Goal: Task Accomplishment & Management: Use online tool/utility

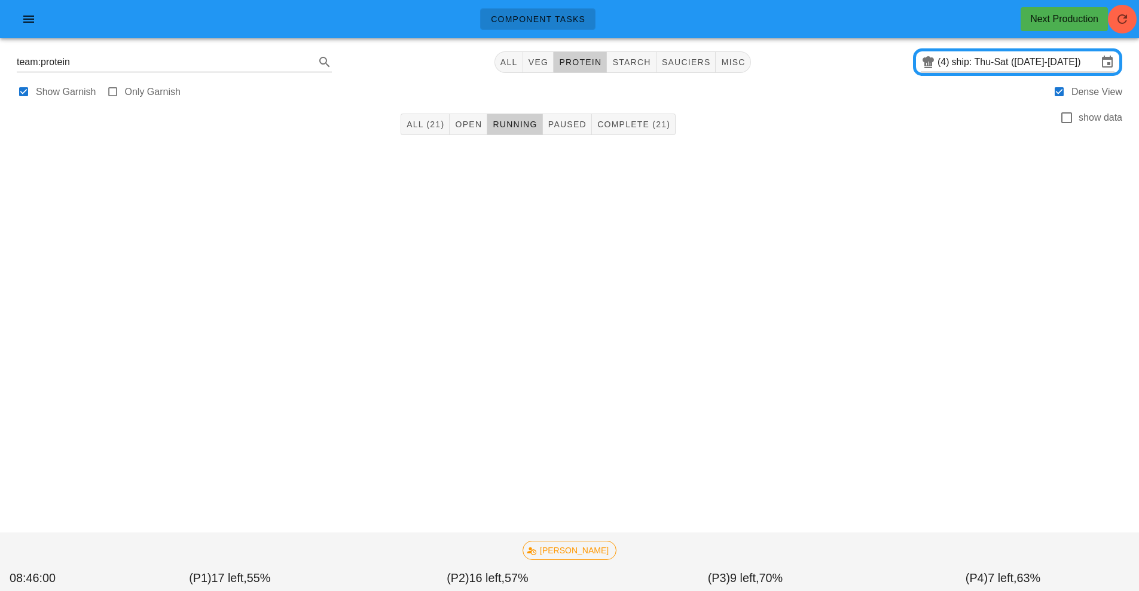
click at [960, 63] on input "ship: Thu-Sat (Aug 14-Aug 16)" at bounding box center [1025, 62] width 146 height 19
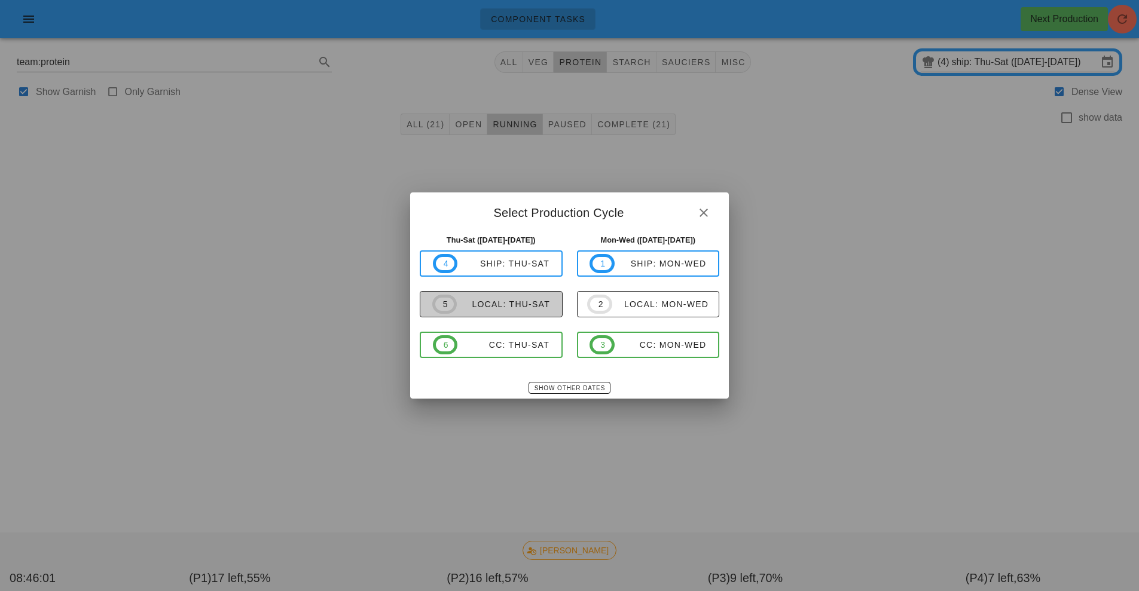
click at [495, 302] on div "local: Thu-Sat" at bounding box center [503, 305] width 93 height 10
type input "local: Thu-Sat ([DATE]-[DATE])"
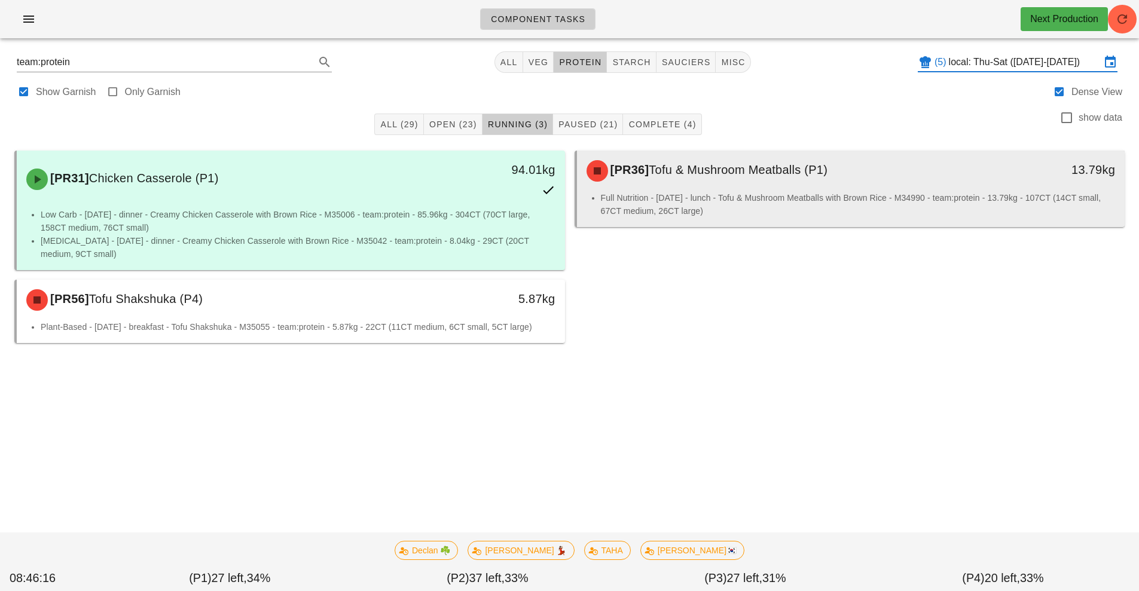
click at [649, 200] on li "Full Nutrition - Saturday - lunch - Tofu & Mushroom Meatballs with Brown Rice -…" at bounding box center [858, 204] width 515 height 26
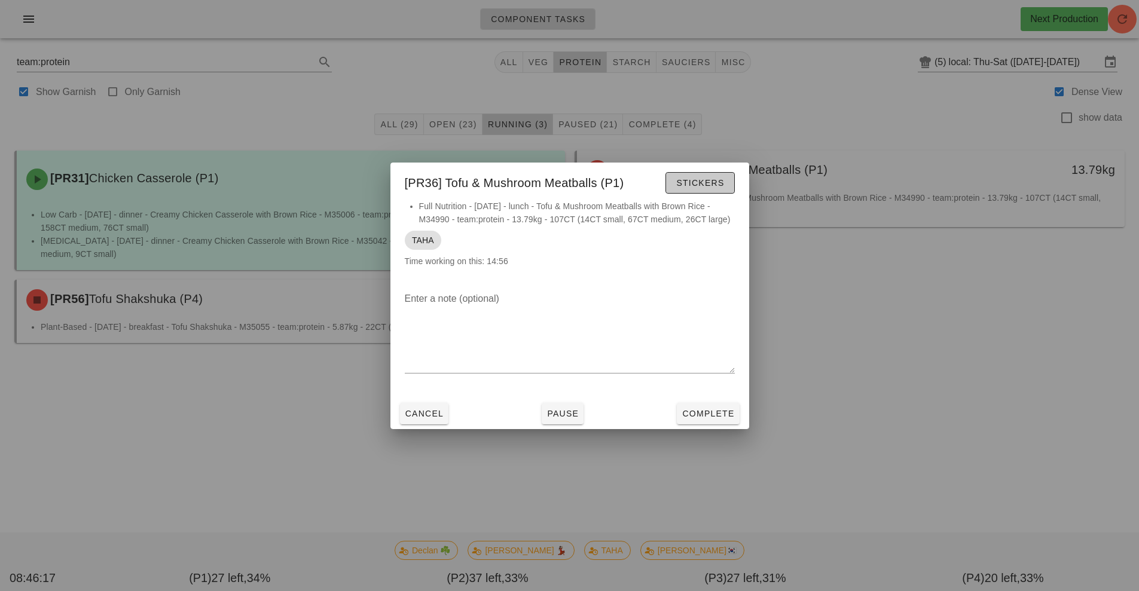
click at [700, 184] on span "Stickers" at bounding box center [700, 183] width 48 height 10
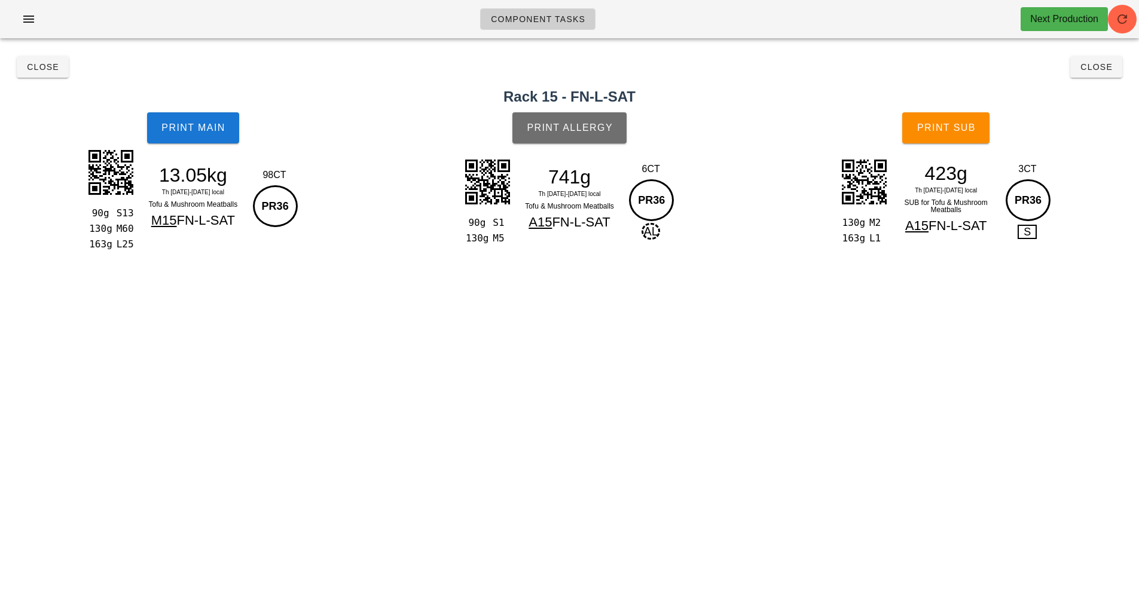
click at [574, 112] on button "Print Allergy" at bounding box center [570, 127] width 114 height 31
click at [938, 136] on button "Print Sub" at bounding box center [945, 127] width 87 height 31
click at [553, 23] on span "Component Tasks" at bounding box center [537, 19] width 95 height 10
click at [1109, 77] on button "Close" at bounding box center [1097, 67] width 52 height 22
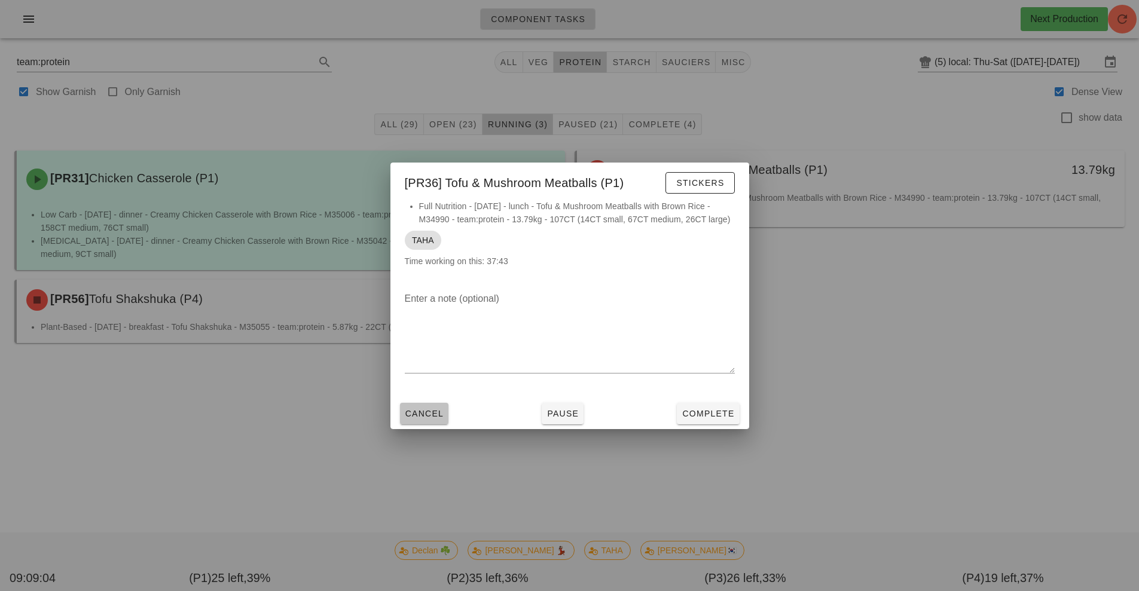
click at [426, 413] on span "Cancel" at bounding box center [424, 414] width 39 height 10
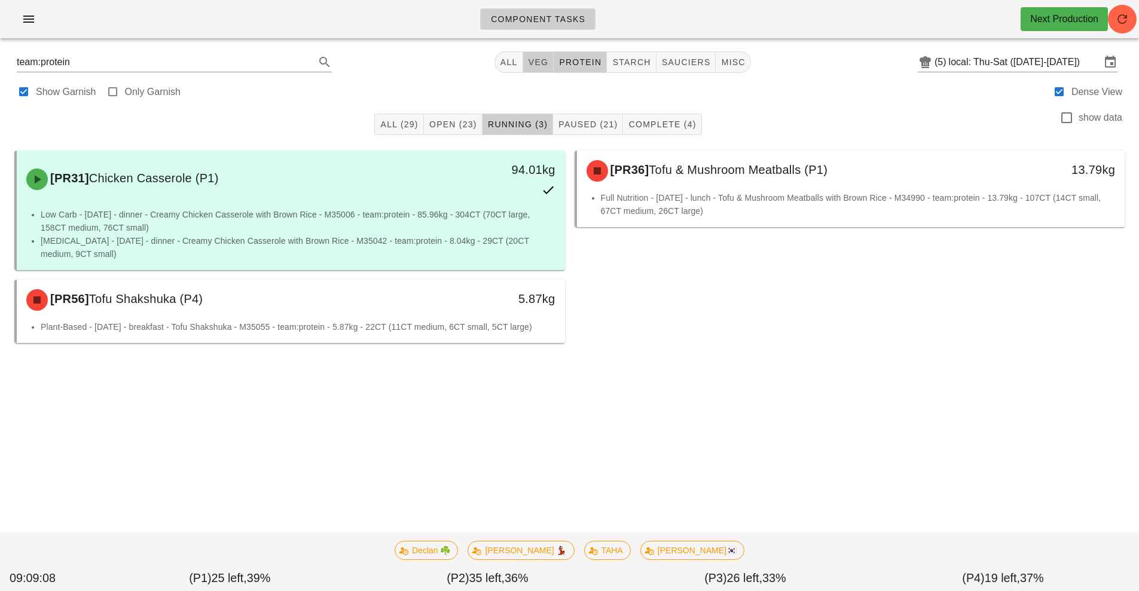
click at [535, 54] on button "veg" at bounding box center [538, 62] width 31 height 22
type input "team:veg"
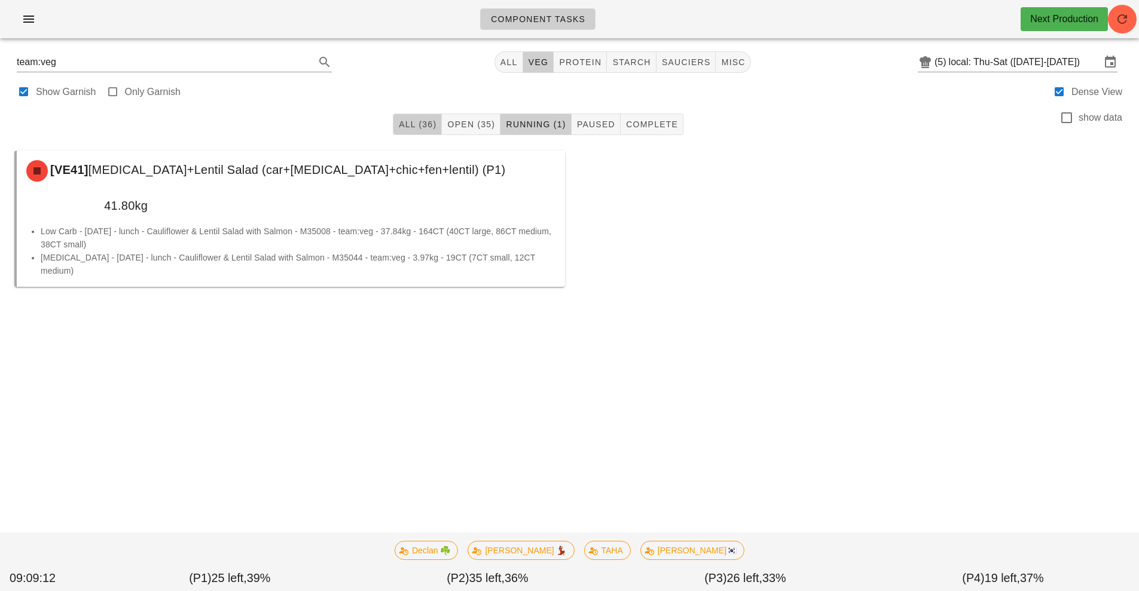
click at [417, 127] on span "All (36)" at bounding box center [417, 125] width 38 height 10
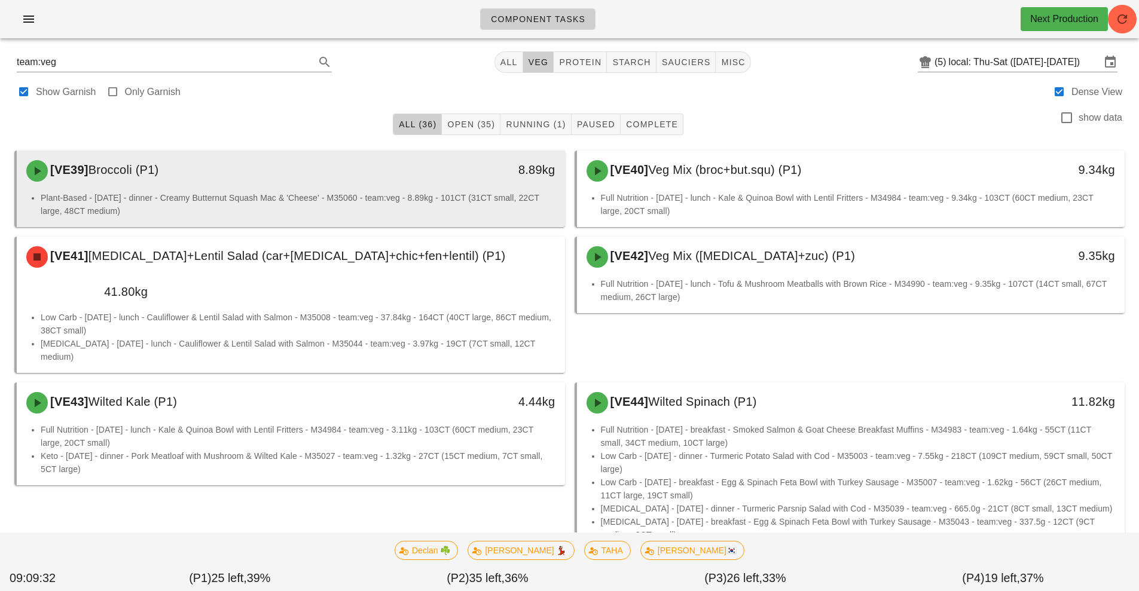
click at [458, 199] on li "Plant-Based - [DATE] - dinner - Creamy Butternut Squash Mac & 'Cheese' - M35060…" at bounding box center [298, 204] width 515 height 26
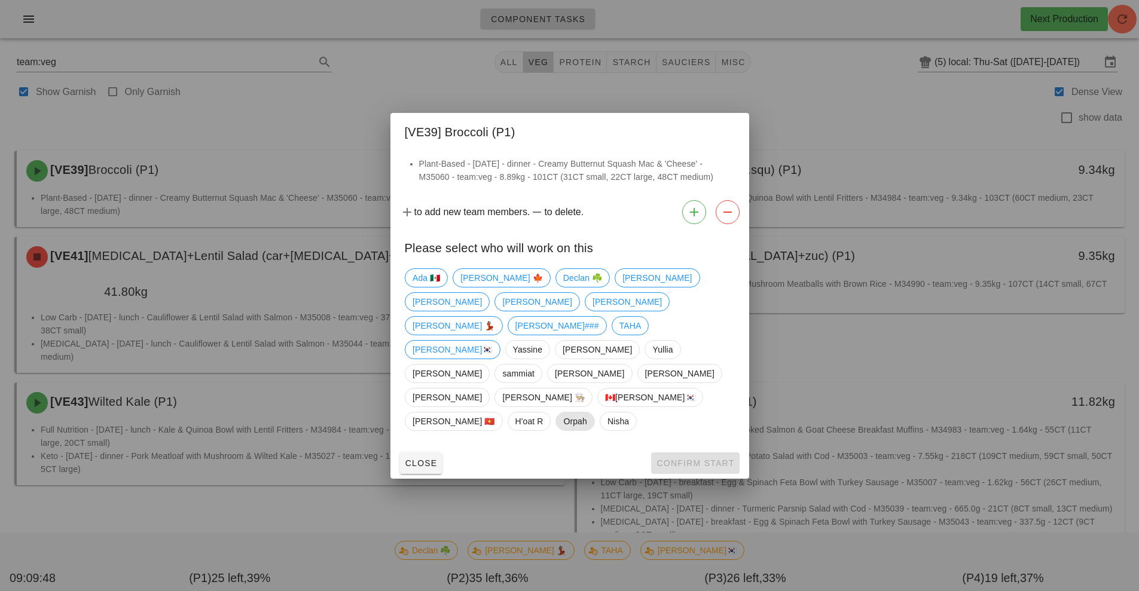
click at [587, 413] on span "Orpah" at bounding box center [574, 422] width 23 height 18
click at [705, 459] on span "Confirm Start" at bounding box center [695, 464] width 78 height 10
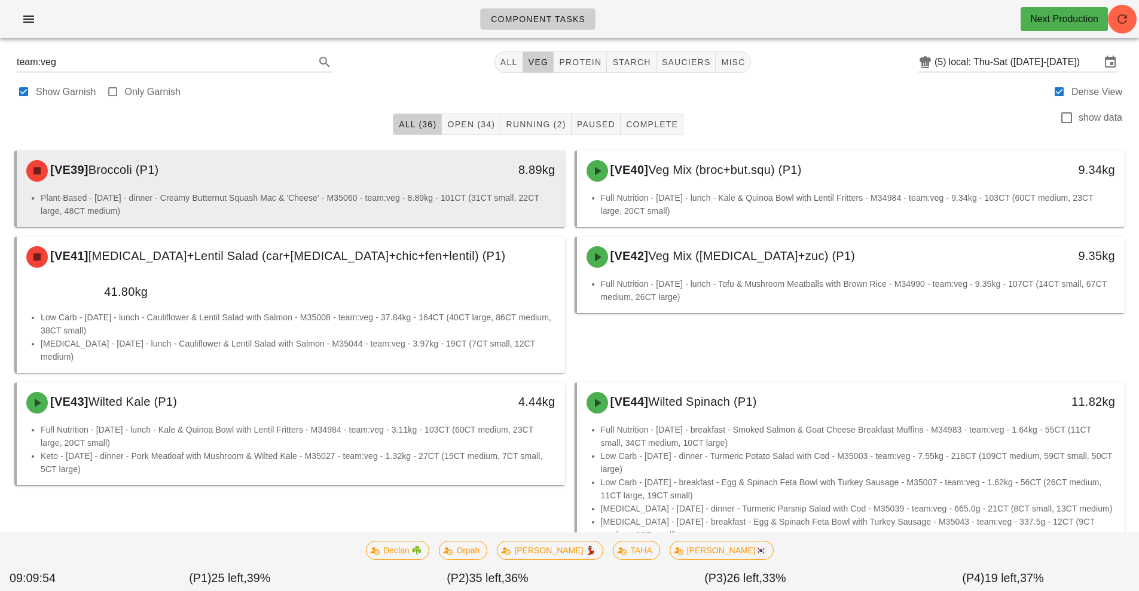
click at [478, 192] on li "Plant-Based - [DATE] - dinner - Creamy Butternut Squash Mac & 'Cheese' - M35060…" at bounding box center [298, 204] width 515 height 26
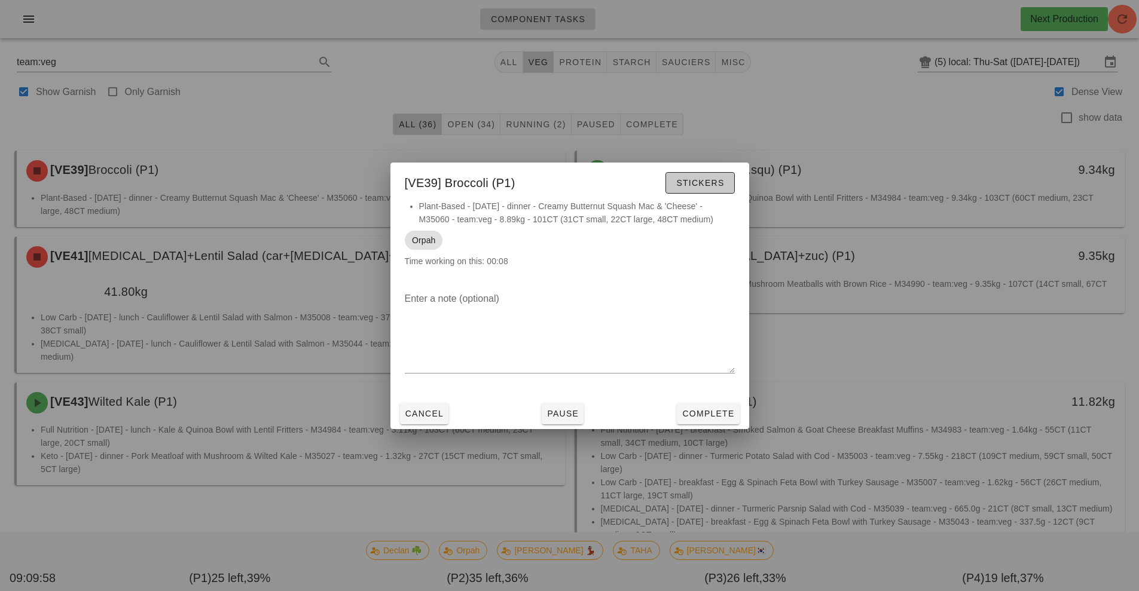
click at [718, 190] on button "Stickers" at bounding box center [700, 183] width 69 height 22
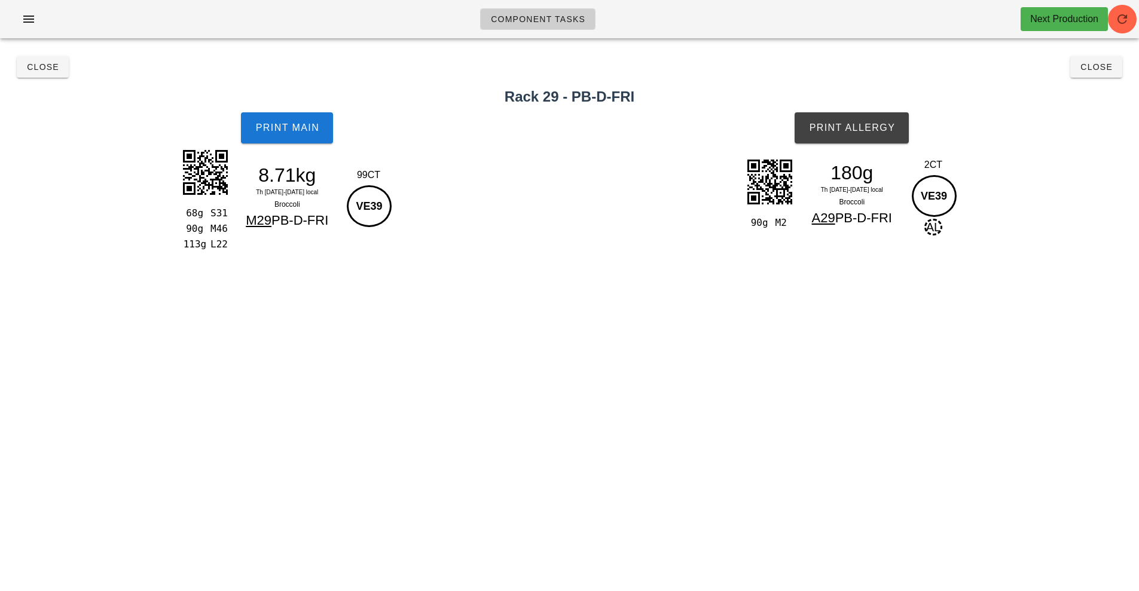
click at [340, 186] on div "8.71kg Th 14-Sa 16 Aug local Broccoli M29 PB-D-FRI" at bounding box center [287, 198] width 109 height 64
click at [292, 124] on span "Print Main" at bounding box center [287, 128] width 65 height 11
click at [848, 132] on span "Print Allergy" at bounding box center [852, 128] width 87 height 11
click at [534, 29] on link "Component Tasks" at bounding box center [537, 19] width 115 height 22
click at [542, 17] on span "Component Tasks" at bounding box center [537, 19] width 95 height 10
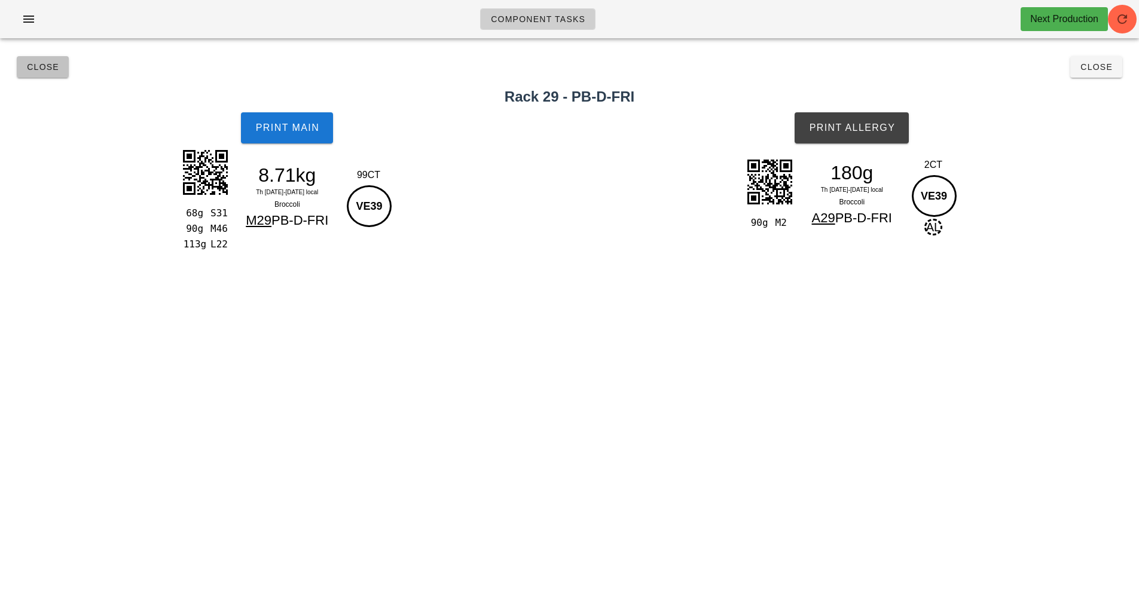
click at [35, 68] on span "Close" at bounding box center [42, 67] width 33 height 10
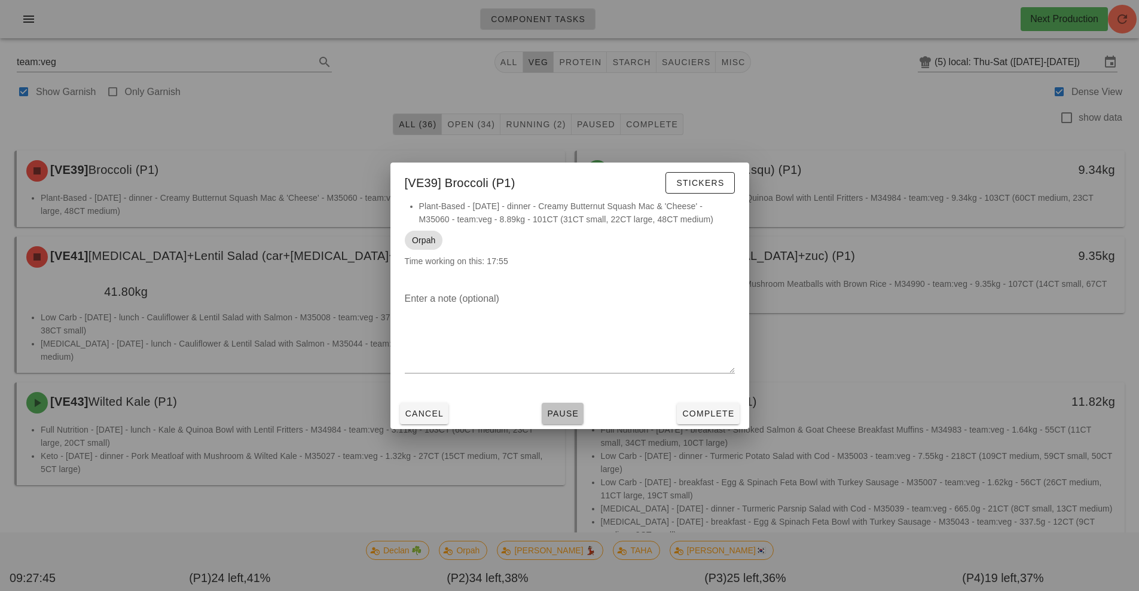
click at [570, 413] on span "Pause" at bounding box center [563, 414] width 32 height 10
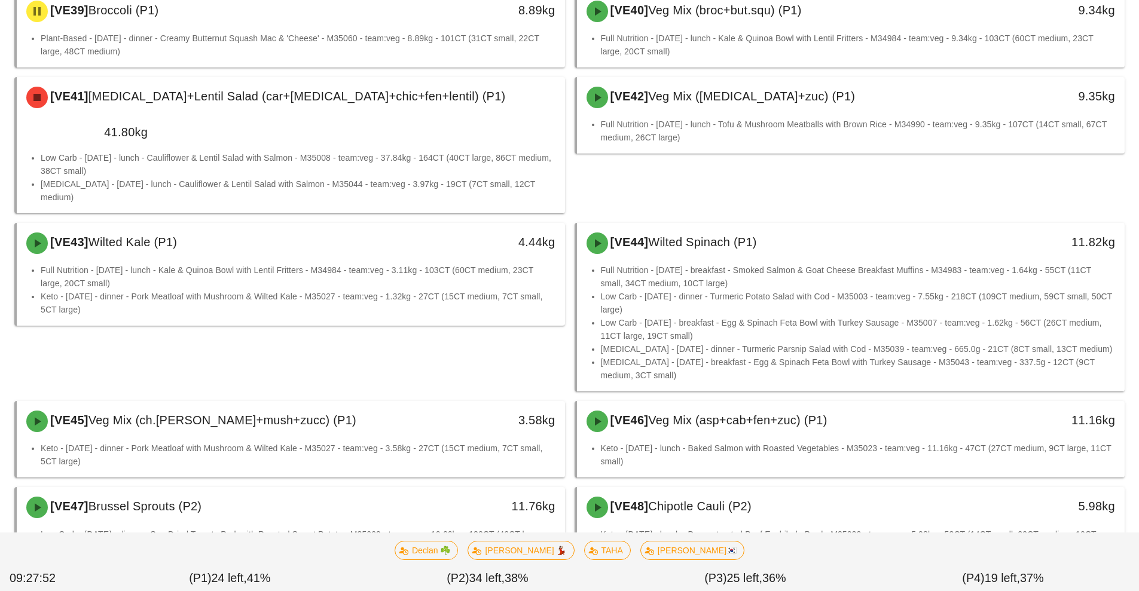
scroll to position [166, 0]
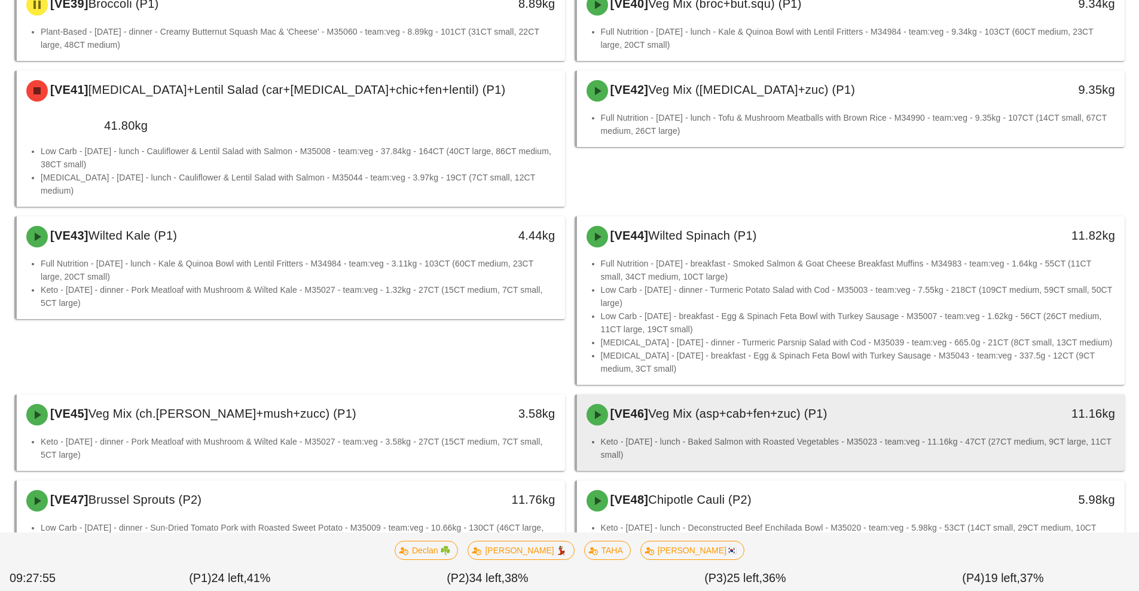
click at [890, 395] on div "[VE46] Veg Mix (asp+cab+fen+zuc) (P1) 11.16kg" at bounding box center [851, 415] width 548 height 41
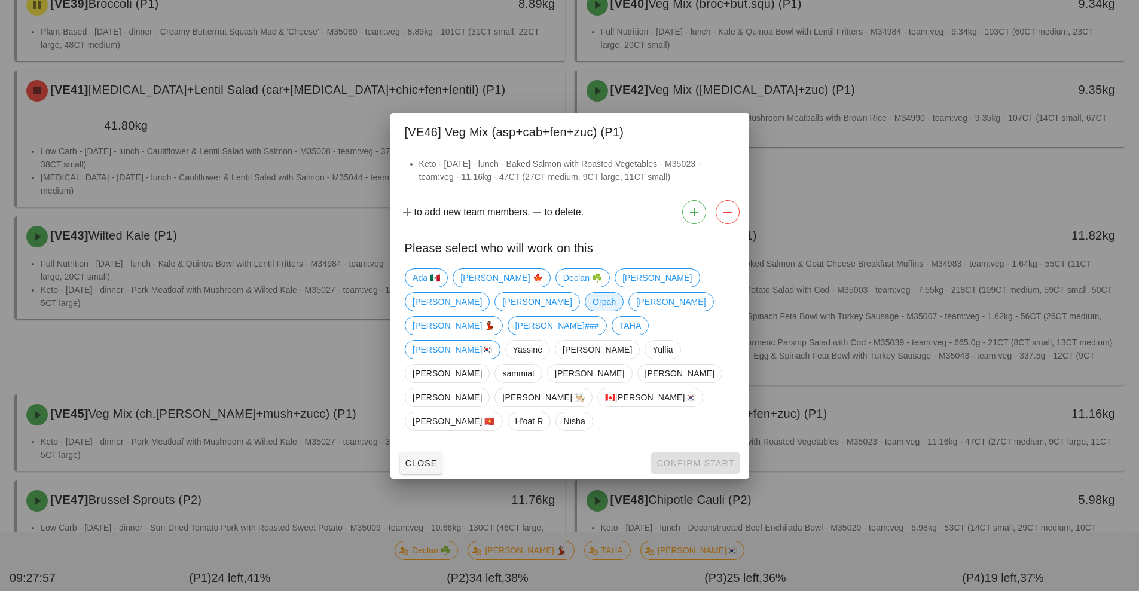
click at [592, 311] on span "Orpah" at bounding box center [603, 302] width 23 height 18
click at [712, 459] on span "Confirm Start" at bounding box center [695, 464] width 78 height 10
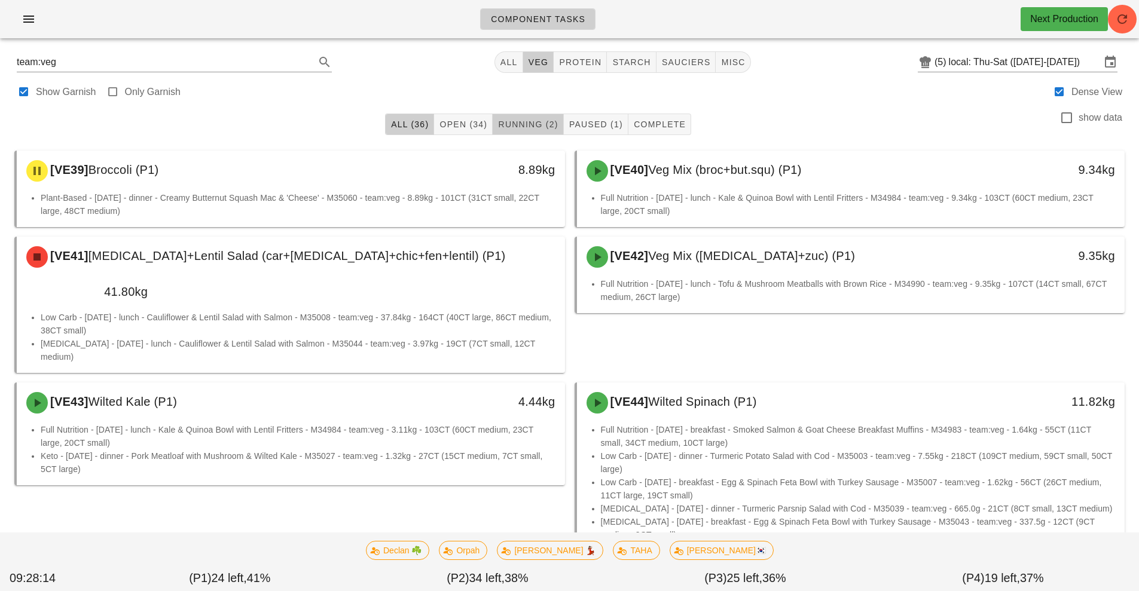
click at [539, 127] on span "Running (2)" at bounding box center [528, 125] width 60 height 10
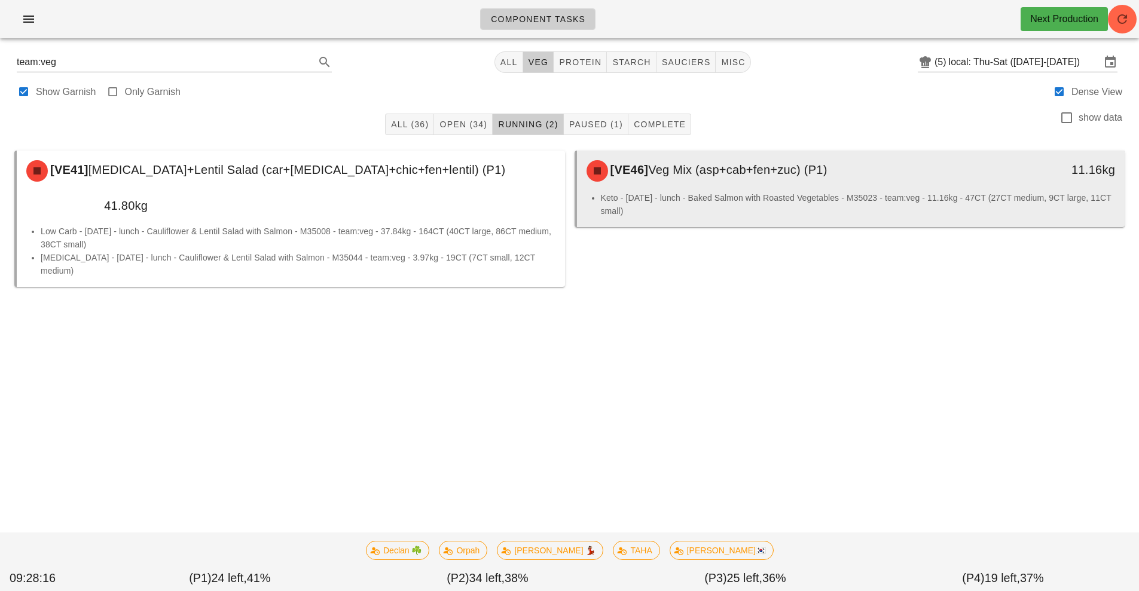
click at [761, 192] on li "Keto - [DATE] - lunch - Baked Salmon with Roasted Vegetables - M35023 - team:ve…" at bounding box center [858, 204] width 515 height 26
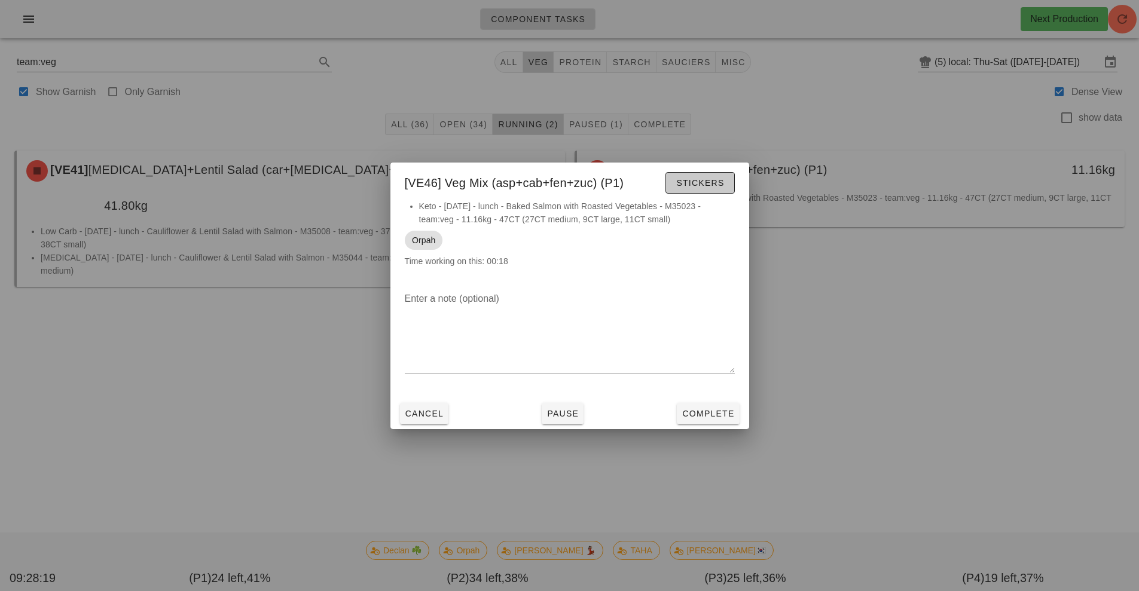
click at [707, 182] on span "Stickers" at bounding box center [700, 183] width 48 height 10
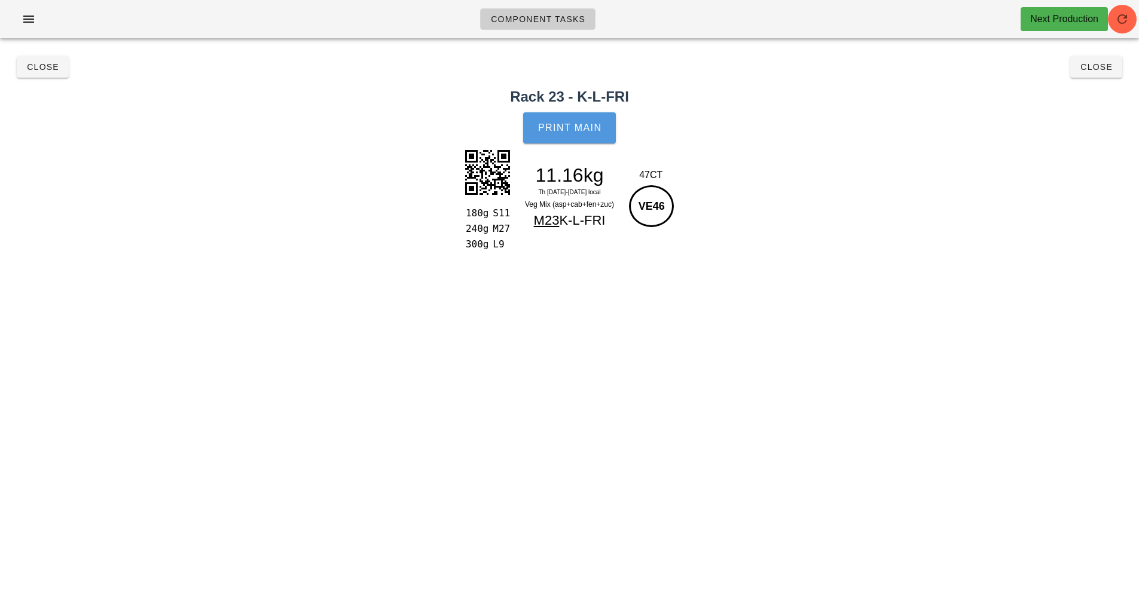
click at [581, 135] on button "Print Main" at bounding box center [569, 127] width 92 height 31
click at [1088, 71] on span "Close" at bounding box center [1096, 67] width 33 height 10
click at [1121, 22] on icon "button" at bounding box center [1122, 19] width 14 height 14
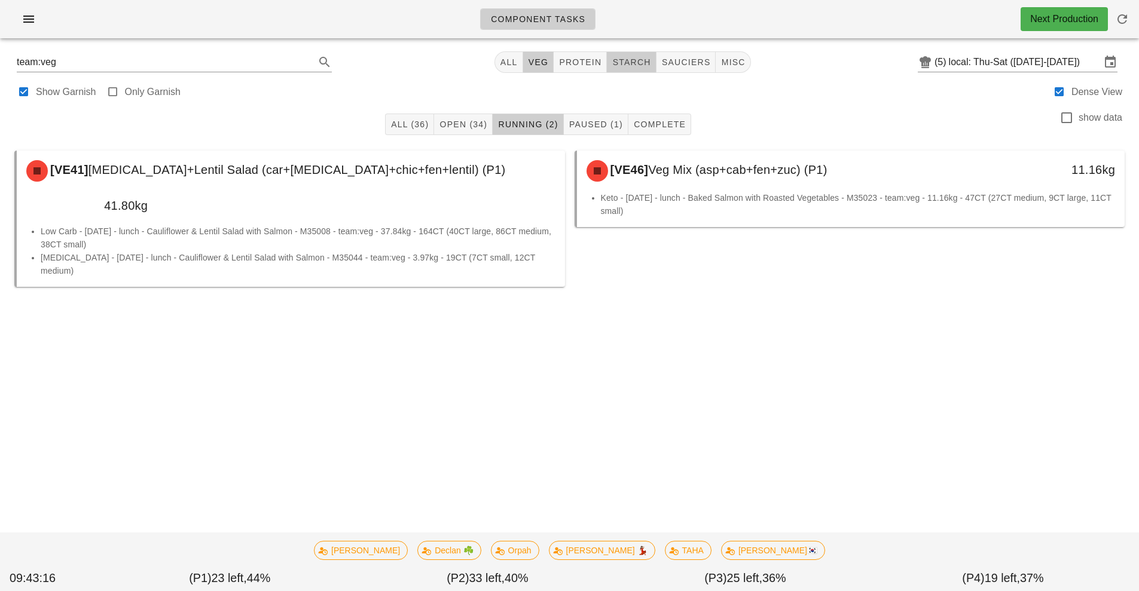
click at [627, 69] on button "starch" at bounding box center [631, 62] width 49 height 22
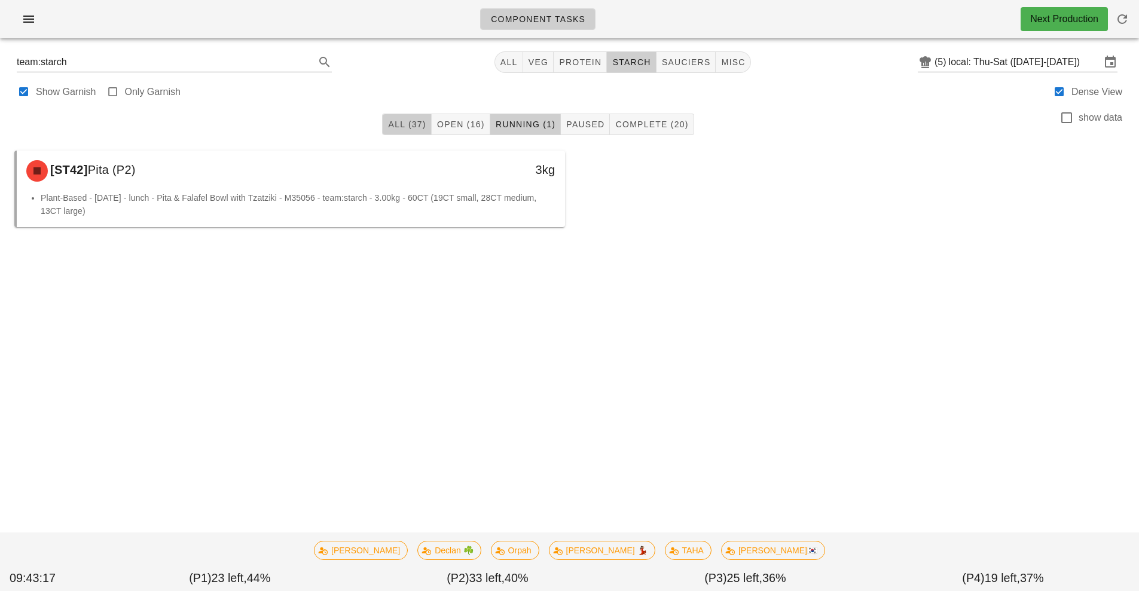
click at [408, 125] on span "All (37)" at bounding box center [407, 125] width 38 height 10
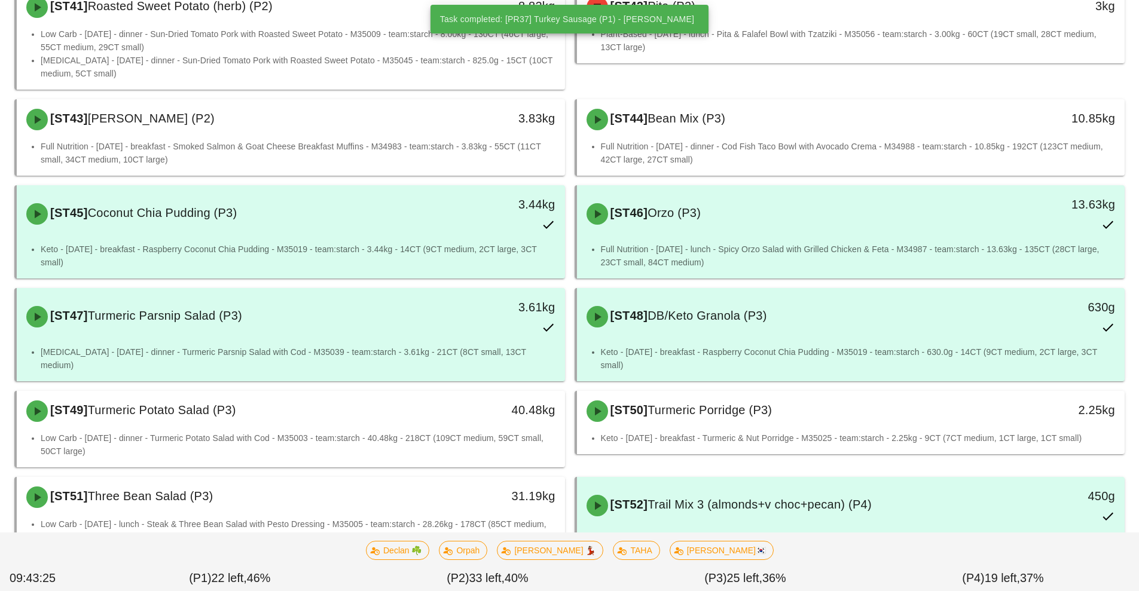
scroll to position [1346, 0]
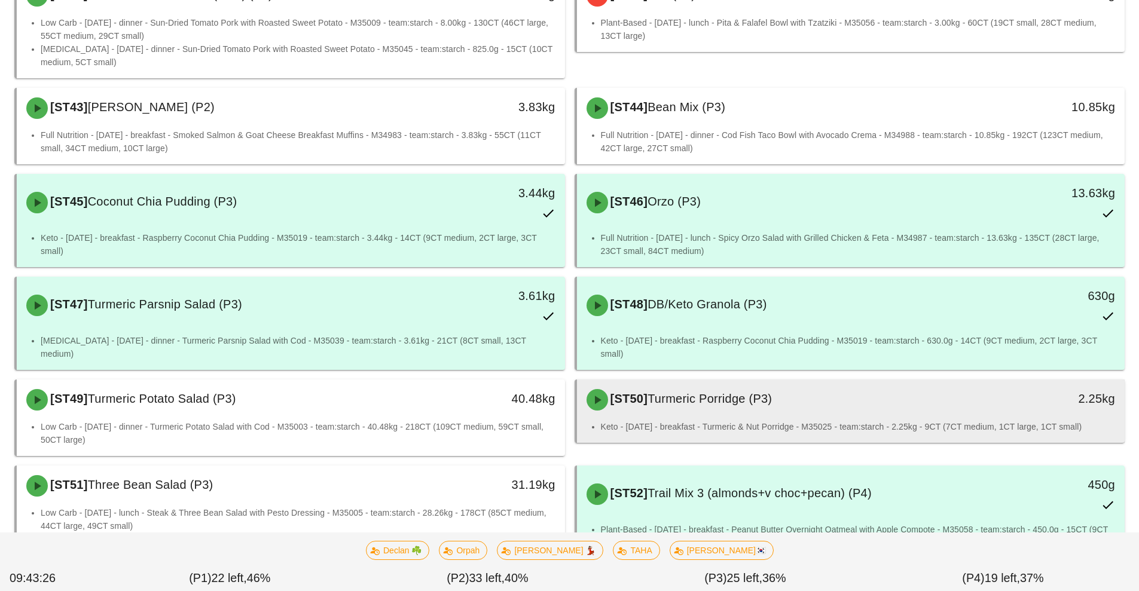
click at [774, 405] on div "[ST50] Turmeric Porridge (P3) 2.25kg" at bounding box center [851, 400] width 548 height 41
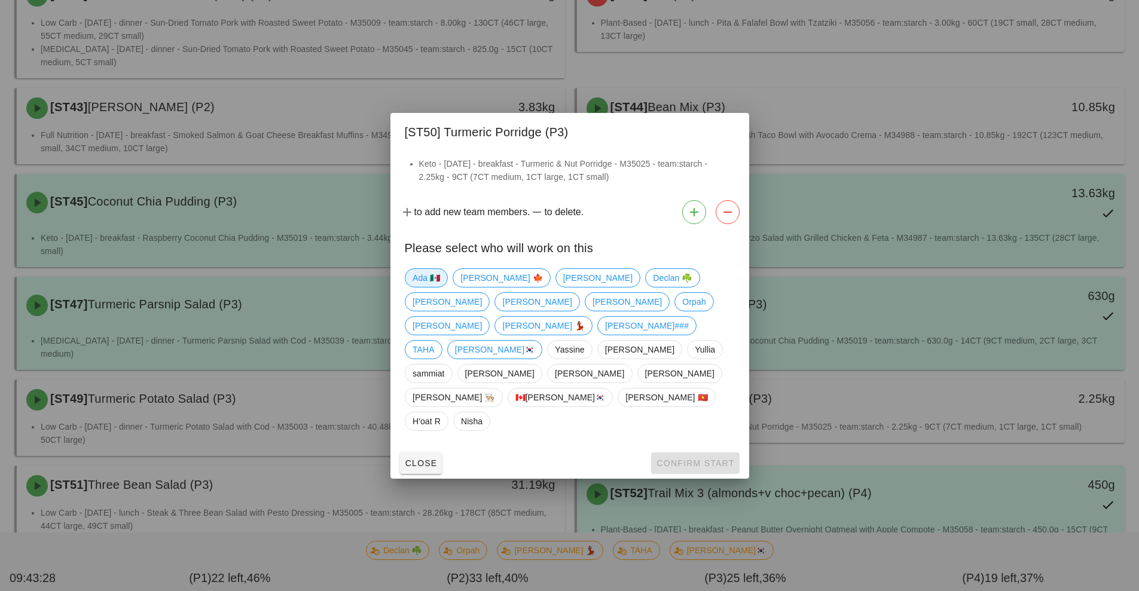
click at [437, 287] on span "Ada 🇲🇽" at bounding box center [427, 278] width 28 height 18
click at [681, 459] on span "Confirm Start" at bounding box center [695, 464] width 78 height 10
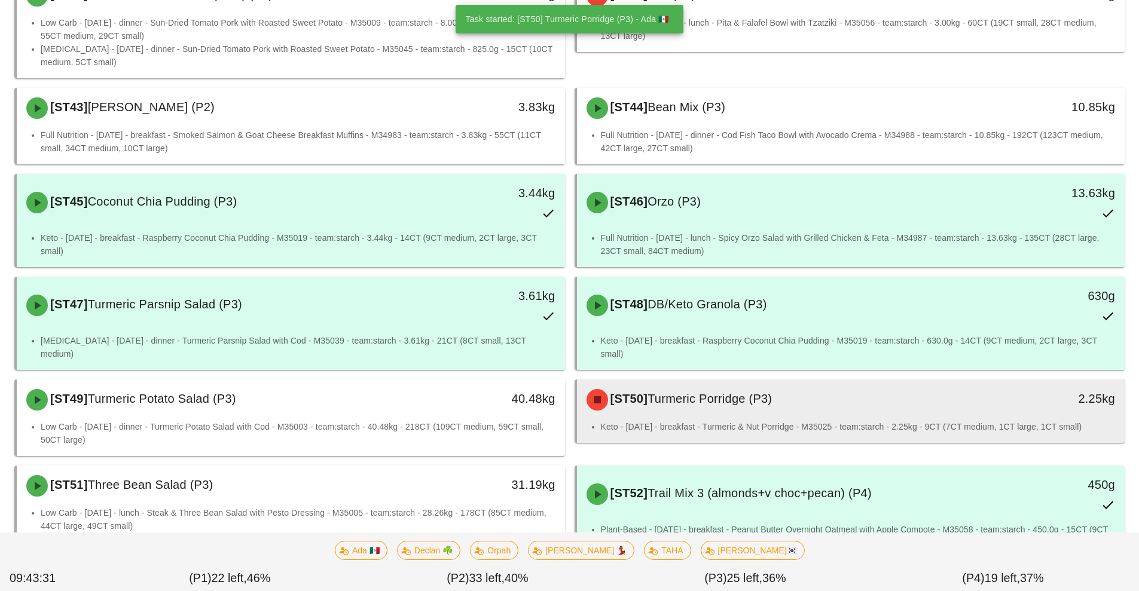
click at [797, 420] on li "Keto - [DATE] - breakfast - Turmeric & Nut Porridge - M35025 - team:starch - 2.…" at bounding box center [858, 426] width 515 height 13
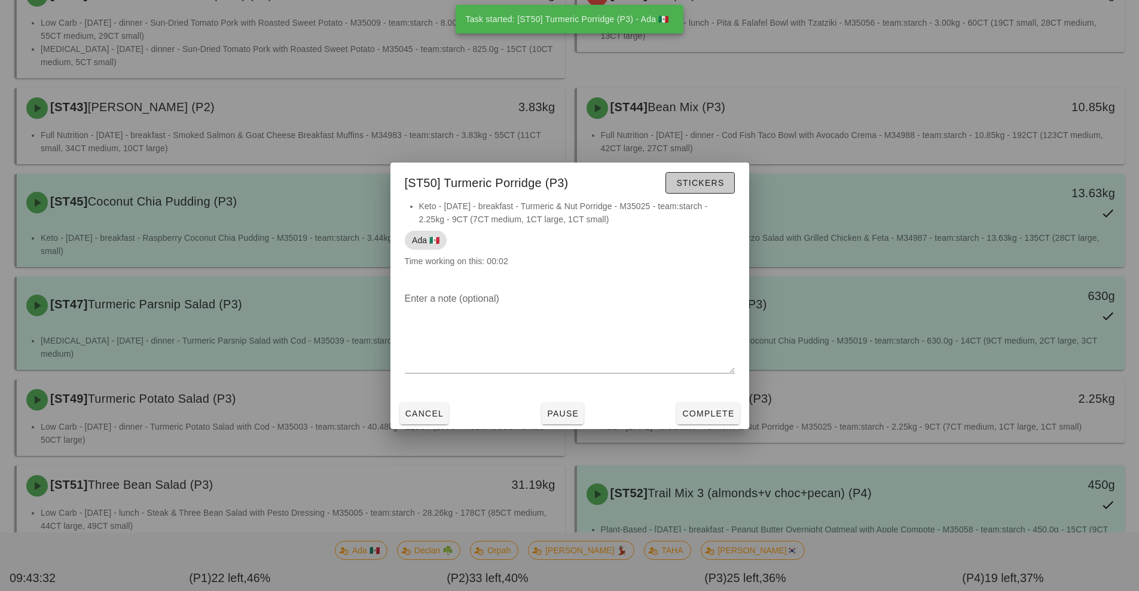
click at [703, 180] on span "Stickers" at bounding box center [700, 183] width 48 height 10
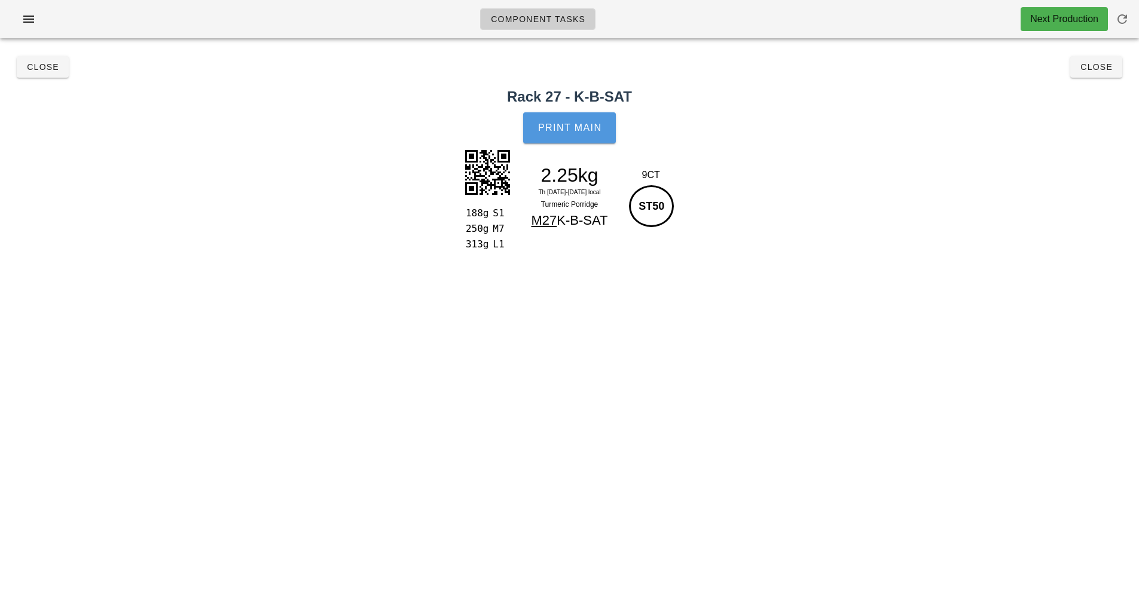
click at [574, 121] on button "Print Main" at bounding box center [569, 127] width 92 height 31
click at [1092, 68] on span "Close" at bounding box center [1096, 67] width 33 height 10
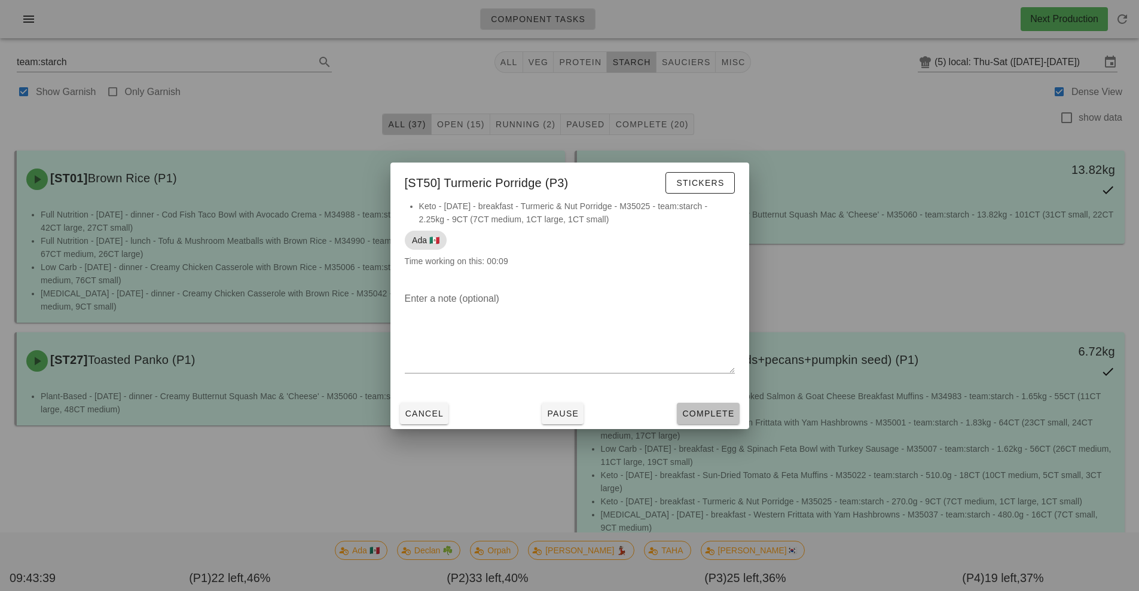
click at [720, 418] on span "Complete" at bounding box center [708, 414] width 53 height 10
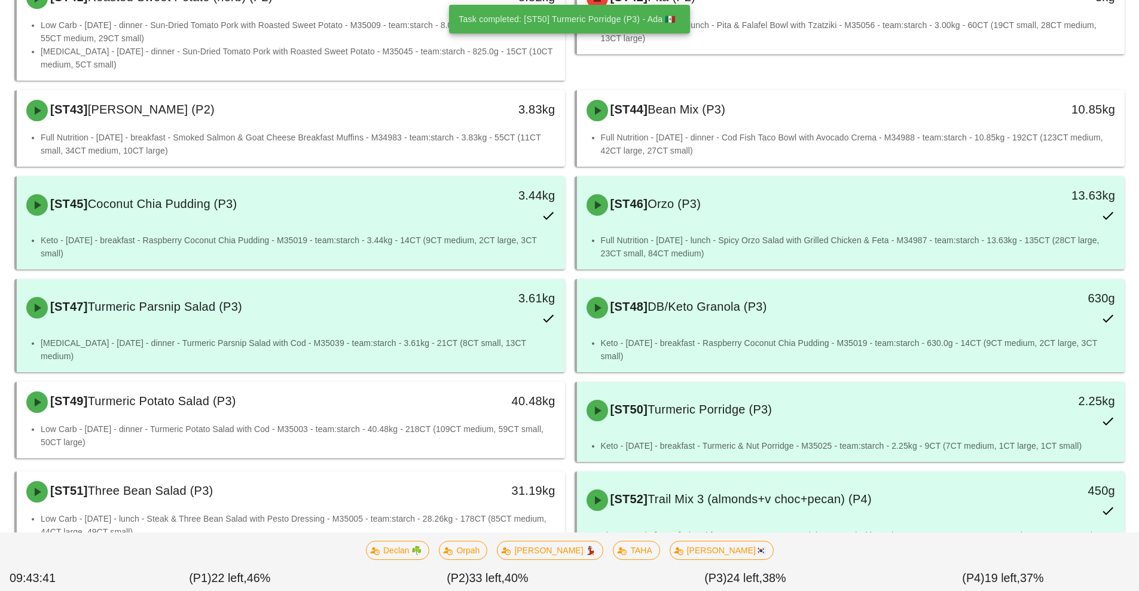
scroll to position [1871, 0]
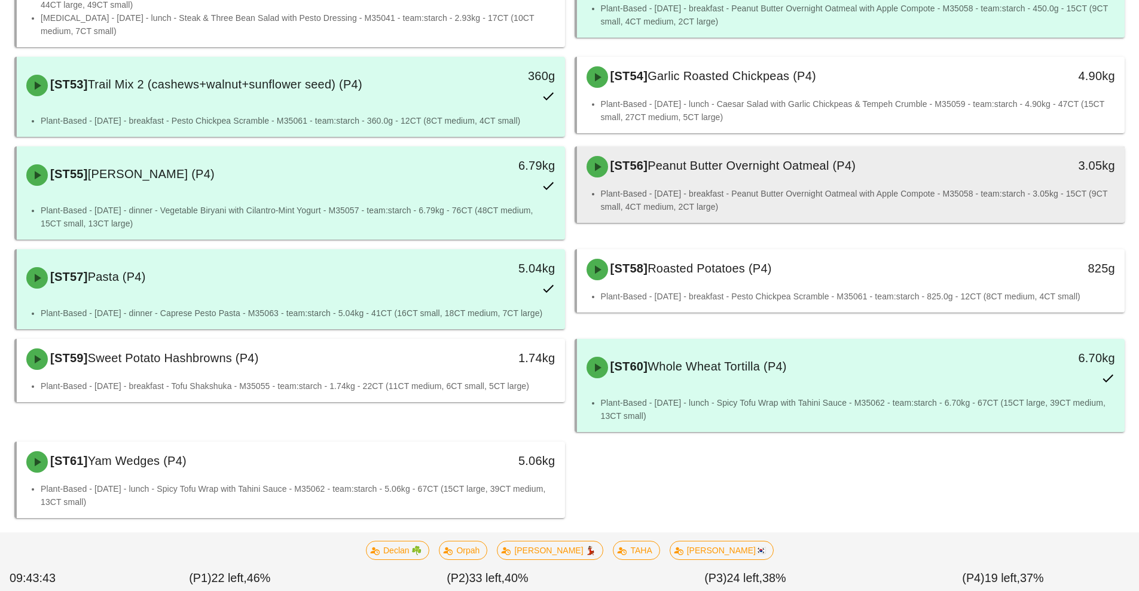
click at [792, 187] on li "Plant-Based - [DATE] - breakfast - Peanut Butter Overnight Oatmeal with Apple C…" at bounding box center [858, 200] width 515 height 26
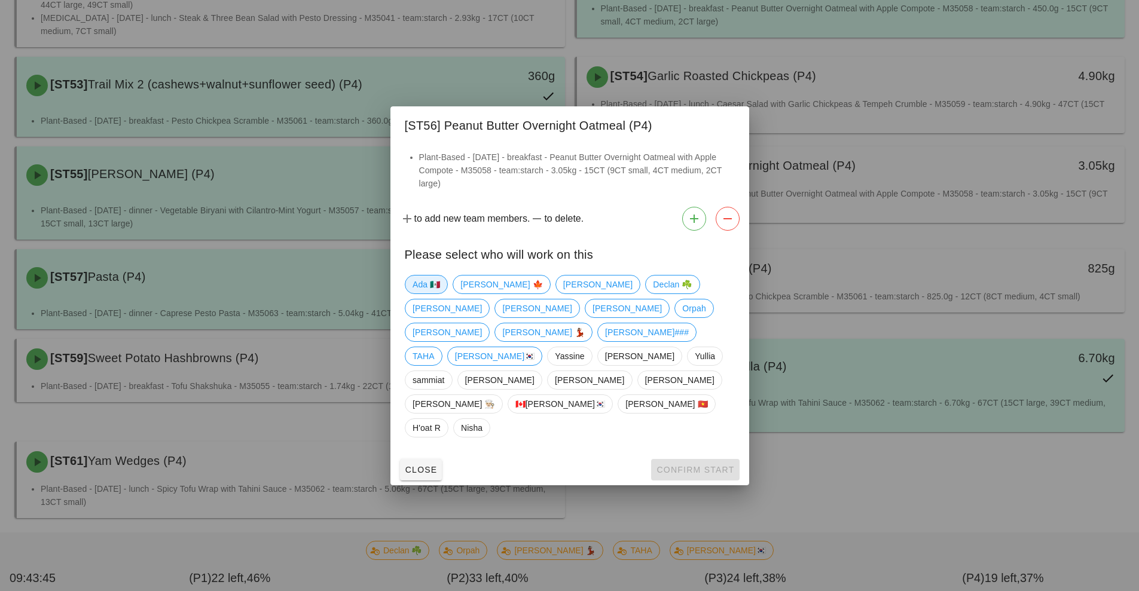
click at [431, 294] on span "Ada 🇲🇽" at bounding box center [427, 285] width 28 height 18
click at [685, 465] on span "Confirm Start" at bounding box center [695, 470] width 78 height 10
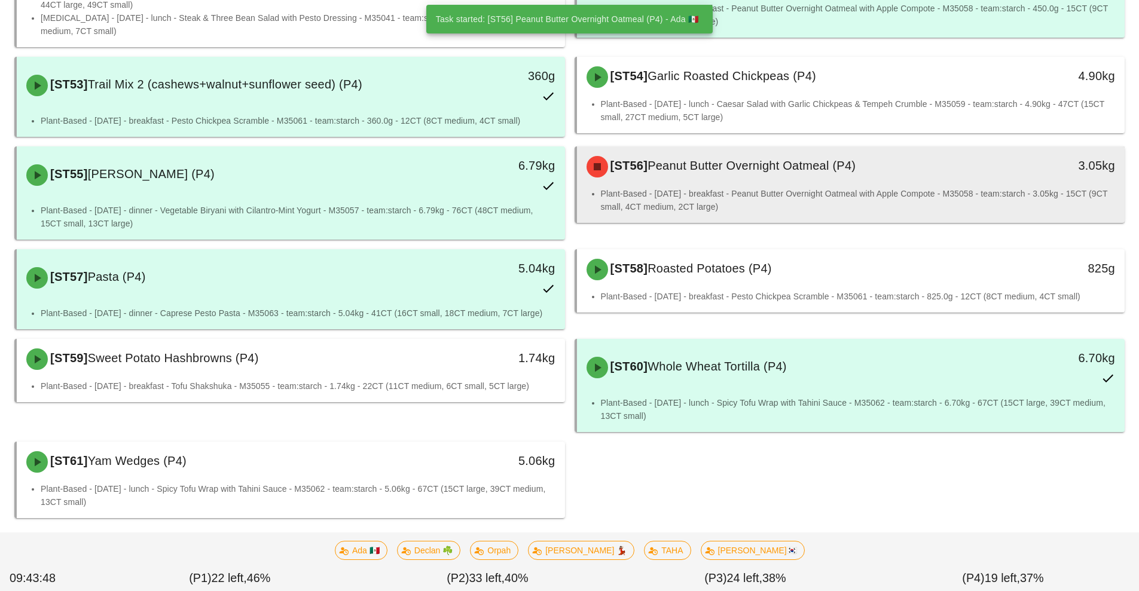
click at [818, 162] on div "[ST56] Peanut Butter Overnight Oatmeal (P4)" at bounding box center [783, 167] width 407 height 36
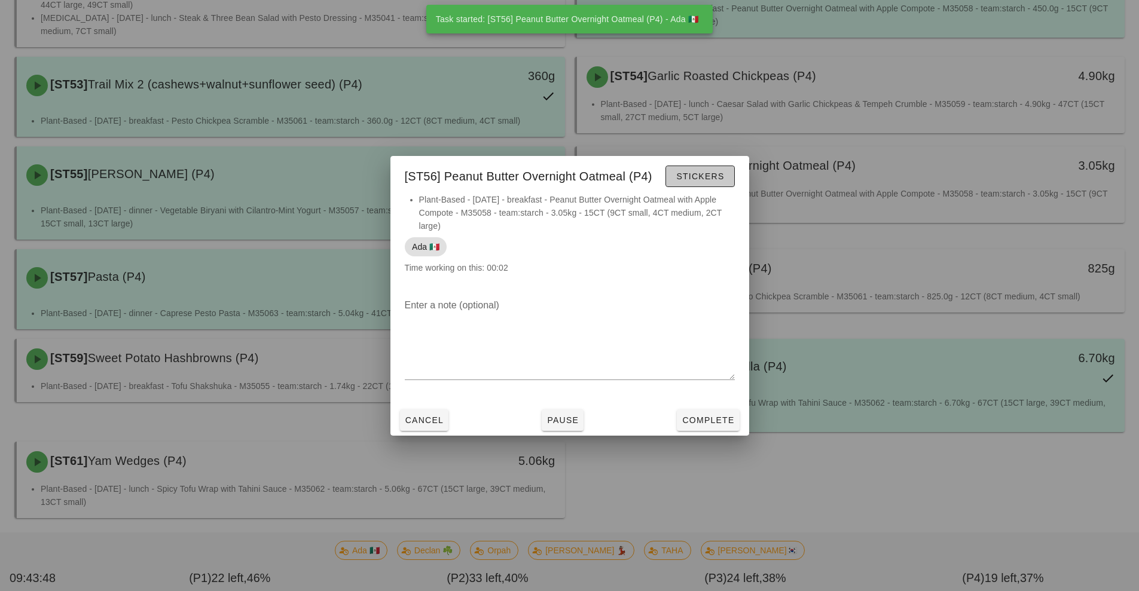
click at [712, 173] on span "Stickers" at bounding box center [700, 177] width 48 height 10
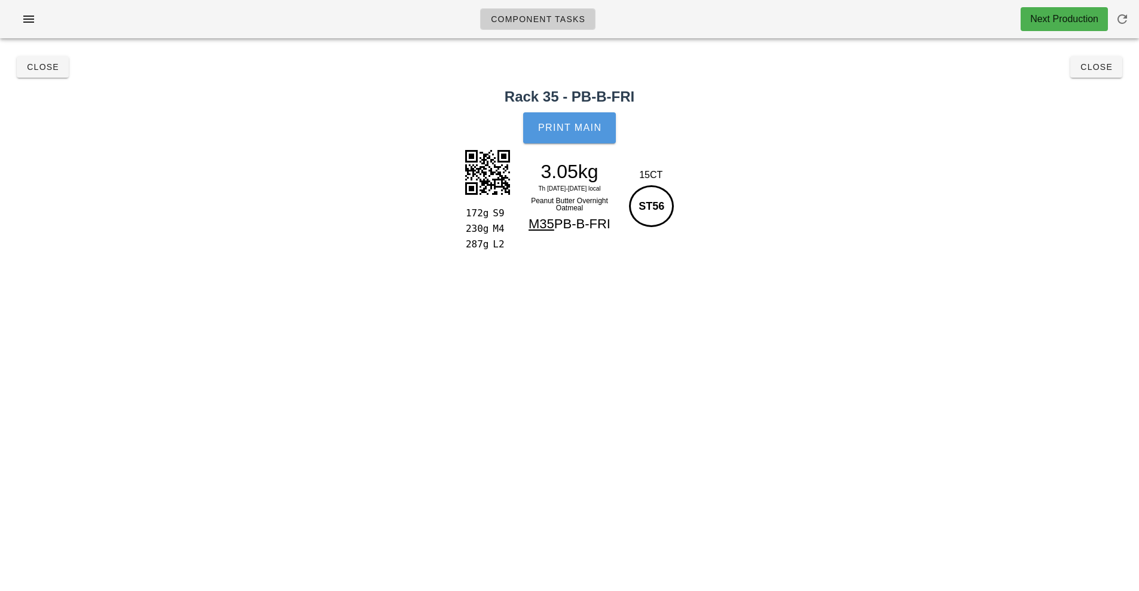
click at [572, 139] on button "Print Main" at bounding box center [569, 127] width 92 height 31
click at [1097, 76] on button "Close" at bounding box center [1097, 67] width 52 height 22
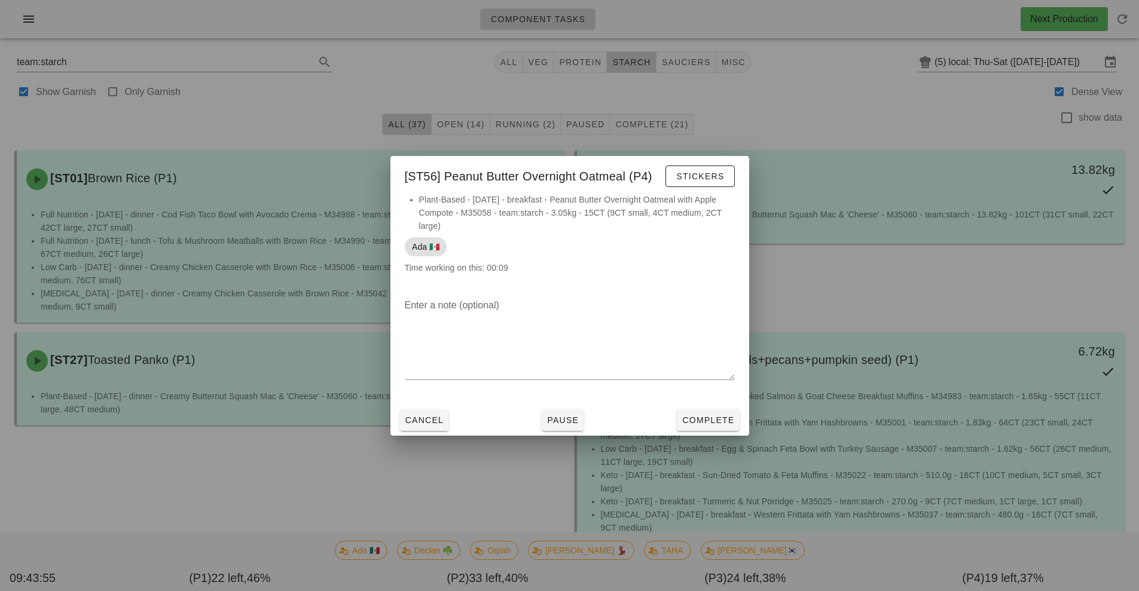
click at [822, 114] on div at bounding box center [569, 295] width 1139 height 591
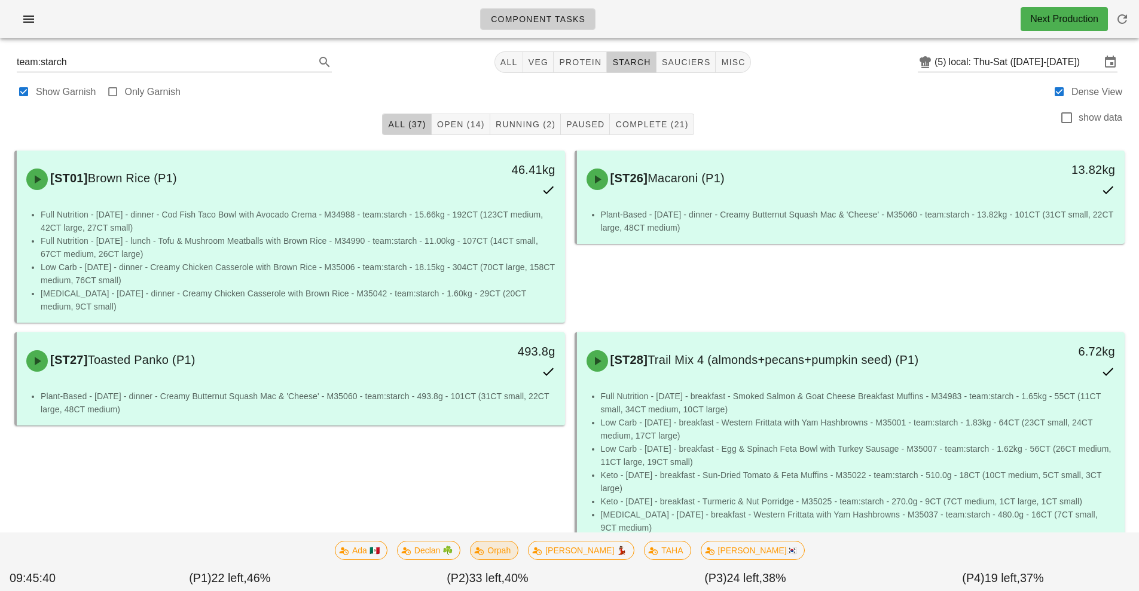
click at [511, 546] on span "Orpah" at bounding box center [494, 551] width 33 height 18
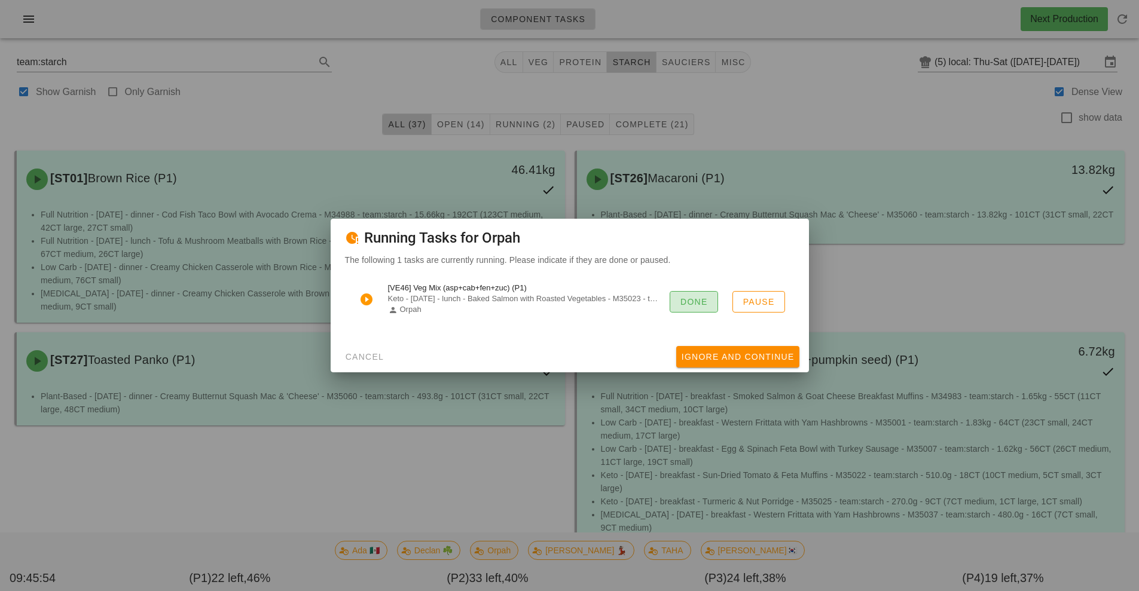
click at [687, 300] on span "Done" at bounding box center [694, 302] width 28 height 10
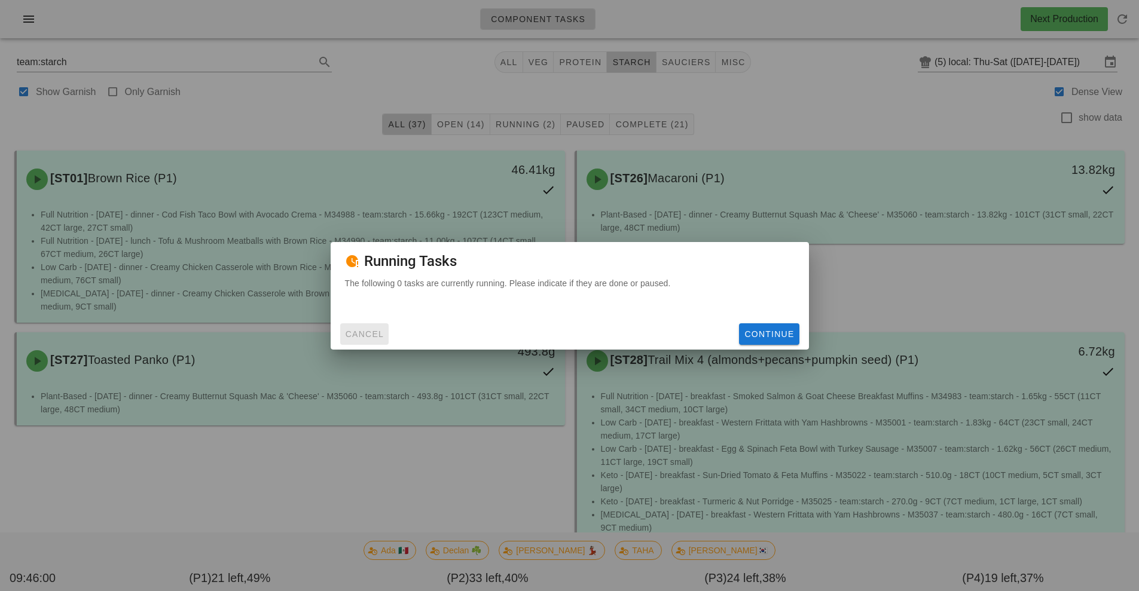
click at [371, 326] on button "Cancel" at bounding box center [364, 335] width 49 height 22
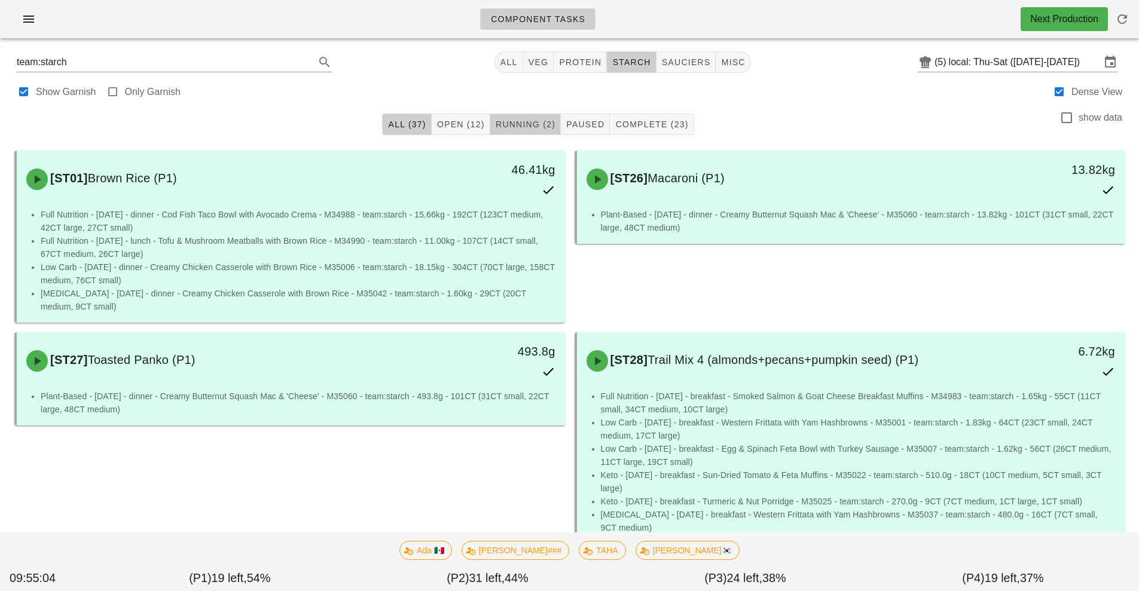
click at [548, 120] on span "Running (2)" at bounding box center [525, 125] width 60 height 10
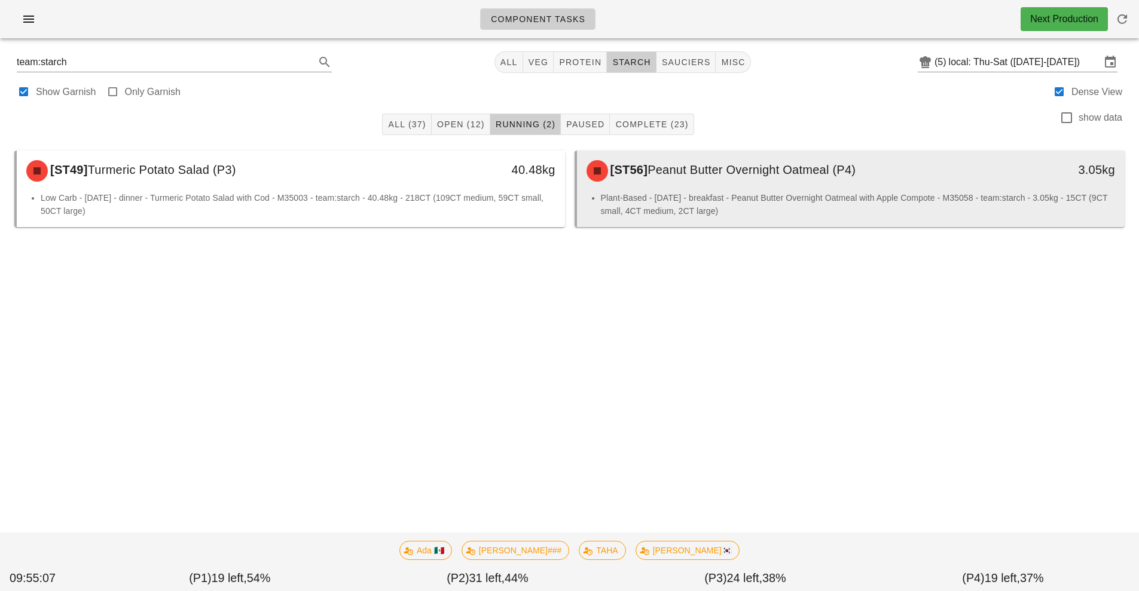
click at [818, 202] on li "Plant-Based - [DATE] - breakfast - Peanut Butter Overnight Oatmeal with Apple C…" at bounding box center [858, 204] width 515 height 26
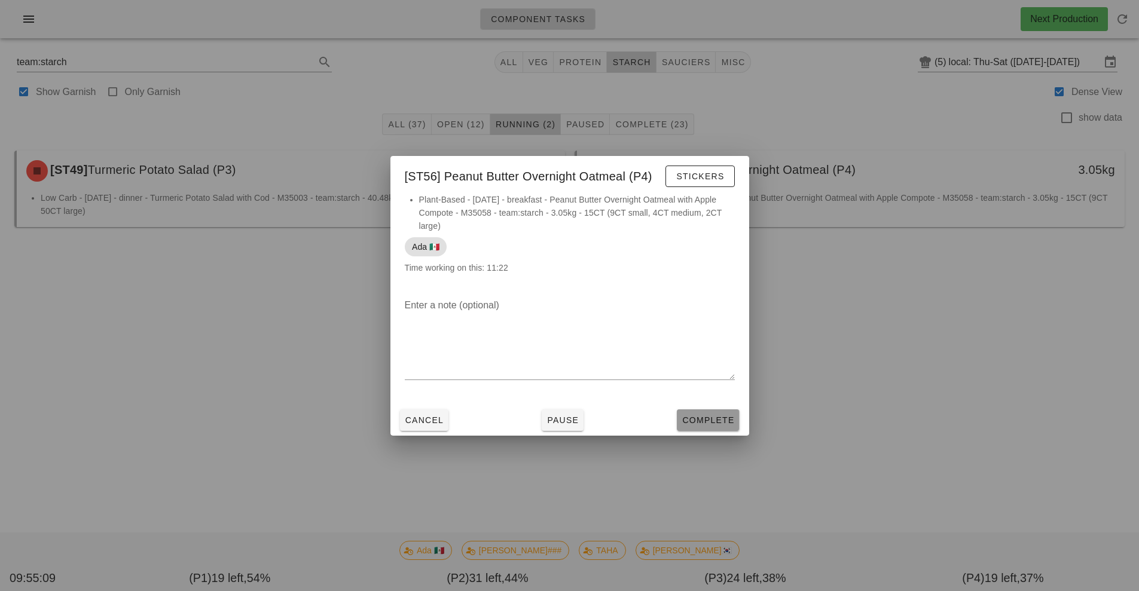
click at [722, 424] on span "Complete" at bounding box center [708, 421] width 53 height 10
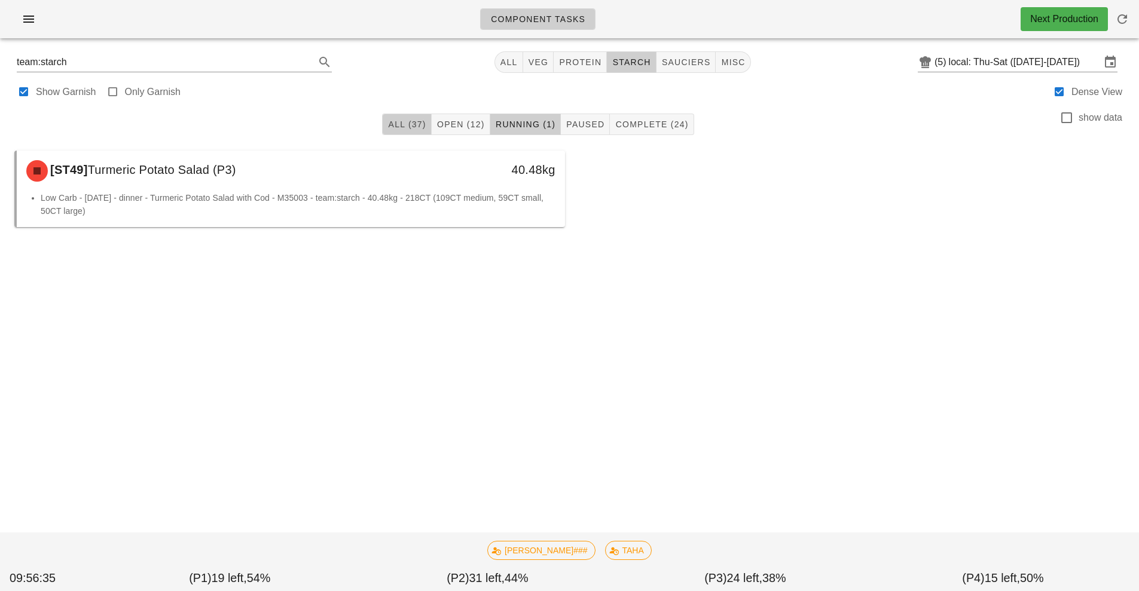
click at [405, 133] on button "All (37)" at bounding box center [406, 125] width 49 height 22
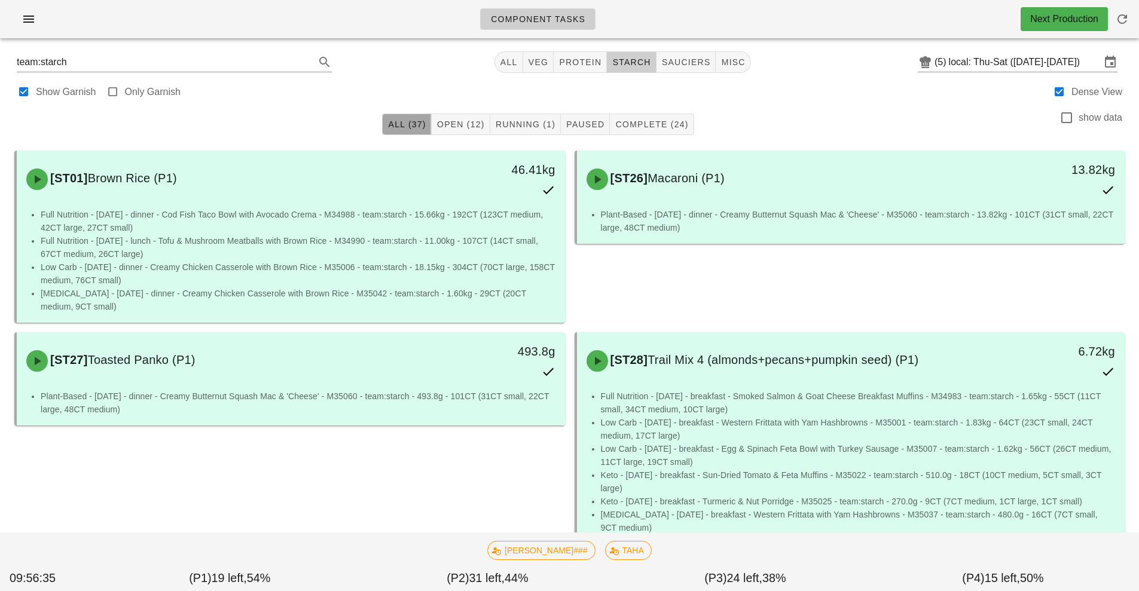
click at [398, 124] on span "All (37)" at bounding box center [407, 125] width 38 height 10
click at [529, 64] on span "veg" at bounding box center [538, 62] width 21 height 10
type input "team:veg"
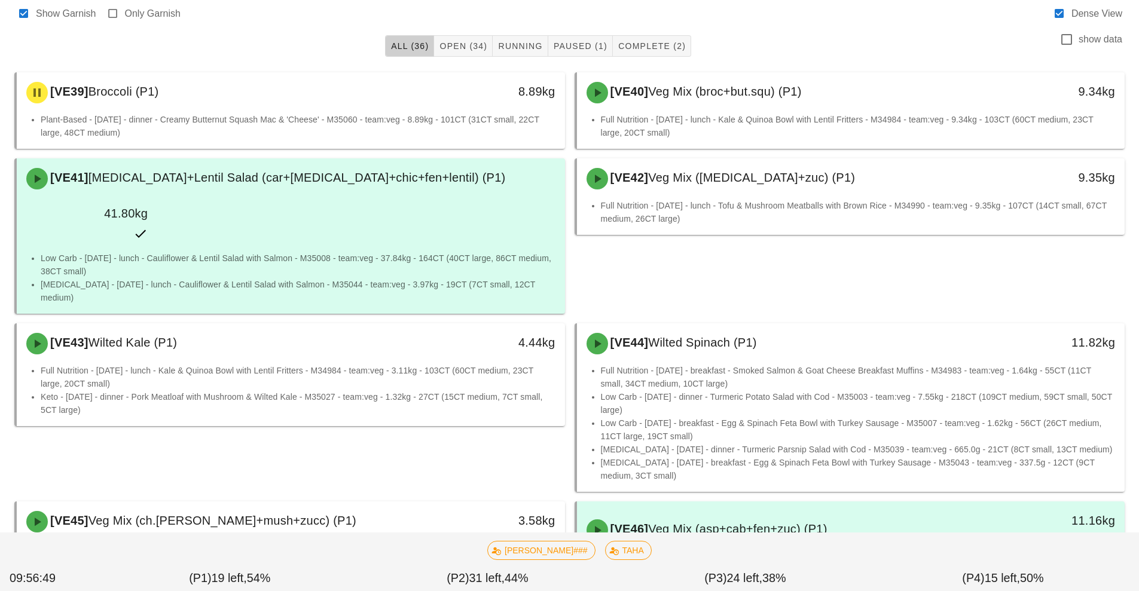
scroll to position [118, 0]
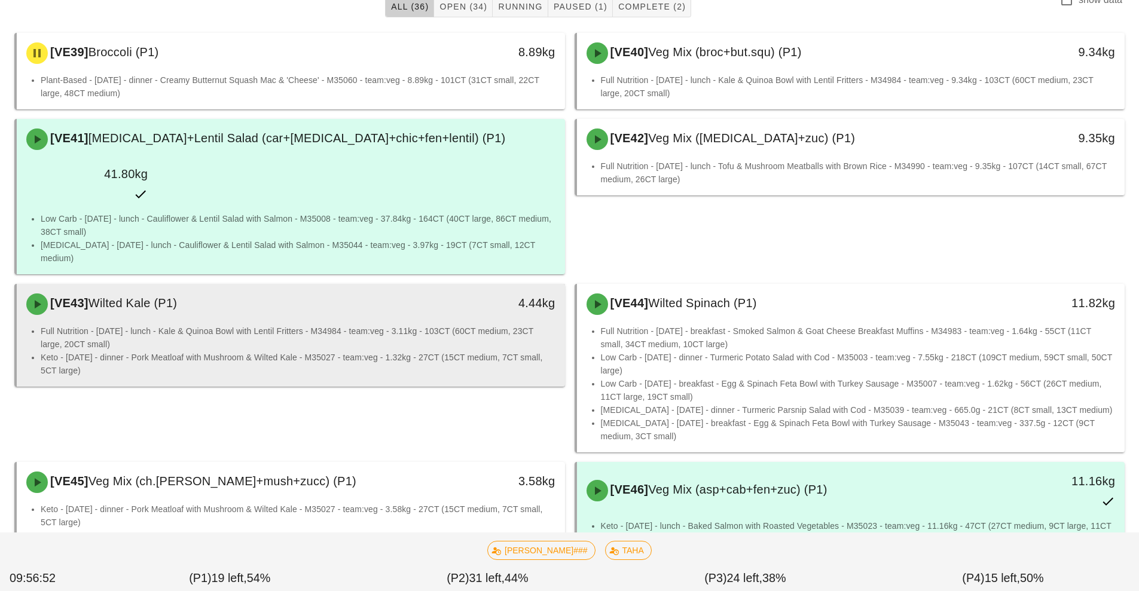
click at [443, 325] on li "Full Nutrition - [DATE] - lunch - Kale & Quinoa Bowl with Lentil Fritters - M34…" at bounding box center [298, 338] width 515 height 26
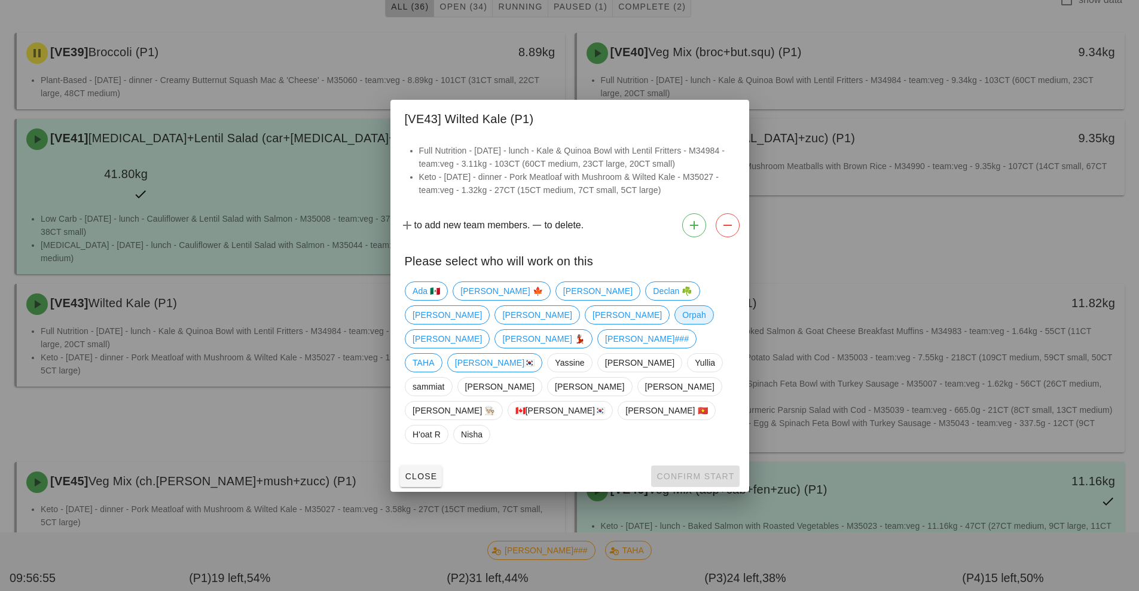
click at [682, 324] on span "Orpah" at bounding box center [693, 315] width 23 height 18
click at [698, 472] on span "Confirm Start" at bounding box center [695, 477] width 78 height 10
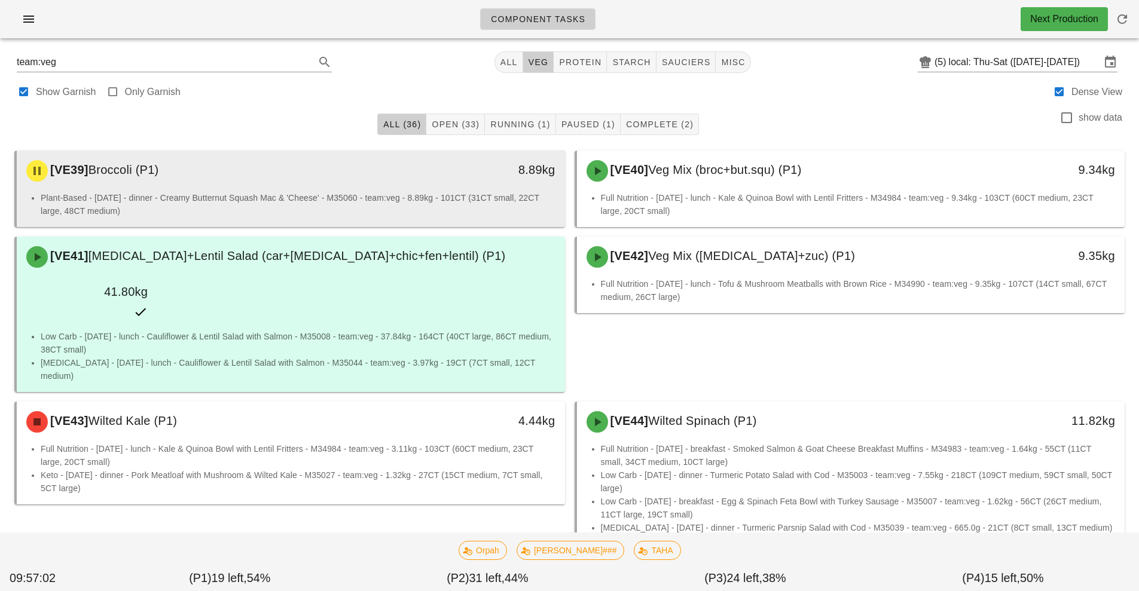
click at [469, 177] on div "8.89kg" at bounding box center [494, 169] width 121 height 19
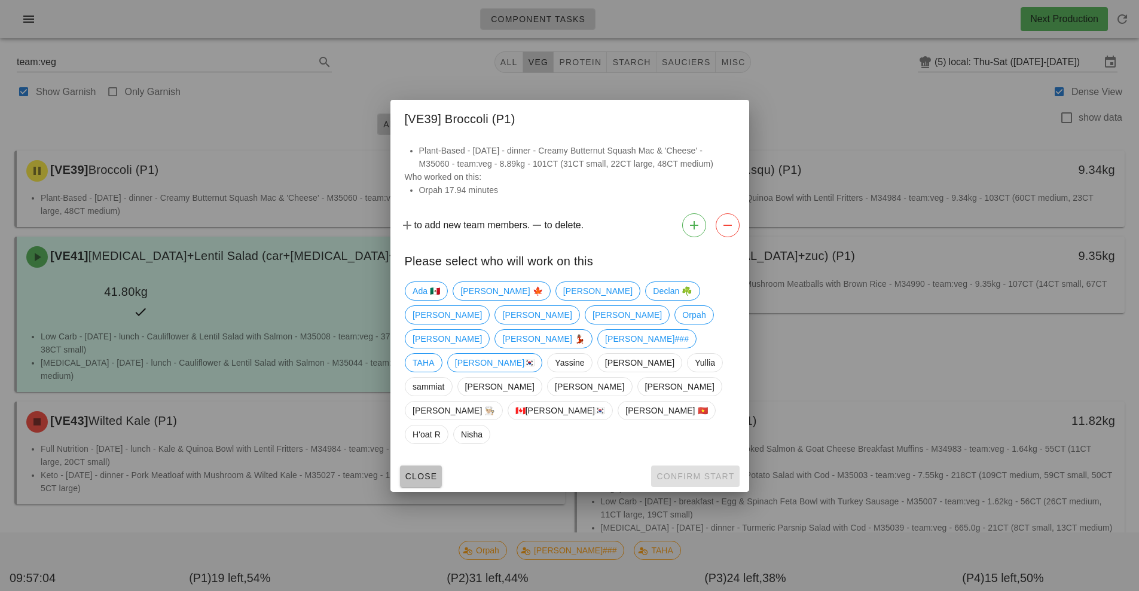
click at [423, 472] on span "Close" at bounding box center [421, 477] width 33 height 10
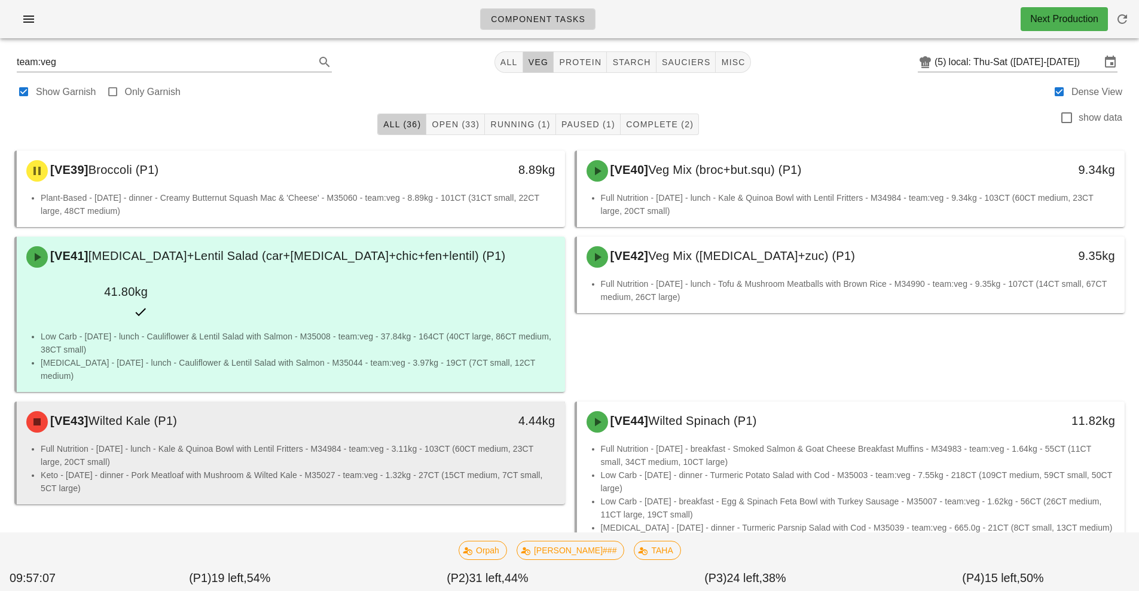
click at [415, 443] on li "Full Nutrition - [DATE] - lunch - Kale & Quinoa Bowl with Lentil Fritters - M34…" at bounding box center [298, 456] width 515 height 26
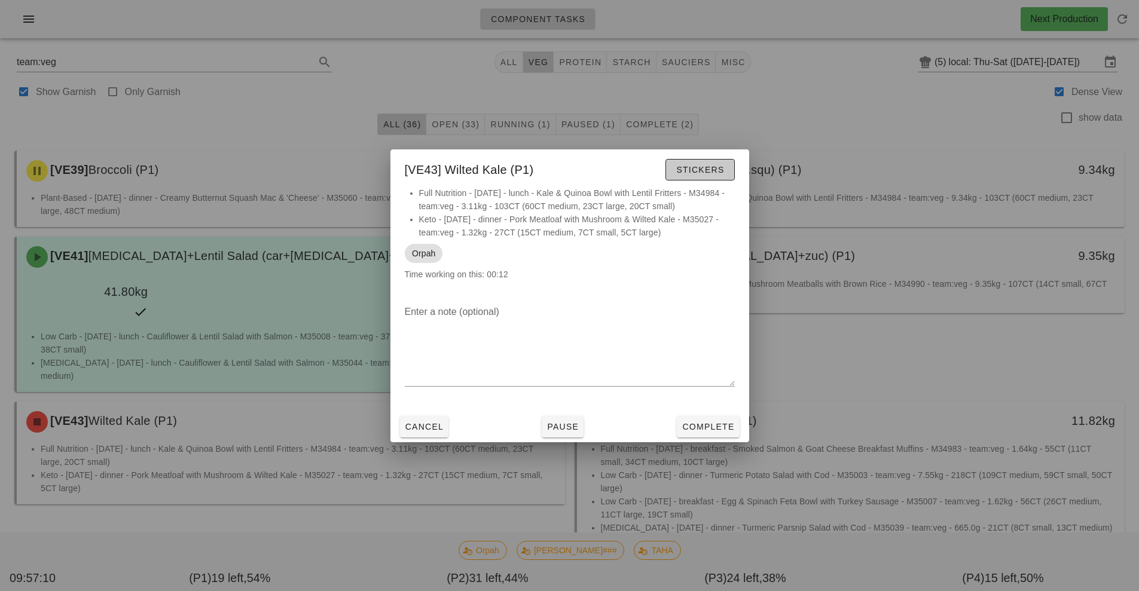
click at [711, 177] on button "Stickers" at bounding box center [700, 170] width 69 height 22
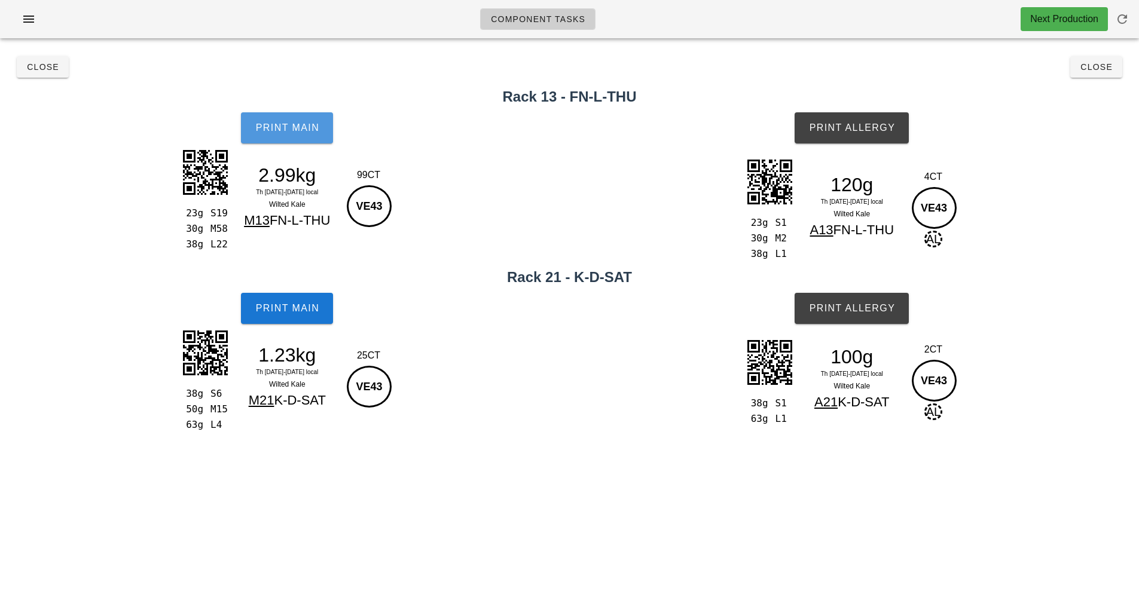
click at [292, 127] on span "Print Main" at bounding box center [287, 128] width 65 height 11
click at [295, 320] on button "Print Main" at bounding box center [287, 308] width 92 height 31
click at [876, 127] on span "Print Allergy" at bounding box center [852, 128] width 87 height 11
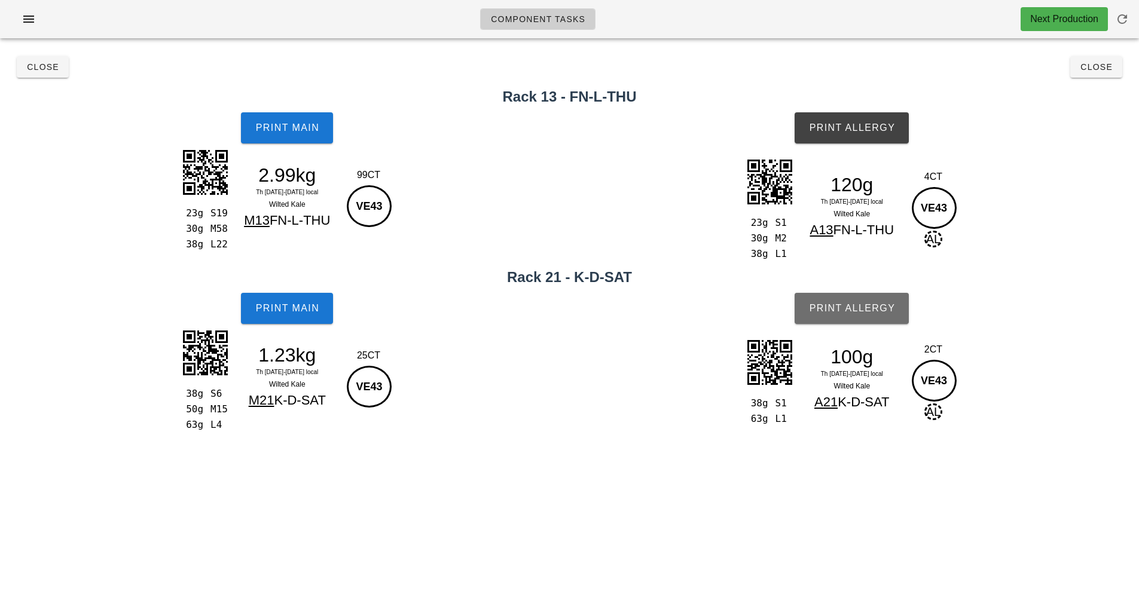
click at [878, 309] on span "Print Allergy" at bounding box center [852, 308] width 87 height 11
click at [48, 66] on span "Close" at bounding box center [42, 67] width 33 height 10
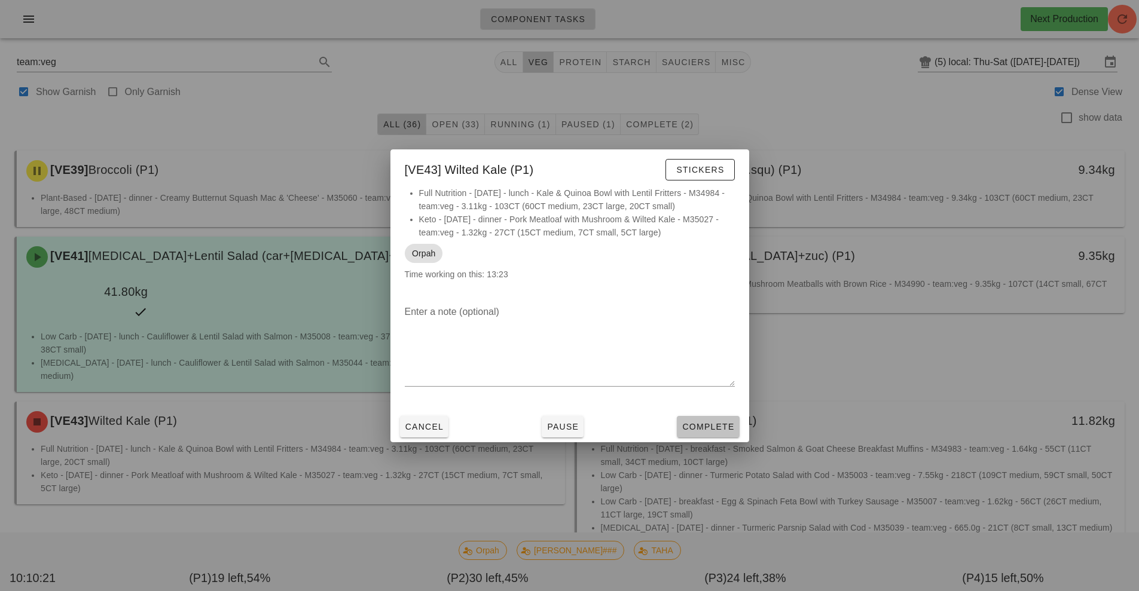
click at [709, 422] on span "Complete" at bounding box center [708, 427] width 53 height 10
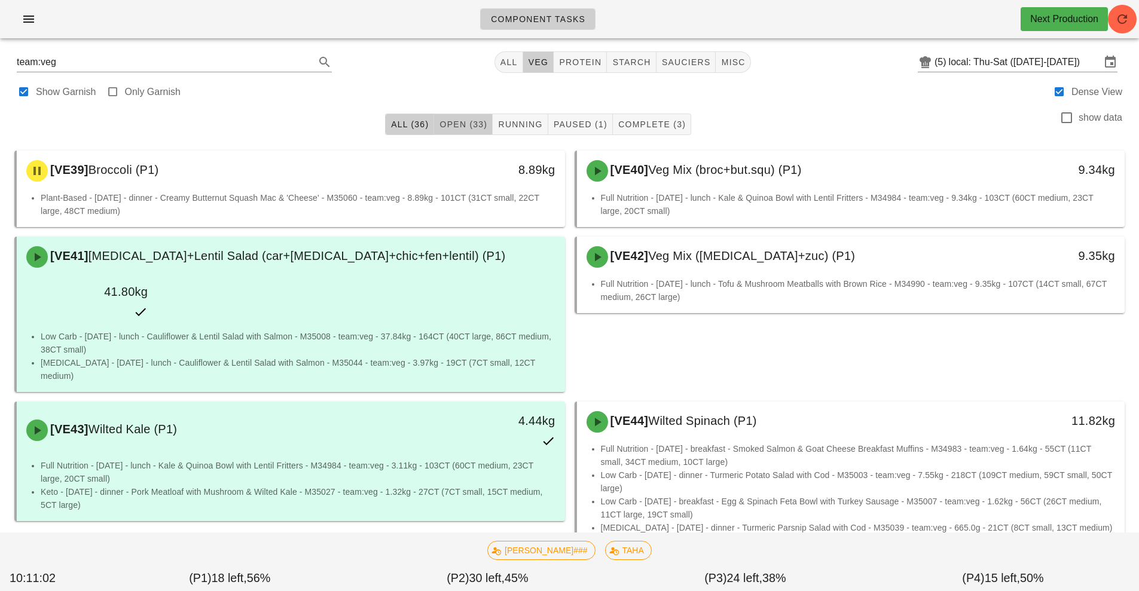
click at [461, 120] on span "Open (33)" at bounding box center [463, 125] width 48 height 10
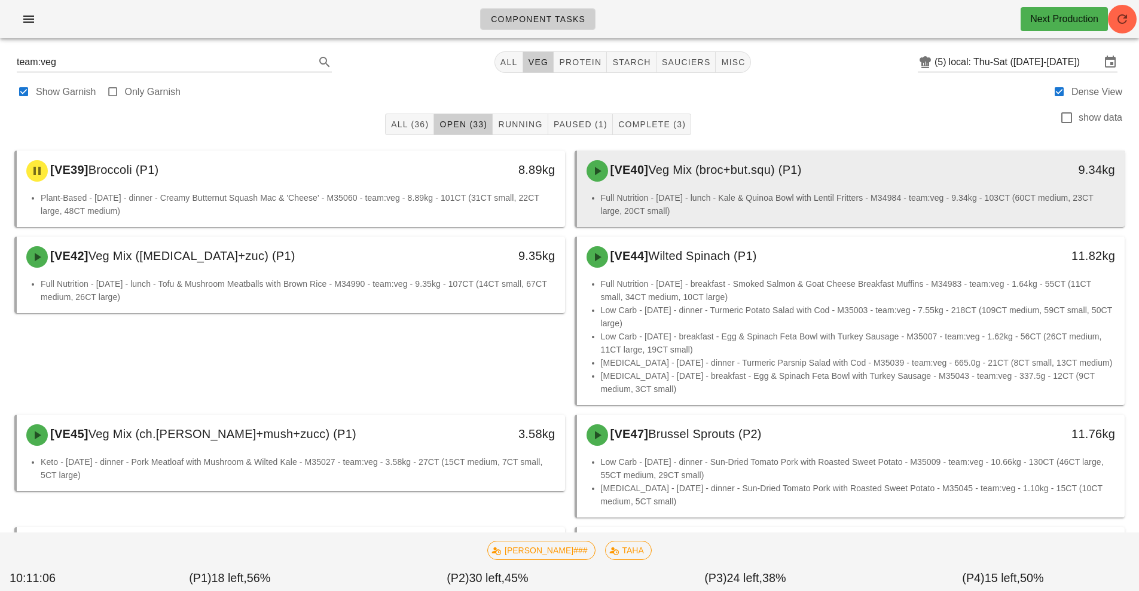
click at [784, 183] on div "[VE40] Veg Mix (broc+but.squ) (P1)" at bounding box center [783, 171] width 407 height 36
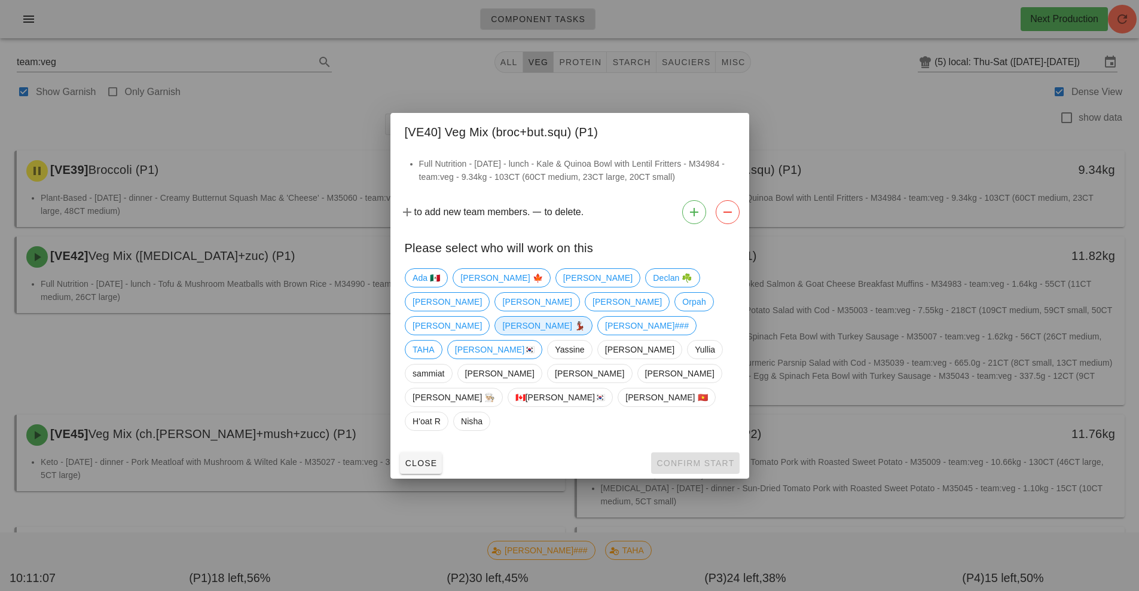
click at [555, 335] on span "[PERSON_NAME] 💃🏽" at bounding box center [543, 326] width 83 height 18
click at [694, 459] on span "Confirm Start" at bounding box center [695, 464] width 78 height 10
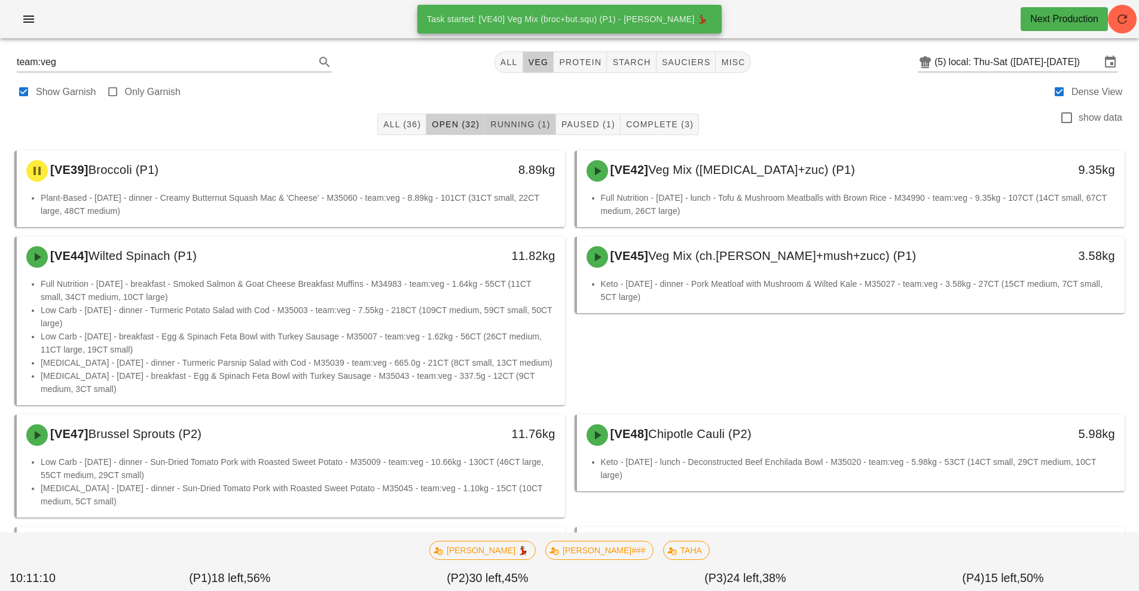
click at [525, 124] on span "Running (1)" at bounding box center [520, 125] width 60 height 10
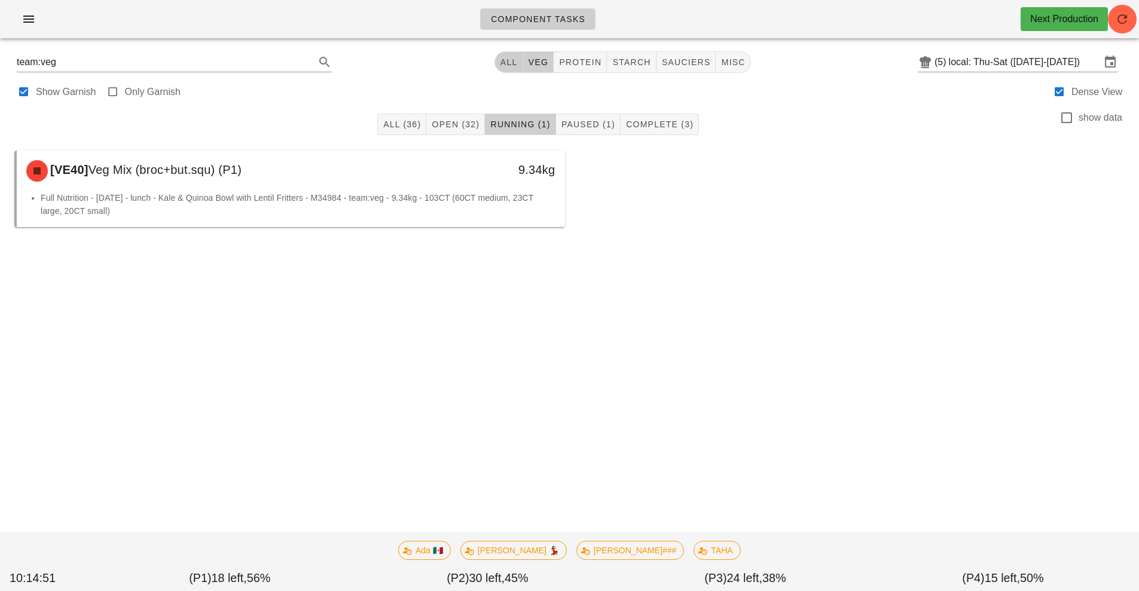
click at [496, 63] on button "All" at bounding box center [509, 62] width 29 height 22
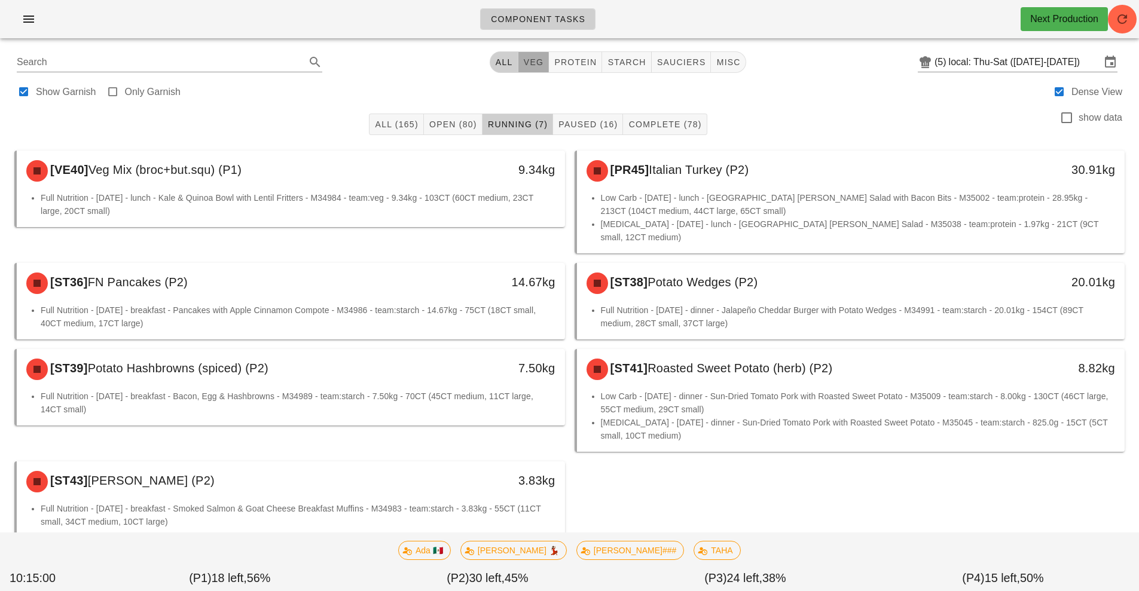
click at [532, 66] on span "veg" at bounding box center [533, 62] width 21 height 10
type input "team:veg"
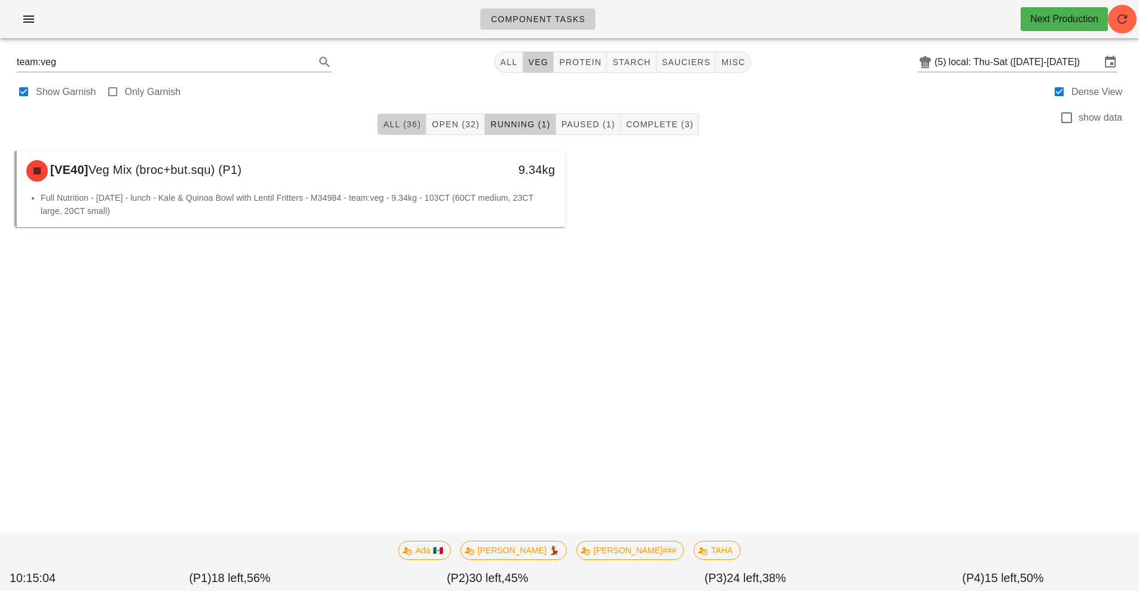
click at [385, 129] on button "All (36)" at bounding box center [401, 125] width 49 height 22
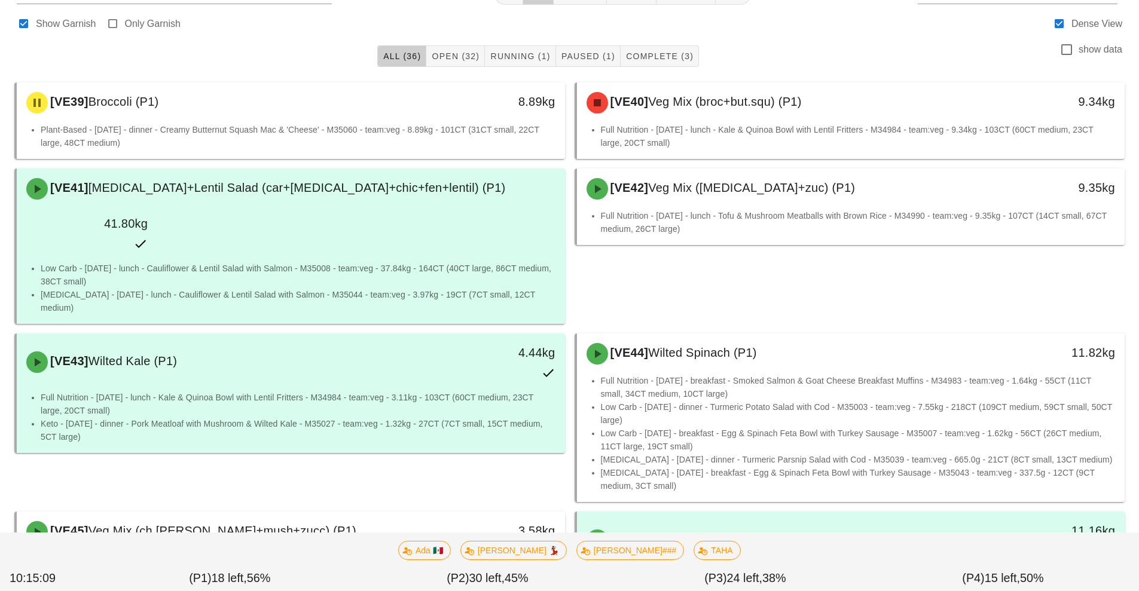
scroll to position [176, 0]
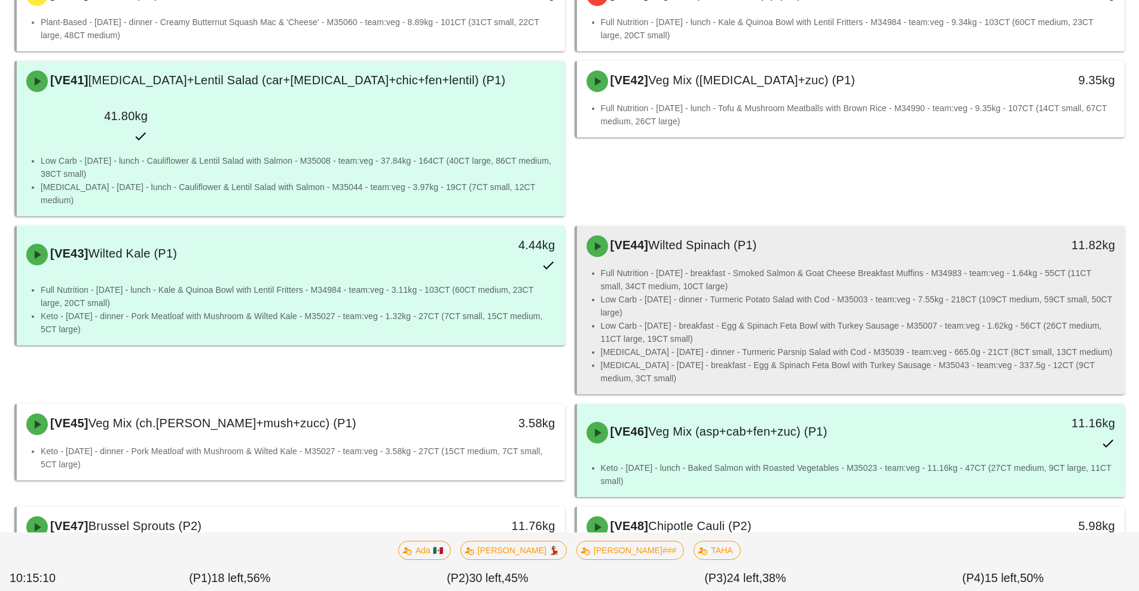
click at [686, 319] on li "Low Carb - [DATE] - breakfast - Egg & Spinach Feta Bowl with Turkey Sausage - M…" at bounding box center [858, 332] width 515 height 26
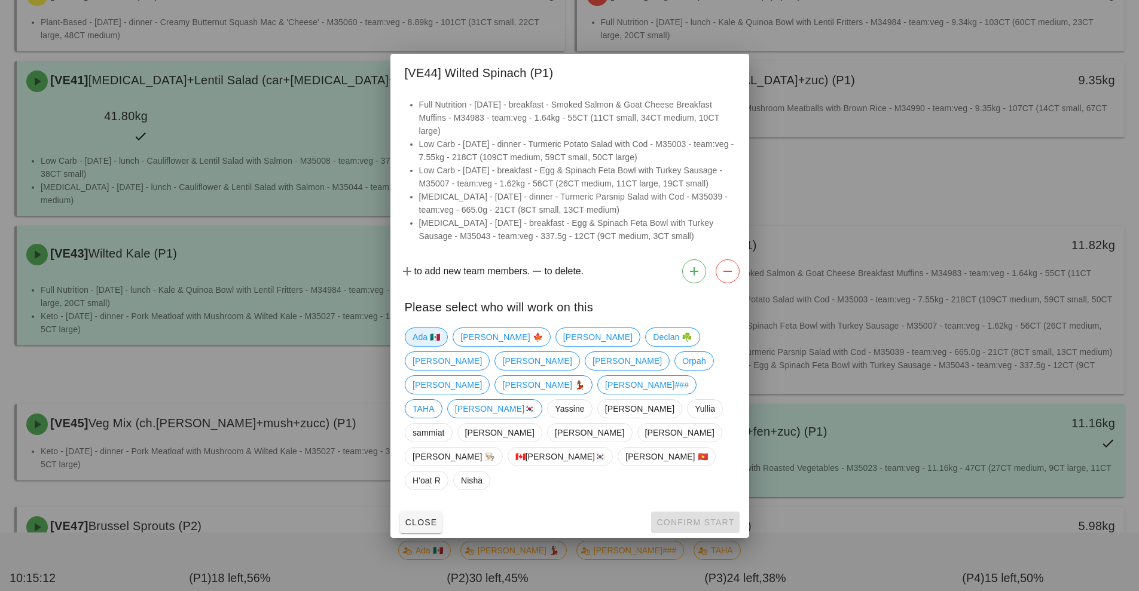
click at [443, 347] on span "Ada 🇲🇽" at bounding box center [426, 337] width 43 height 19
click at [682, 370] on span "Orpah" at bounding box center [693, 361] width 23 height 18
click at [715, 518] on span "Confirm Start" at bounding box center [695, 523] width 78 height 10
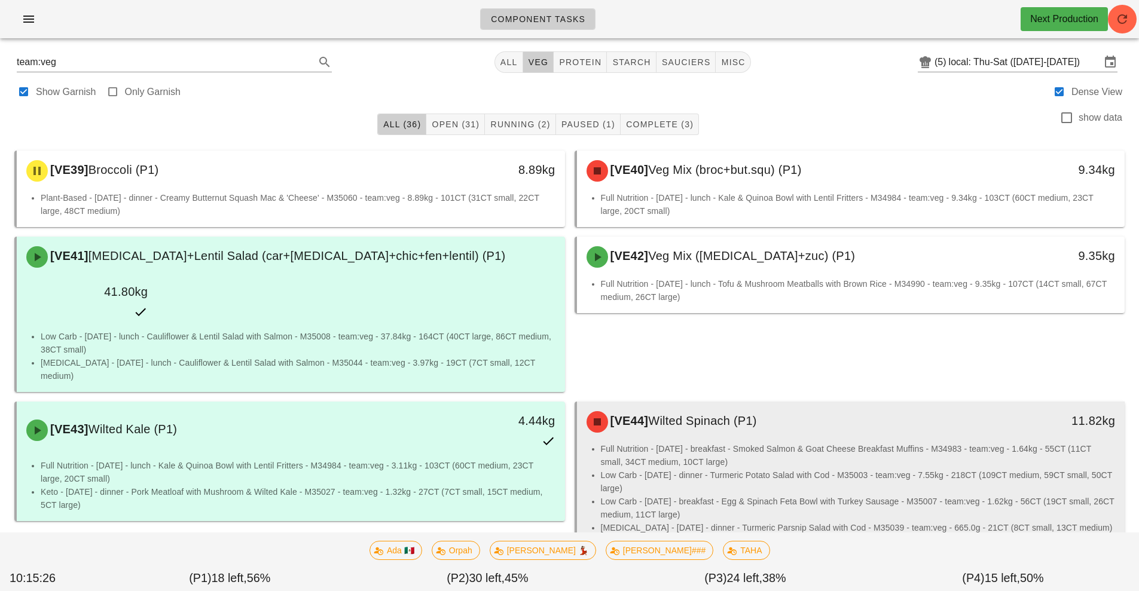
click at [859, 469] on li "Low Carb - [DATE] - dinner - Turmeric Potato Salad with Cod - M35003 - team:veg…" at bounding box center [858, 482] width 515 height 26
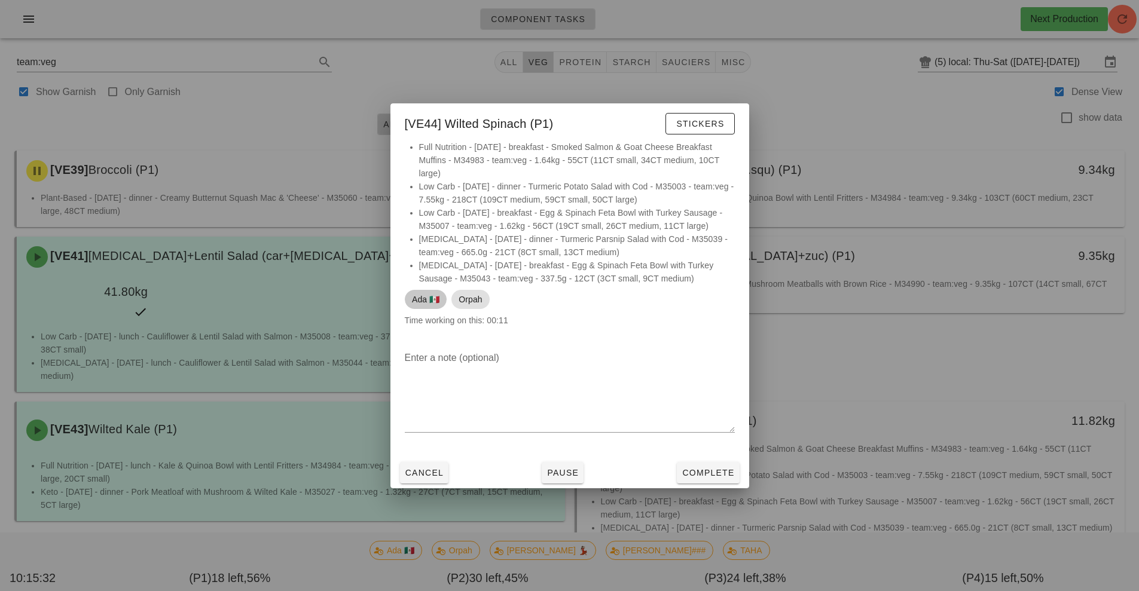
click at [429, 300] on span "Ada 🇲🇽" at bounding box center [426, 299] width 28 height 19
click at [702, 124] on span "Stickers" at bounding box center [700, 124] width 48 height 10
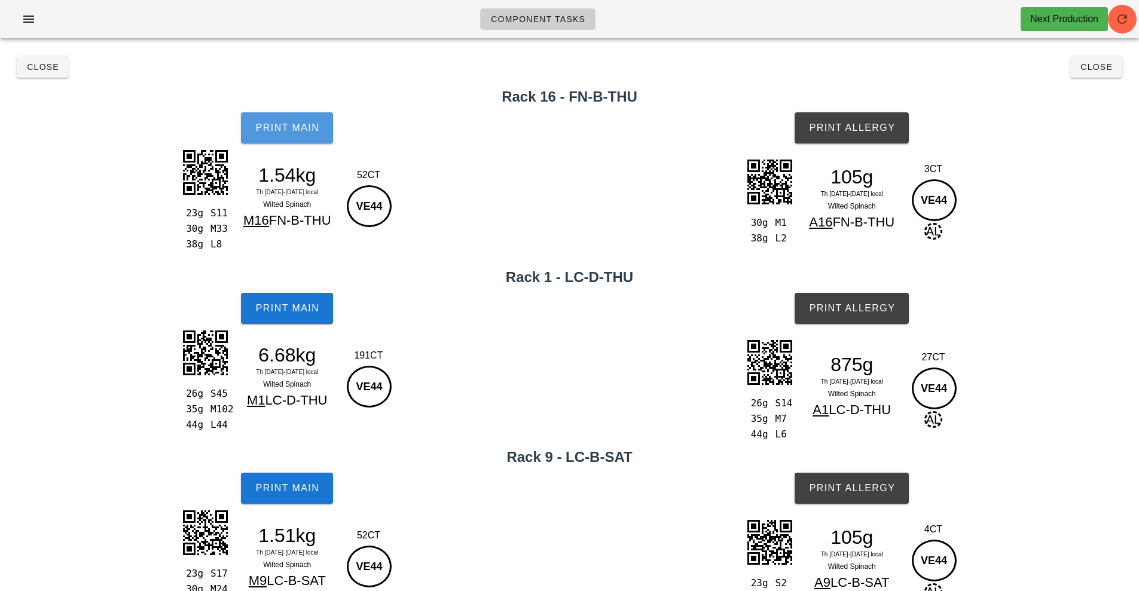
click at [304, 129] on span "Print Main" at bounding box center [287, 128] width 65 height 11
click at [311, 340] on div "26g S45 35g M102 44g L44 6.68kg Th [DATE]-[DATE] local Wilted Spinach M1 LC-D-T…" at bounding box center [287, 379] width 217 height 104
click at [306, 303] on span "Print Main" at bounding box center [287, 308] width 65 height 11
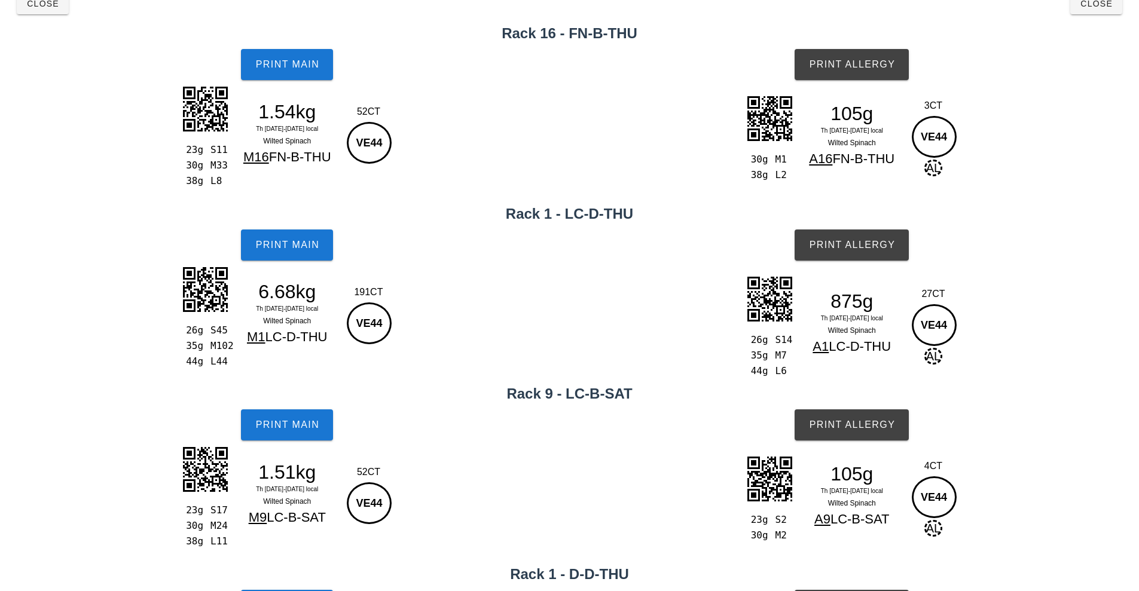
scroll to position [140, 0]
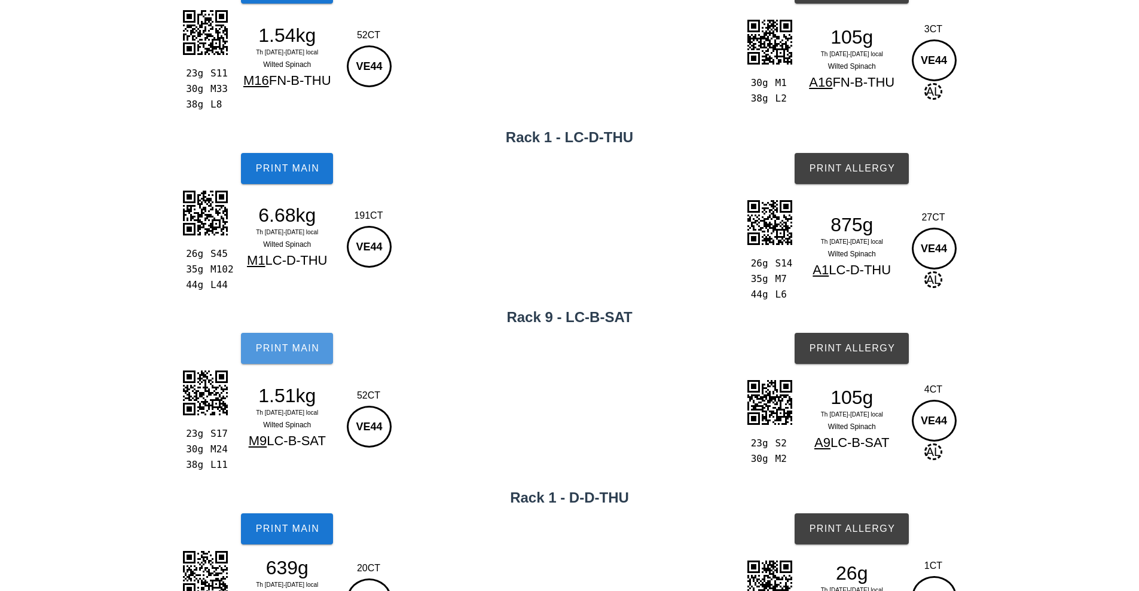
click at [300, 346] on span "Print Main" at bounding box center [287, 348] width 65 height 11
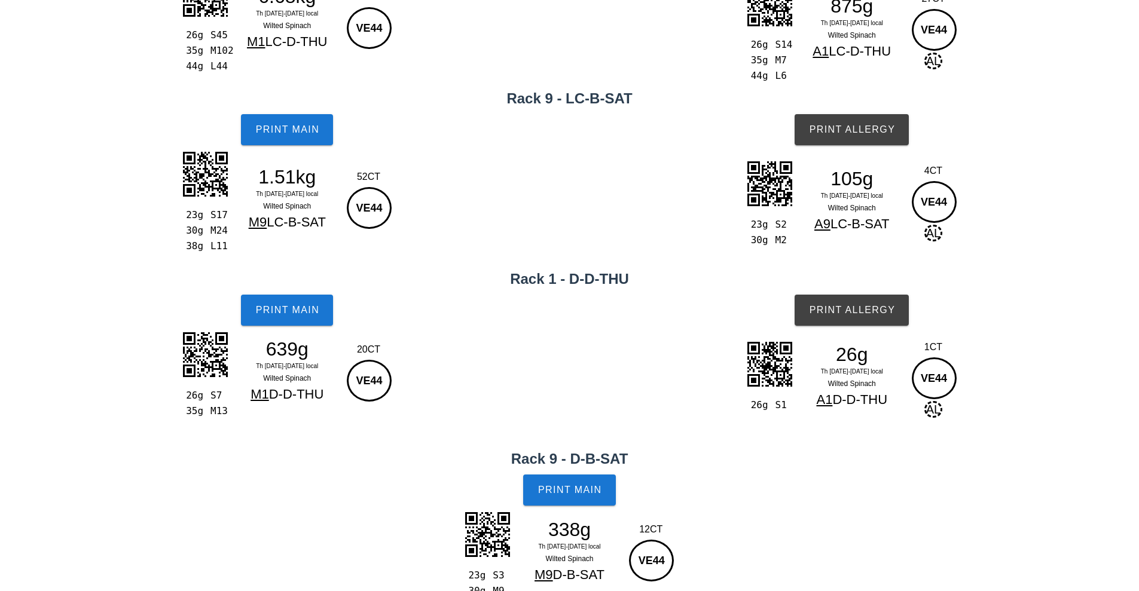
scroll to position [382, 0]
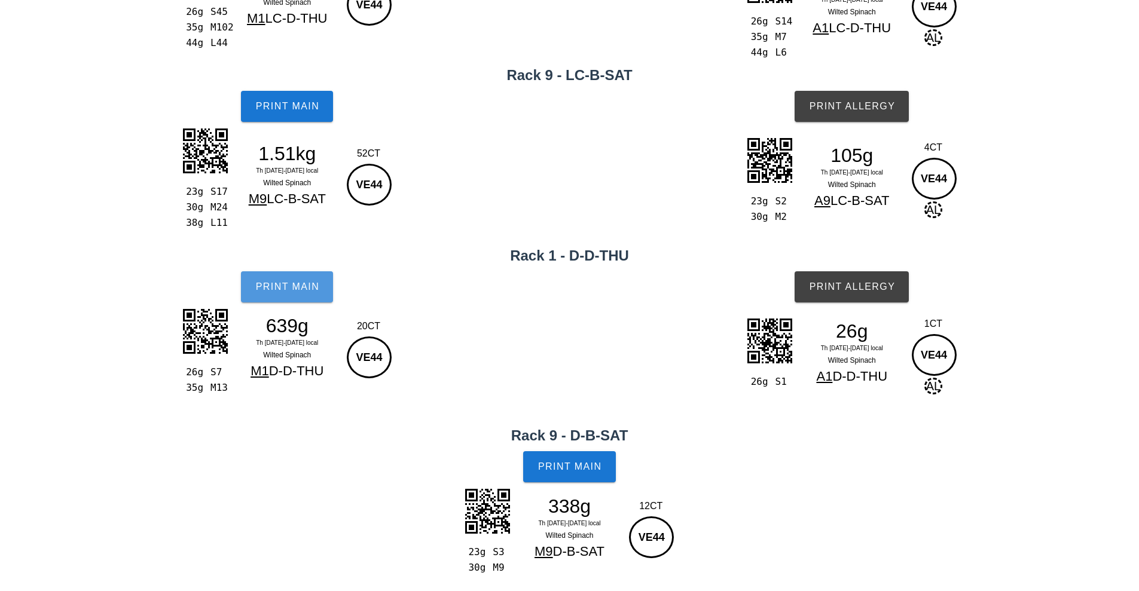
click at [291, 301] on button "Print Main" at bounding box center [287, 287] width 92 height 31
click at [575, 470] on span "Print Main" at bounding box center [570, 467] width 65 height 11
click at [864, 274] on button "Print Allergy" at bounding box center [852, 287] width 114 height 31
click at [850, 138] on div "23g S2 30g M2 105g Th [DATE]-[DATE] local Wilted Spinach A9 LC-B-SAT 4CT VE44 AL" at bounding box center [851, 178] width 217 height 89
click at [864, 115] on button "Print Allergy" at bounding box center [852, 106] width 114 height 31
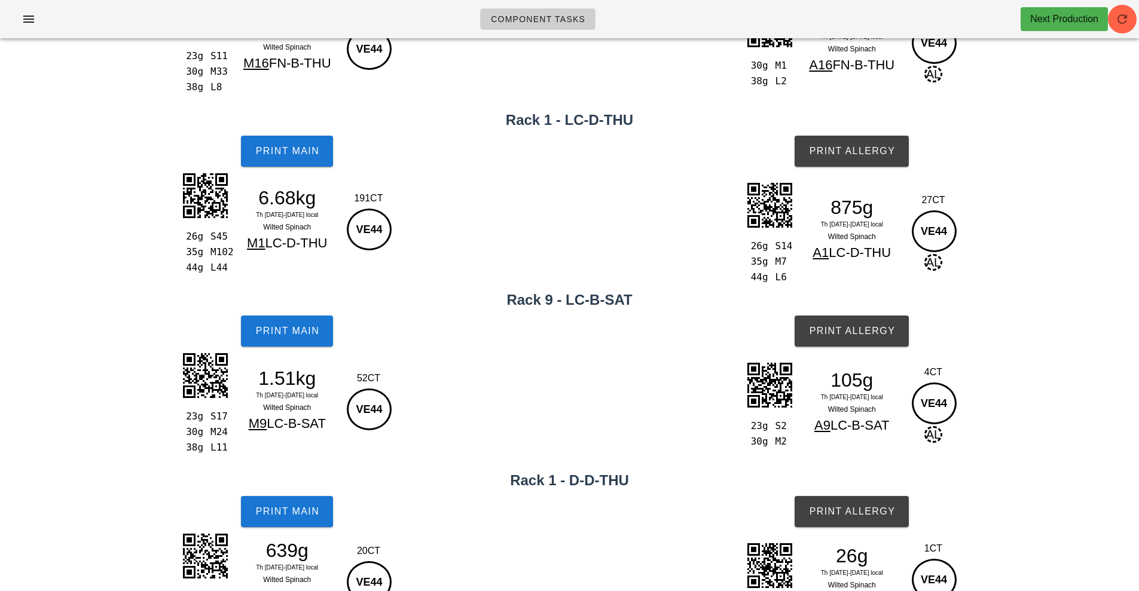
scroll to position [102, 0]
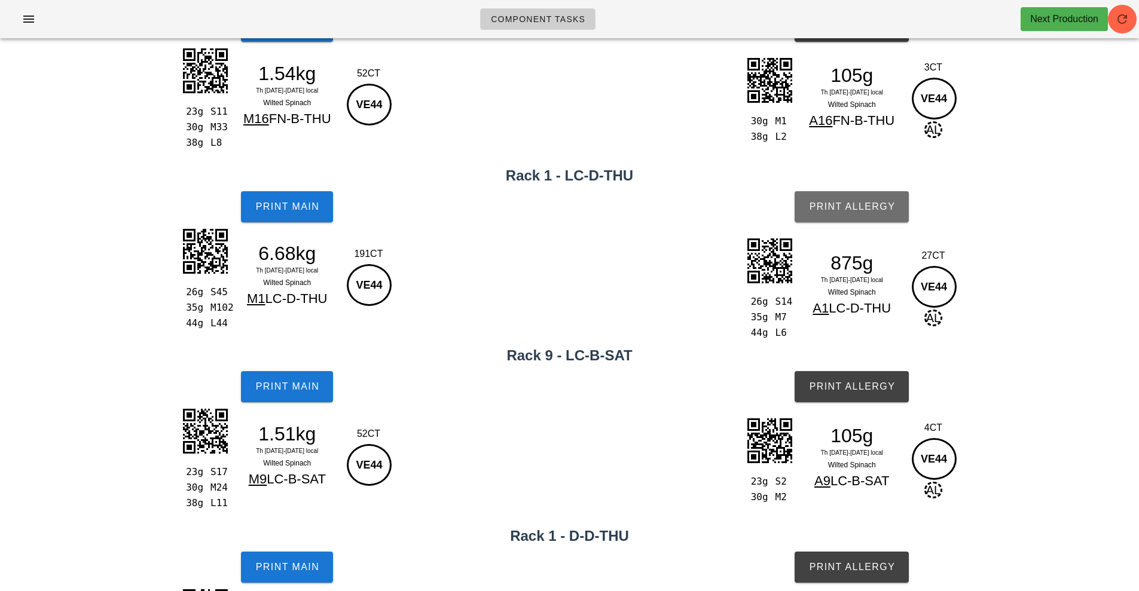
click at [855, 205] on span "Print Allergy" at bounding box center [852, 207] width 87 height 11
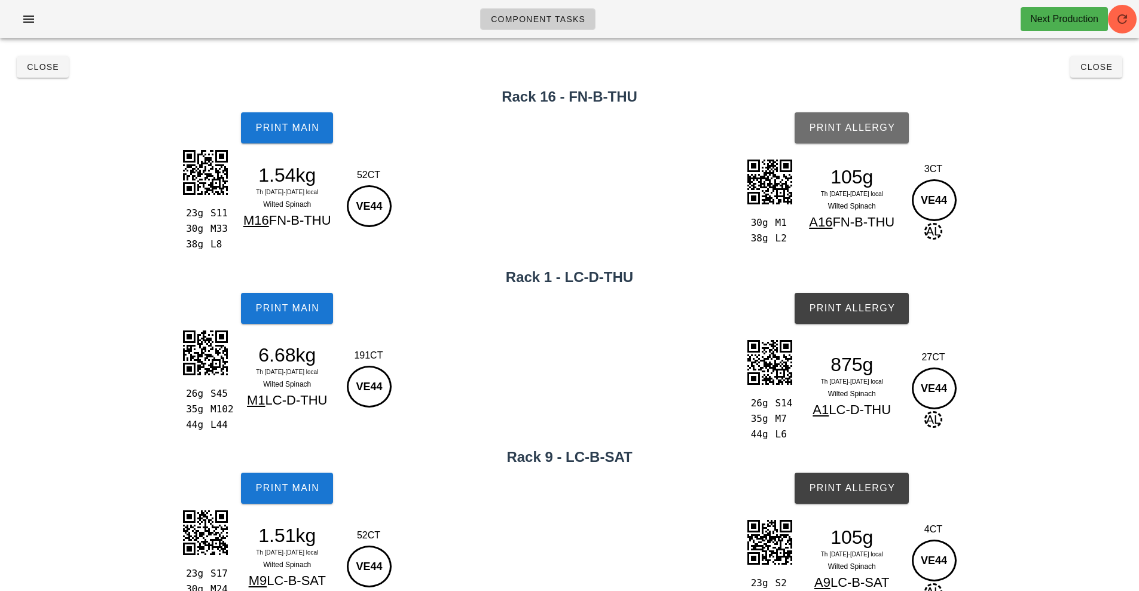
click at [871, 135] on button "Print Allergy" at bounding box center [852, 127] width 114 height 31
click at [64, 66] on button "Close" at bounding box center [43, 67] width 52 height 22
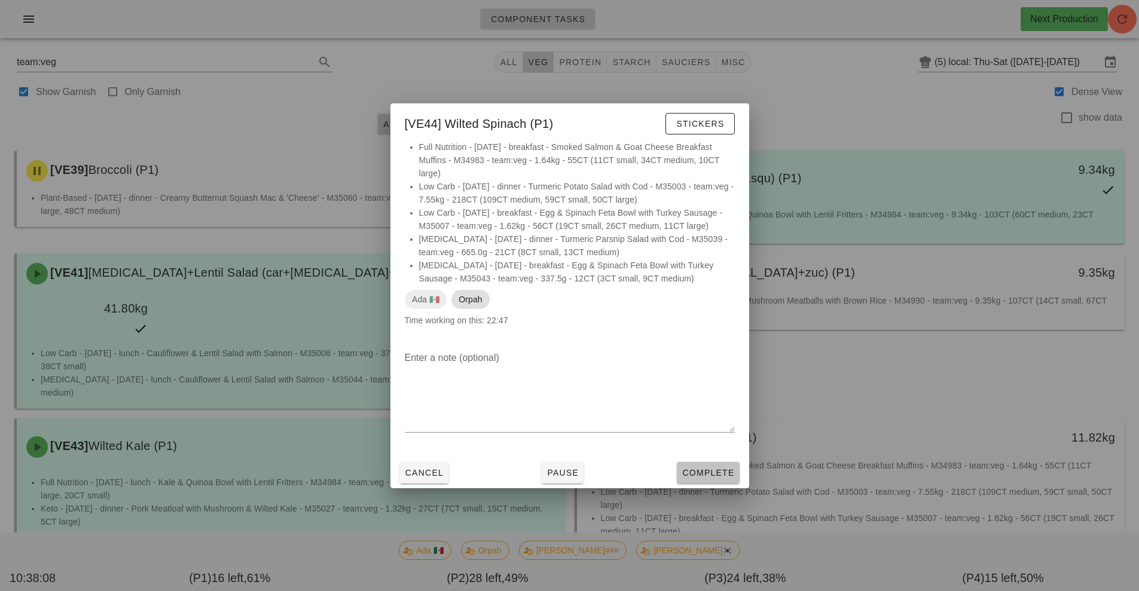
click at [712, 471] on span "Complete" at bounding box center [708, 473] width 53 height 10
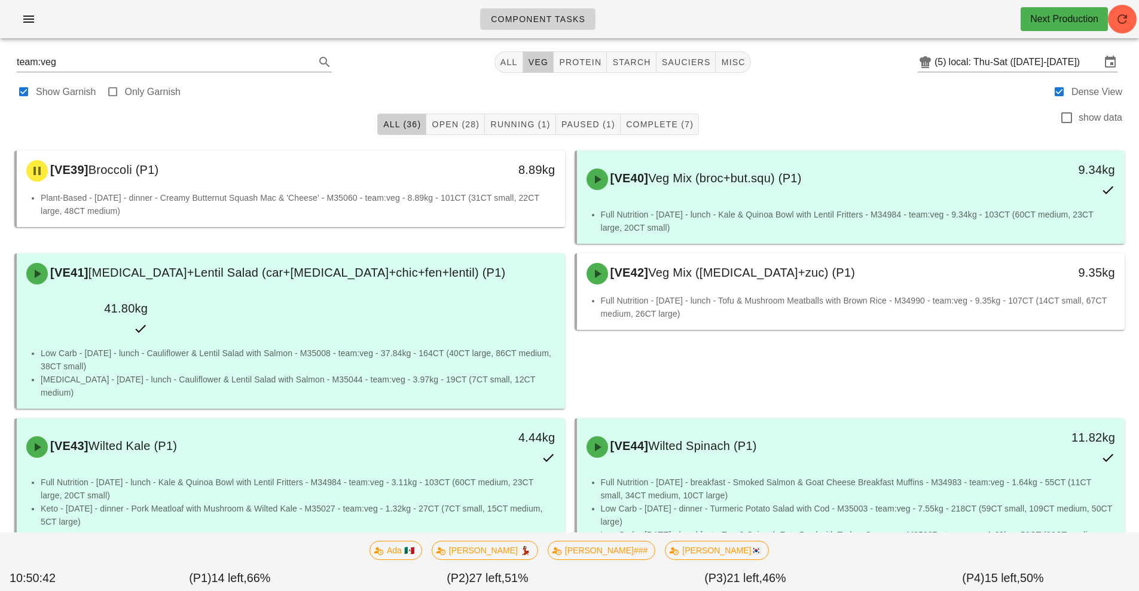
click at [548, 28] on link "Component Tasks" at bounding box center [537, 19] width 115 height 22
click at [533, 68] on button "veg" at bounding box center [538, 62] width 31 height 22
click at [468, 124] on span "Open (28)" at bounding box center [455, 125] width 48 height 10
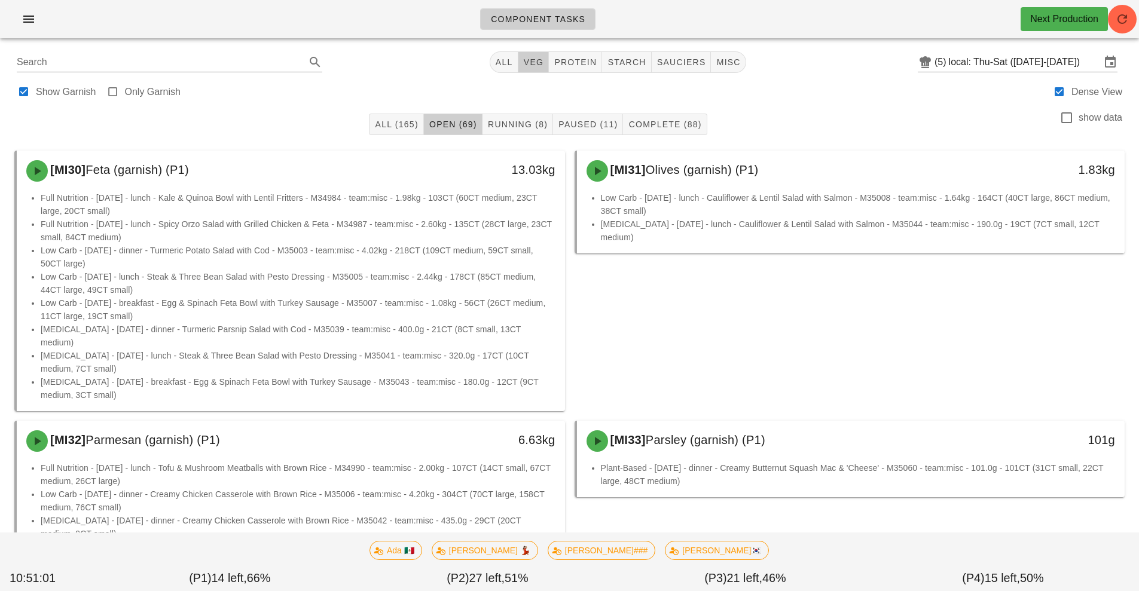
click at [527, 69] on button "veg" at bounding box center [534, 62] width 31 height 22
type input "team:veg"
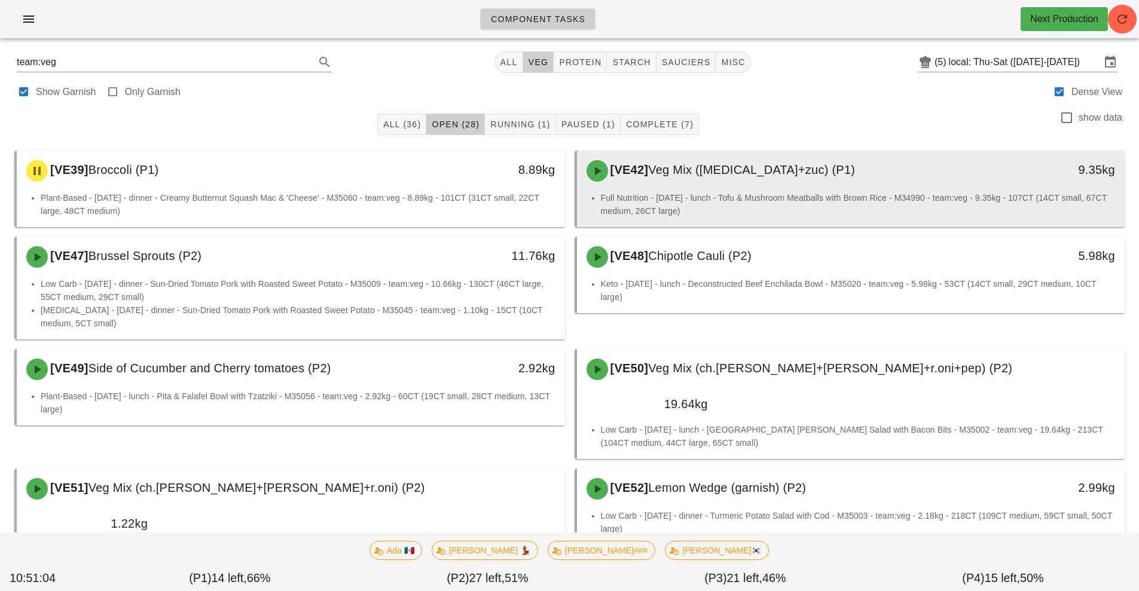
click at [785, 181] on div "[VE42] Veg Mix ([MEDICAL_DATA]+zuc) (P1)" at bounding box center [783, 171] width 407 height 36
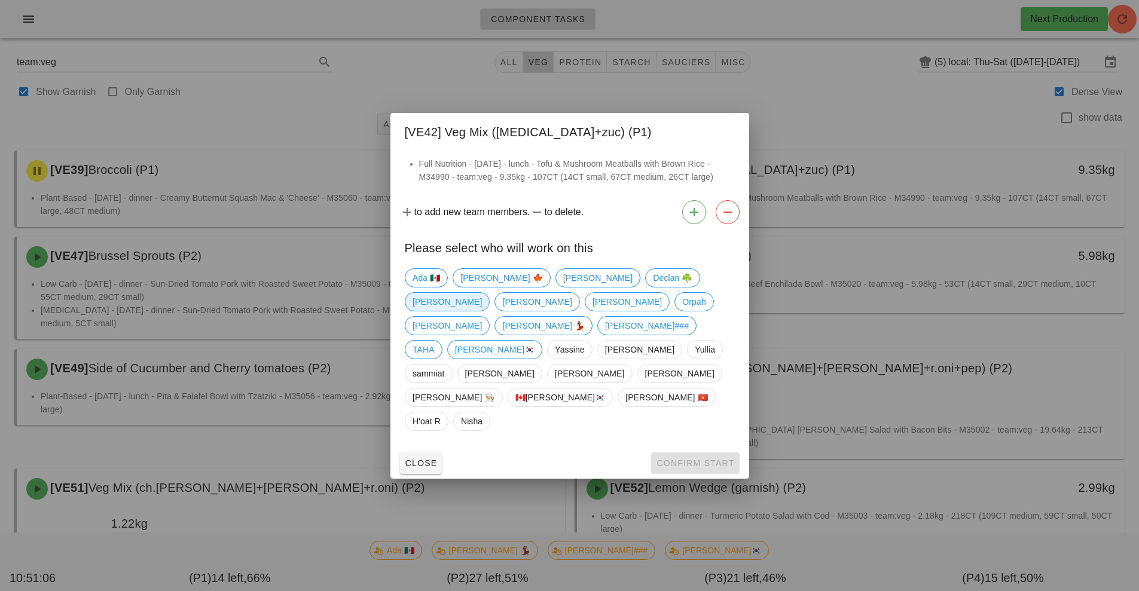
click at [482, 311] on span "[PERSON_NAME]" at bounding box center [447, 302] width 69 height 18
click at [710, 459] on span "Confirm Start" at bounding box center [695, 464] width 78 height 10
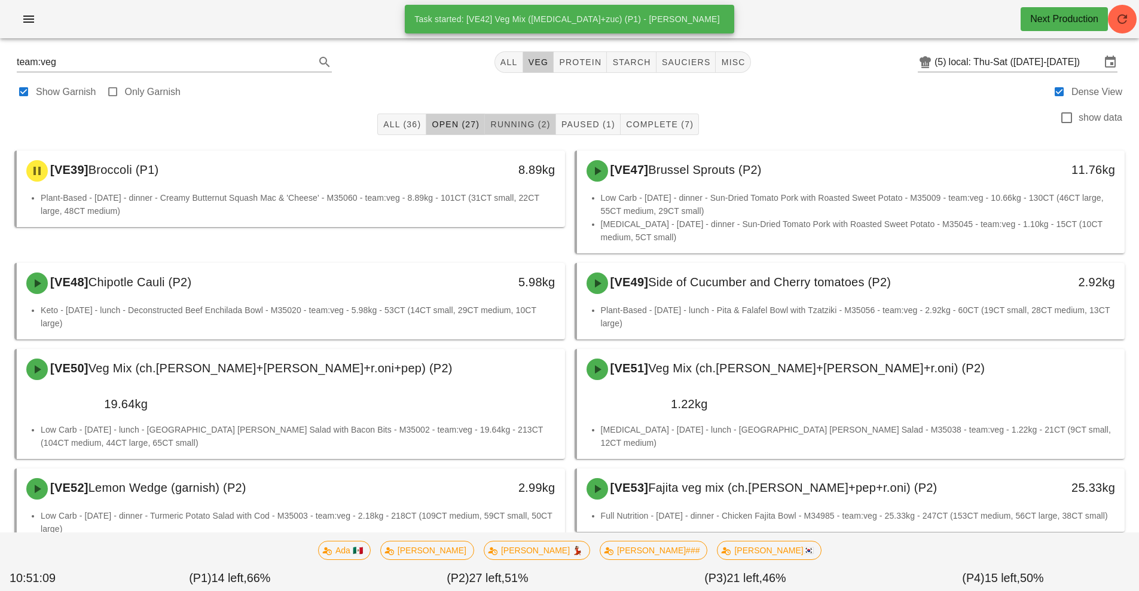
click at [511, 127] on span "Running (2)" at bounding box center [520, 125] width 60 height 10
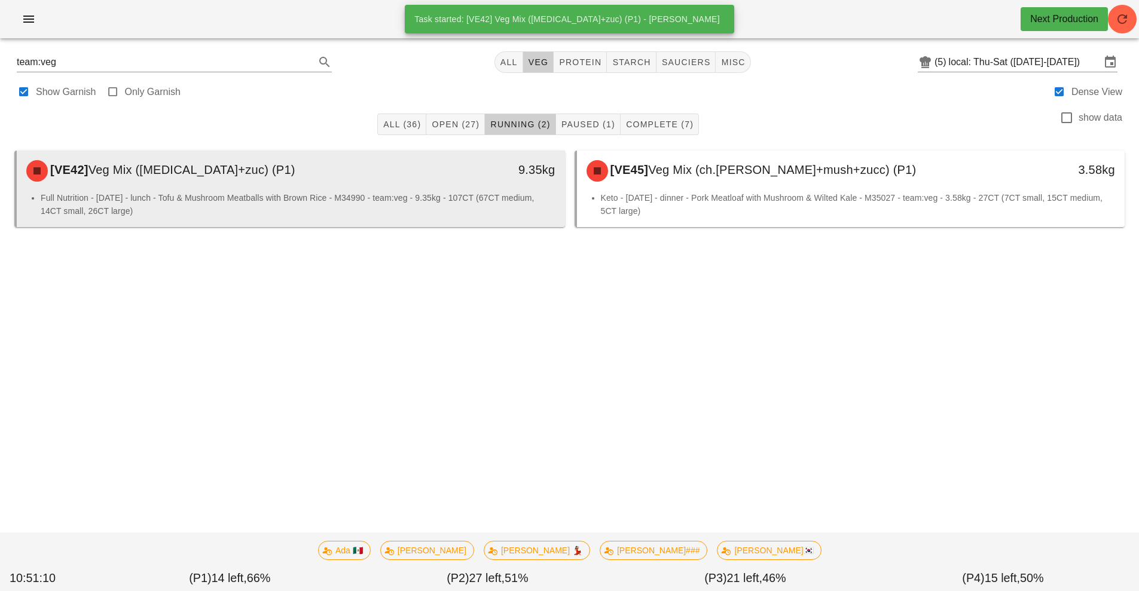
click at [317, 191] on div "[VE42] Veg Mix ([MEDICAL_DATA]+zuc) (P1) 9.35kg" at bounding box center [291, 171] width 548 height 41
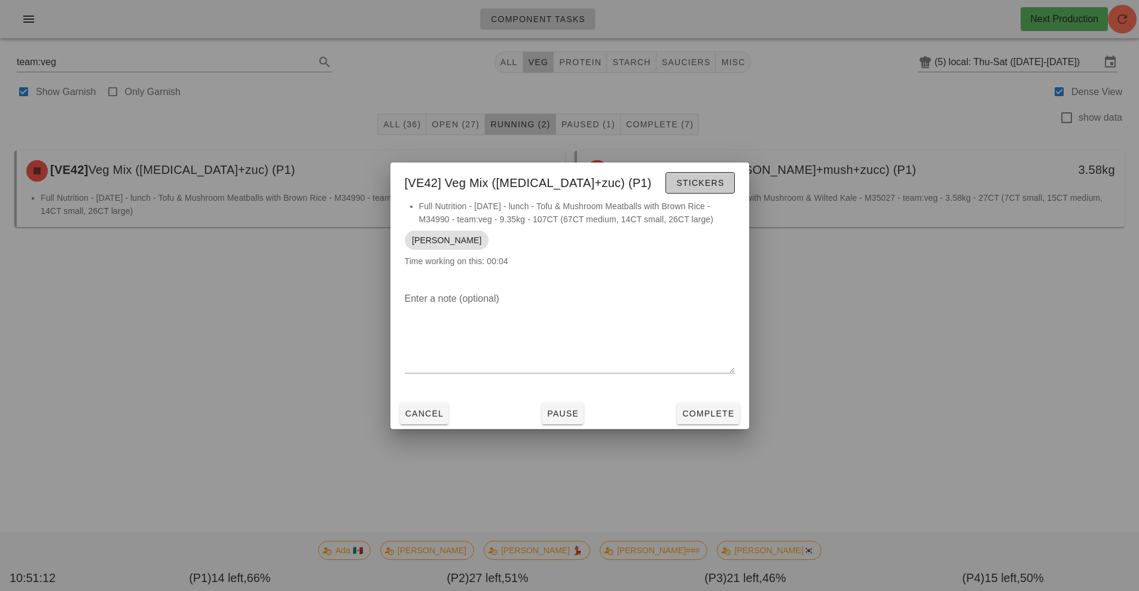
click at [686, 191] on button "Stickers" at bounding box center [700, 183] width 69 height 22
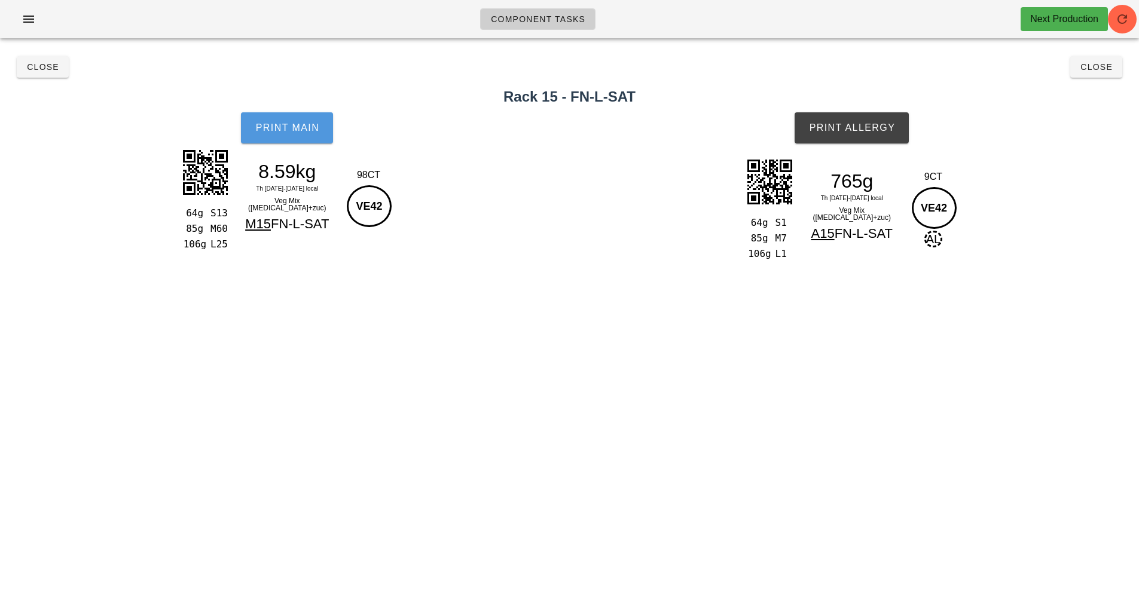
click at [285, 130] on span "Print Main" at bounding box center [287, 128] width 65 height 11
click at [874, 132] on span "Print Allergy" at bounding box center [852, 128] width 87 height 11
click at [859, 130] on span "Print Allergy" at bounding box center [852, 128] width 87 height 11
click at [1078, 63] on button "Close" at bounding box center [1097, 67] width 52 height 22
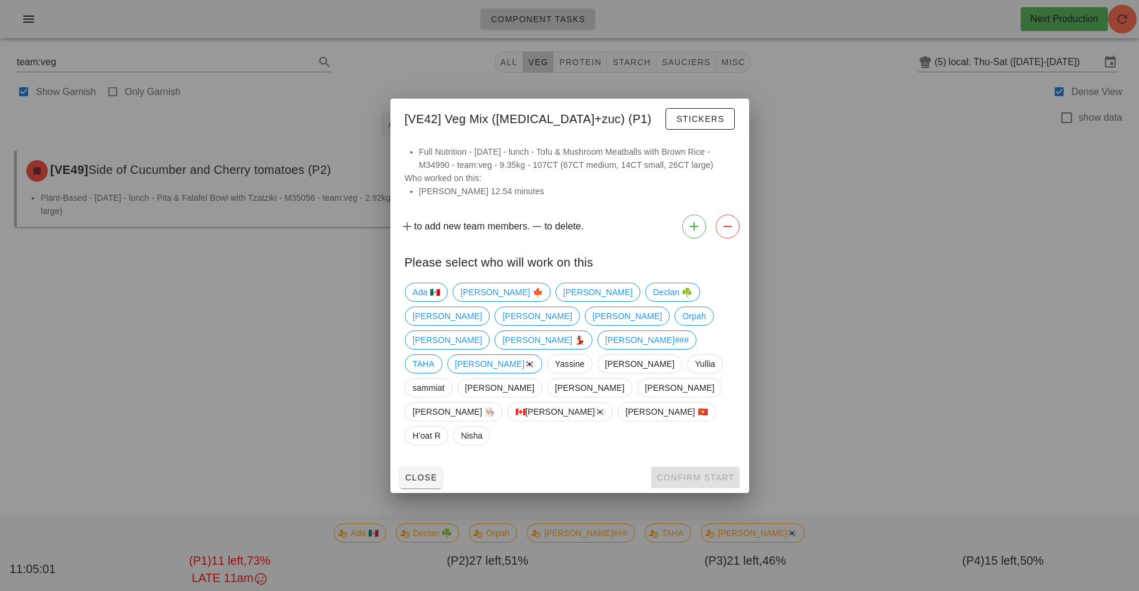
click at [178, 353] on div at bounding box center [569, 295] width 1139 height 591
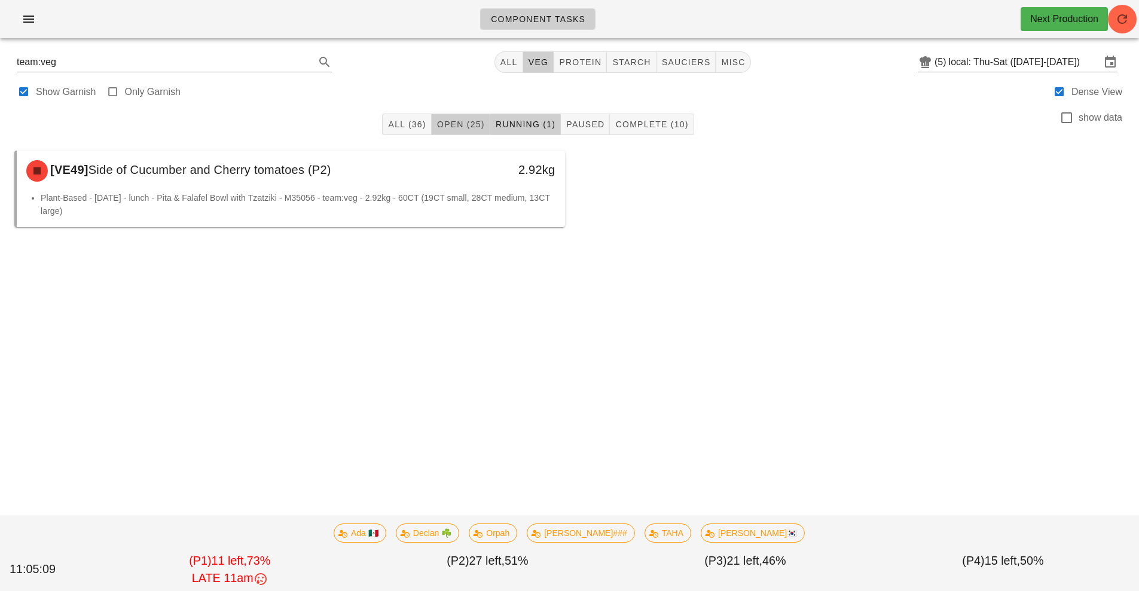
click at [461, 133] on button "Open (25)" at bounding box center [461, 125] width 59 height 22
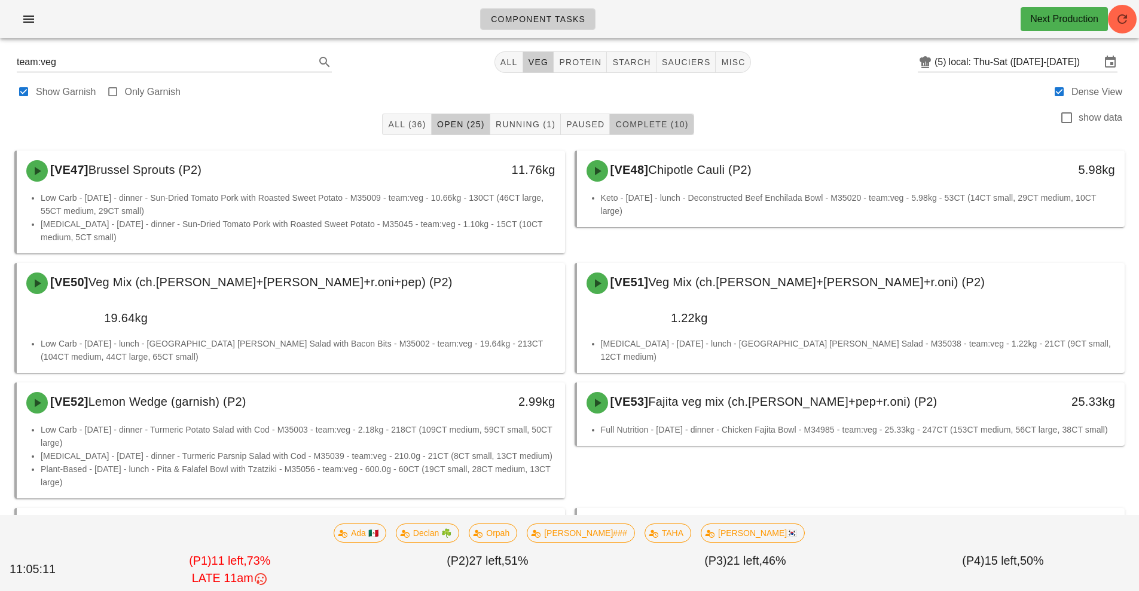
click at [670, 123] on span "Complete (10)" at bounding box center [652, 125] width 74 height 10
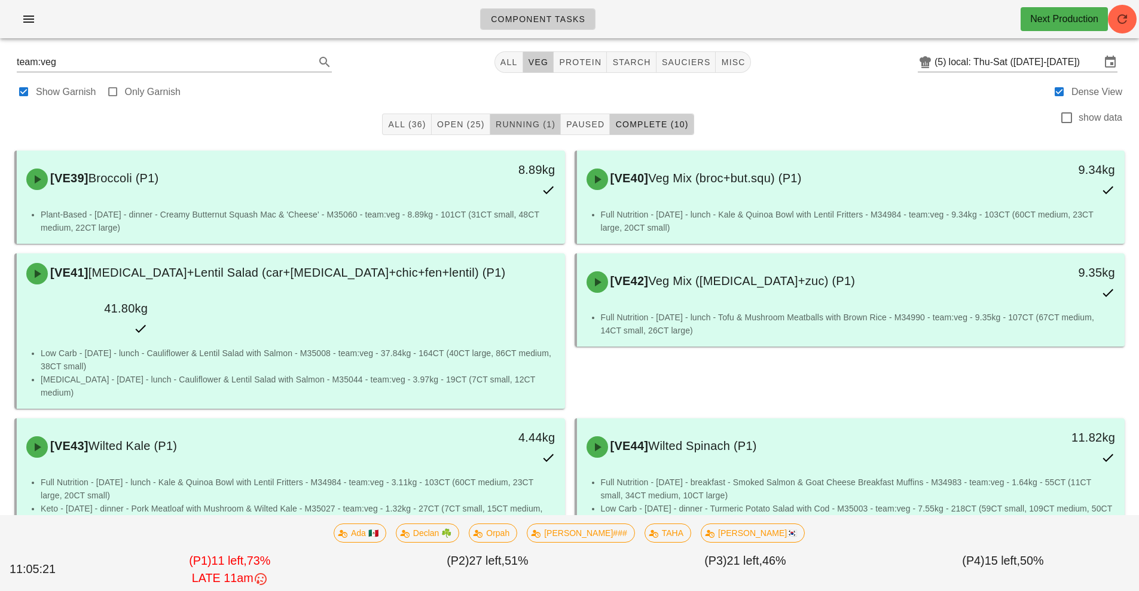
click at [522, 117] on button "Running (1)" at bounding box center [525, 125] width 71 height 22
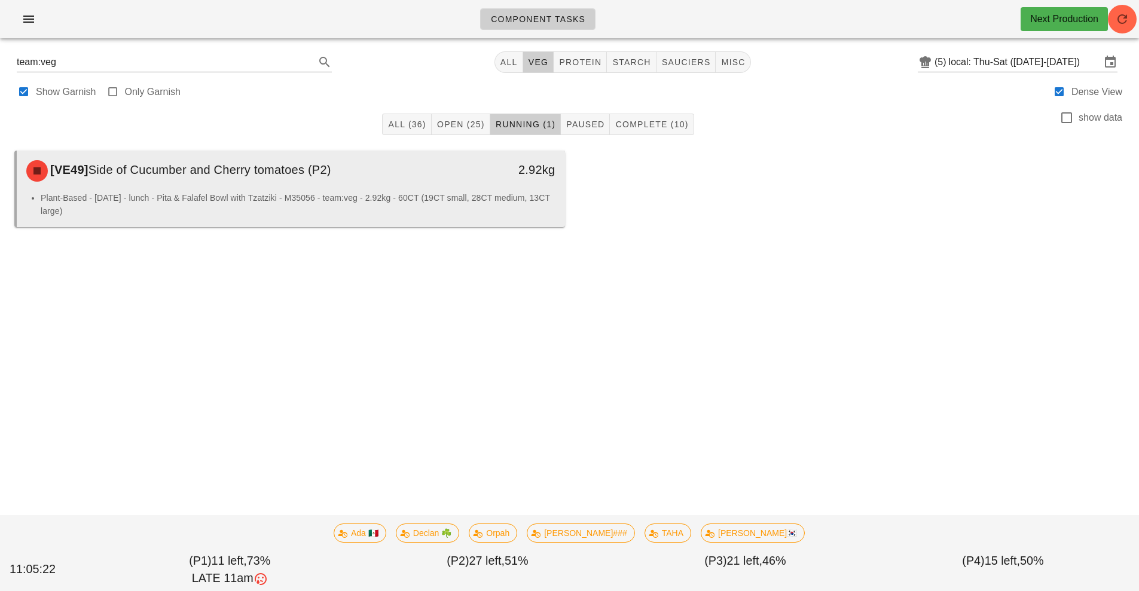
click at [396, 188] on div "[VE49] Side of Cucumber and Cherry tomatoes (P2)" at bounding box center [222, 171] width 407 height 36
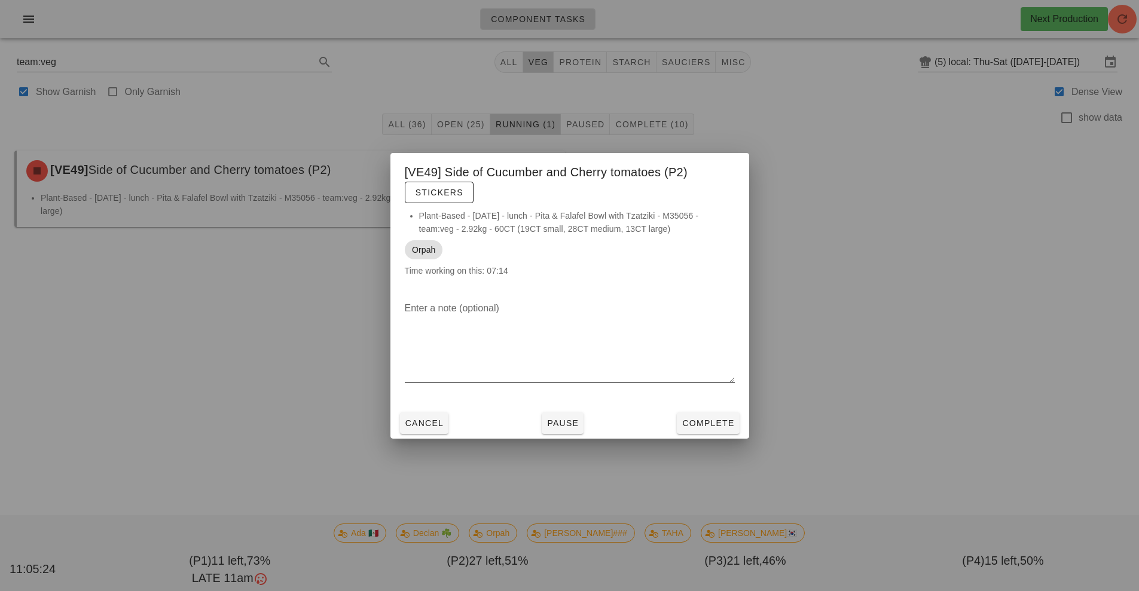
click at [626, 357] on textarea "Enter a note (optional)" at bounding box center [570, 341] width 330 height 84
click at [242, 379] on div at bounding box center [569, 295] width 1139 height 591
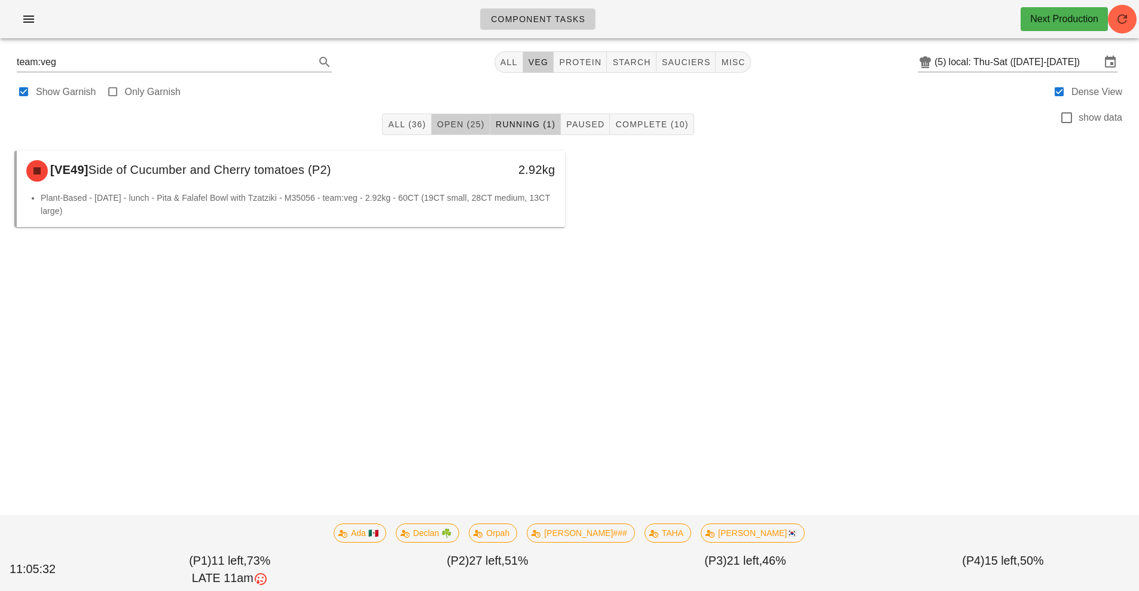
click at [458, 123] on span "Open (25)" at bounding box center [461, 125] width 48 height 10
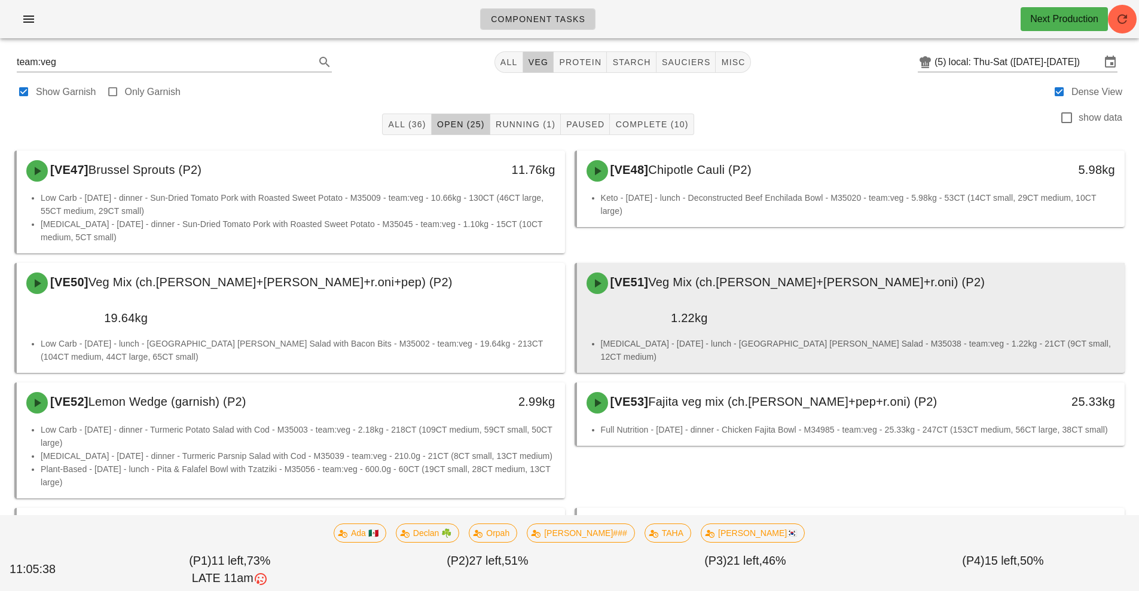
click at [702, 267] on div "[VE51] Veg Mix (ch.[PERSON_NAME]+[PERSON_NAME]+r.oni) (P2)" at bounding box center [852, 284] width 544 height 36
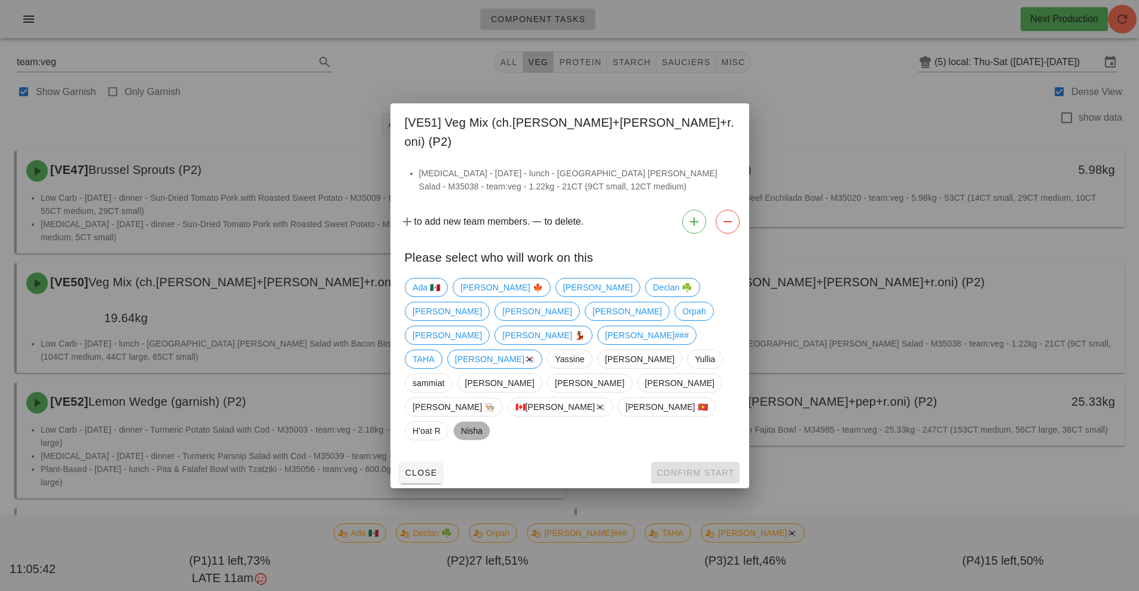
click at [482, 422] on span "Nisha" at bounding box center [472, 431] width 22 height 18
click at [693, 468] on span "Confirm Start" at bounding box center [695, 473] width 78 height 10
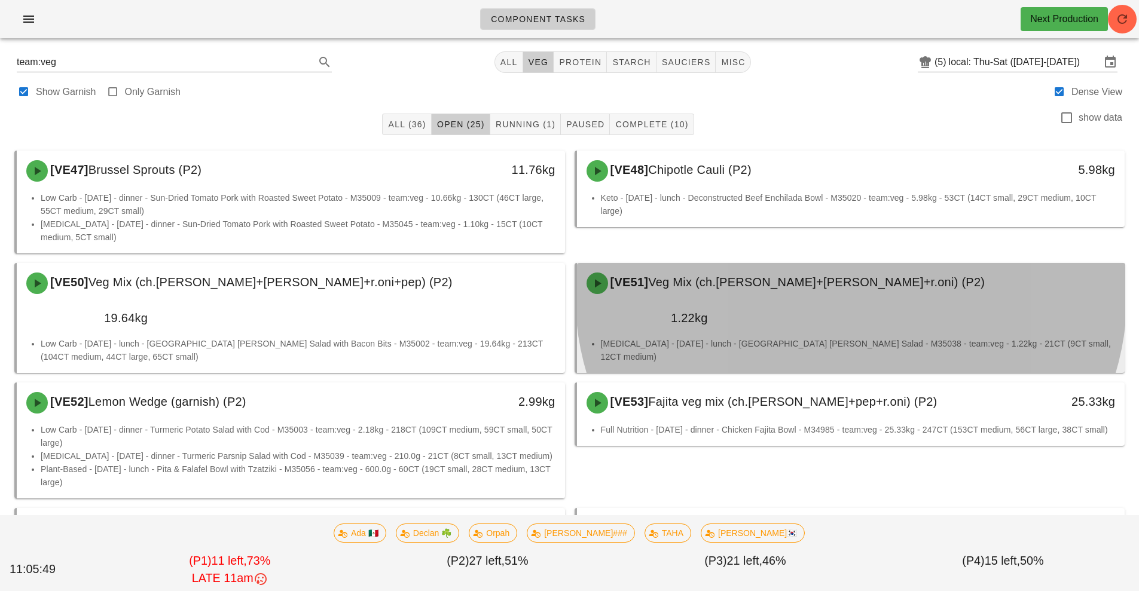
click at [776, 291] on div "[VE51] Veg Mix (ch.[PERSON_NAME]+[PERSON_NAME]+r.oni) (P2)" at bounding box center [852, 284] width 544 height 36
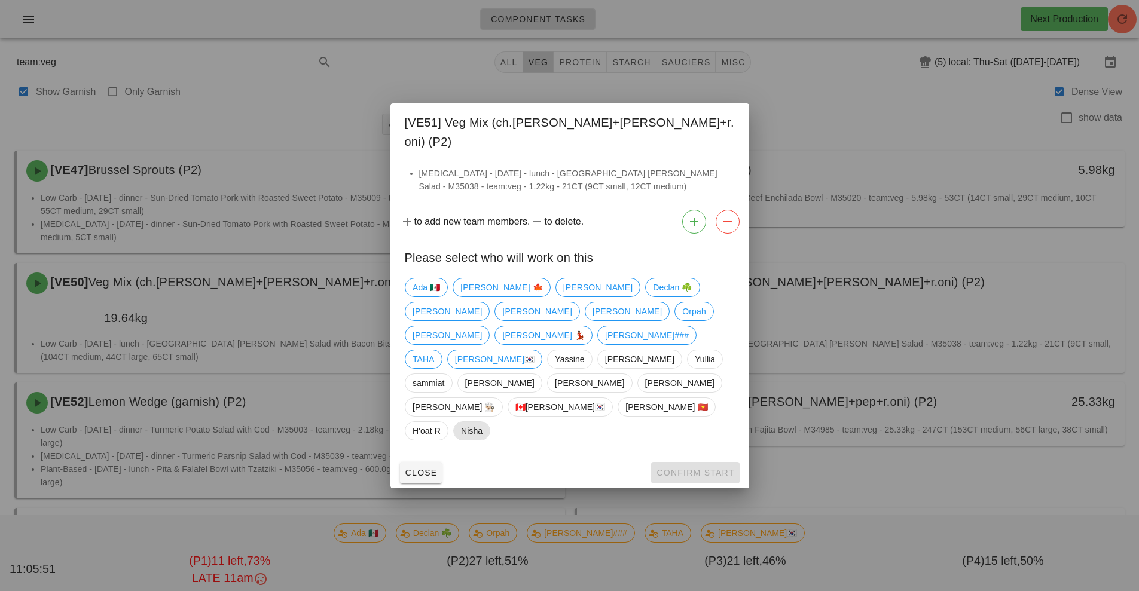
click at [482, 422] on span "Nisha" at bounding box center [472, 431] width 22 height 18
click at [684, 468] on span "Confirm Start" at bounding box center [695, 473] width 78 height 10
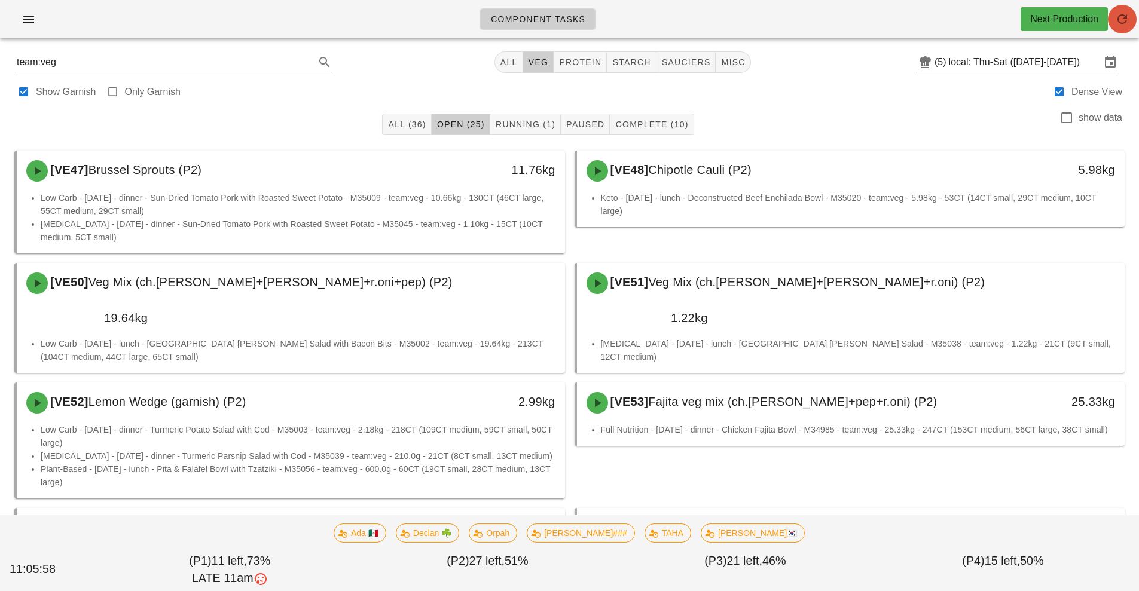
click at [1126, 22] on icon "button" at bounding box center [1122, 19] width 14 height 14
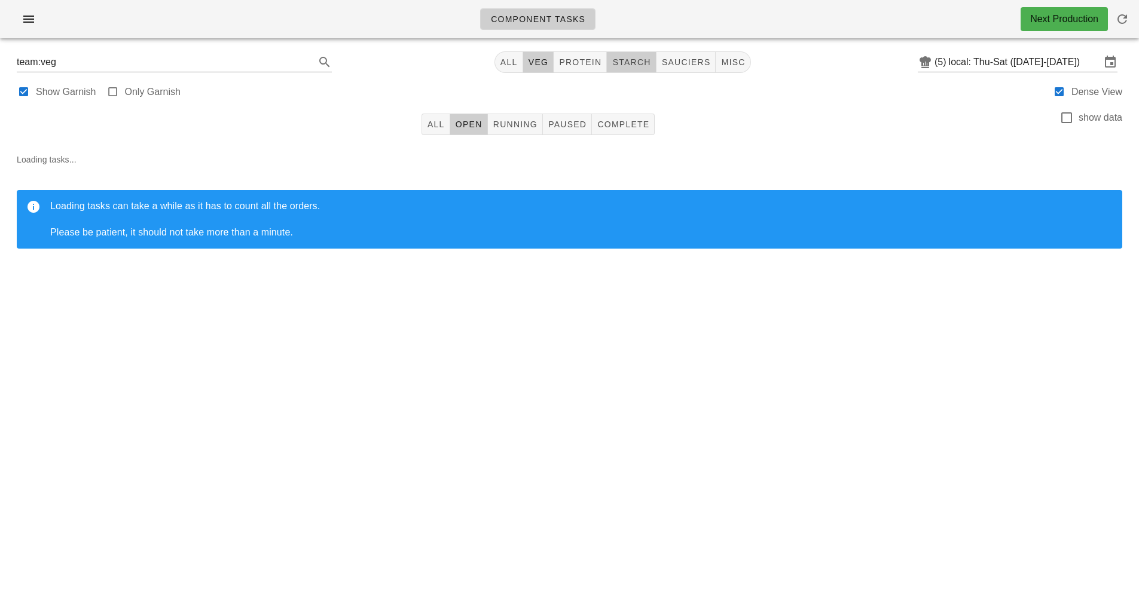
click at [647, 55] on button "starch" at bounding box center [631, 62] width 49 height 22
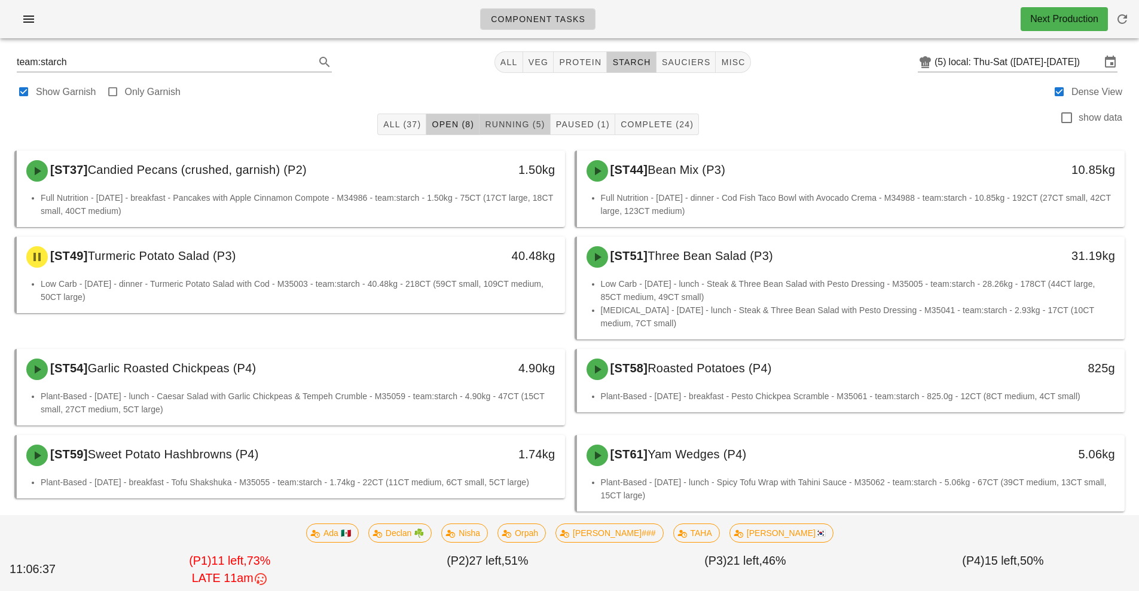
click at [509, 124] on span "Running (5)" at bounding box center [514, 125] width 60 height 10
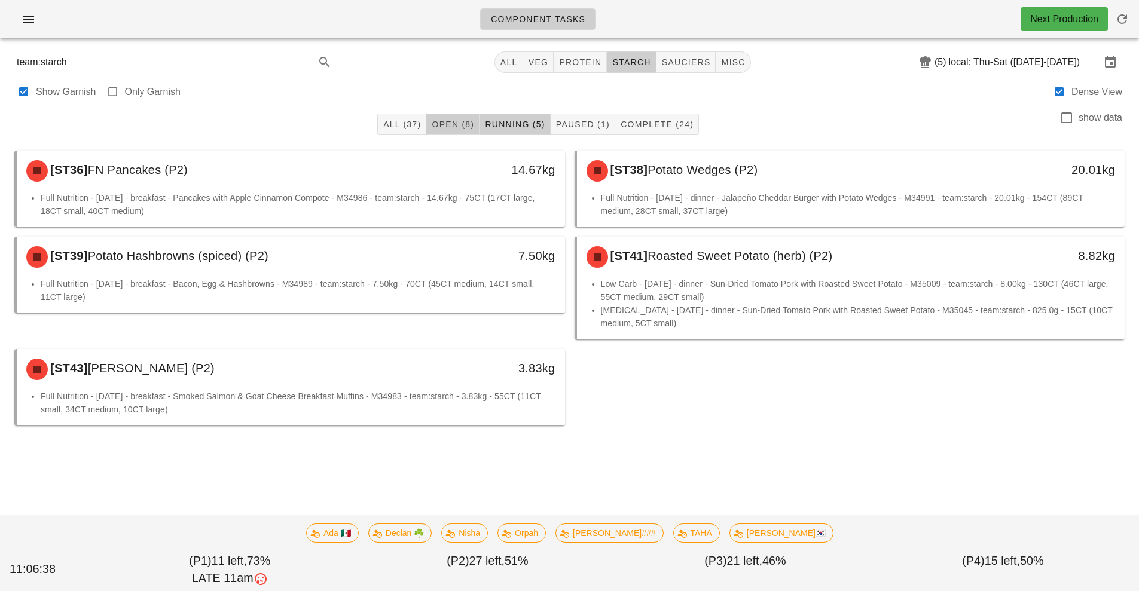
click at [456, 125] on span "Open (8)" at bounding box center [452, 125] width 43 height 10
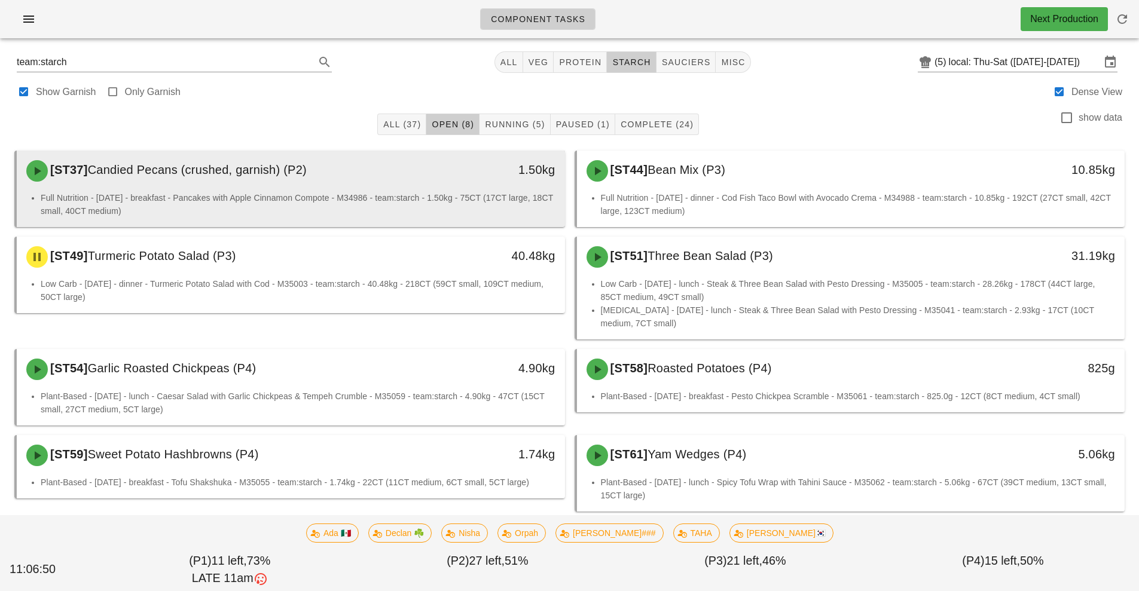
click at [391, 196] on li "Full Nutrition - Friday - breakfast - Pancakes with Apple Cinnamon Compote - M3…" at bounding box center [298, 204] width 515 height 26
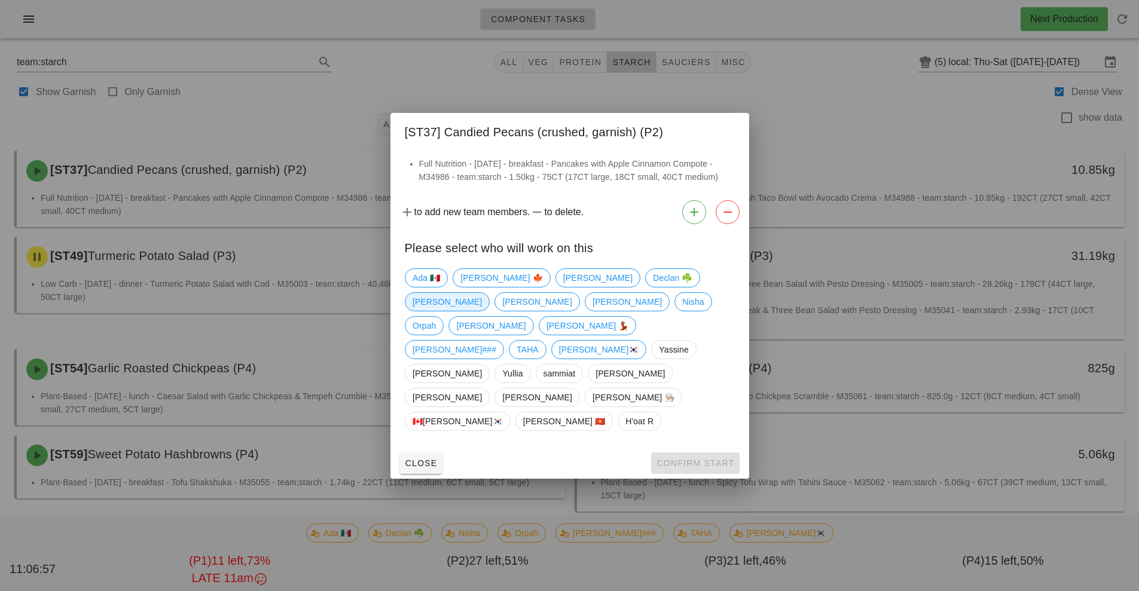
click at [482, 311] on span "[PERSON_NAME]" at bounding box center [447, 302] width 69 height 18
click at [690, 459] on span "Confirm Start" at bounding box center [695, 464] width 78 height 10
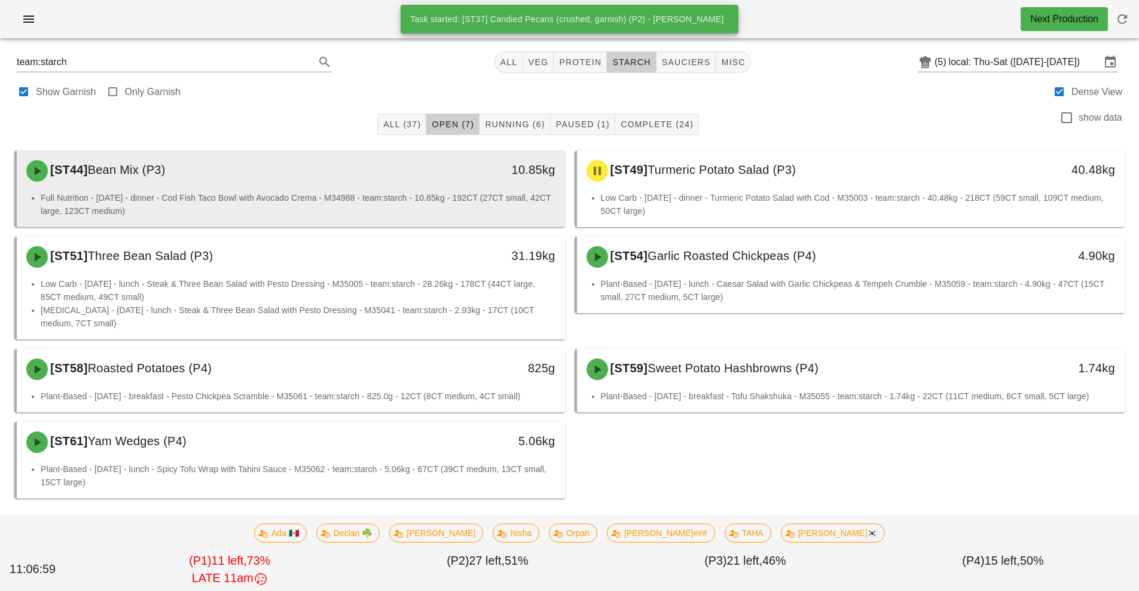
click at [403, 202] on li "Full Nutrition - Friday - dinner - Cod Fish Taco Bowl with Avocado Crema - M349…" at bounding box center [298, 204] width 515 height 26
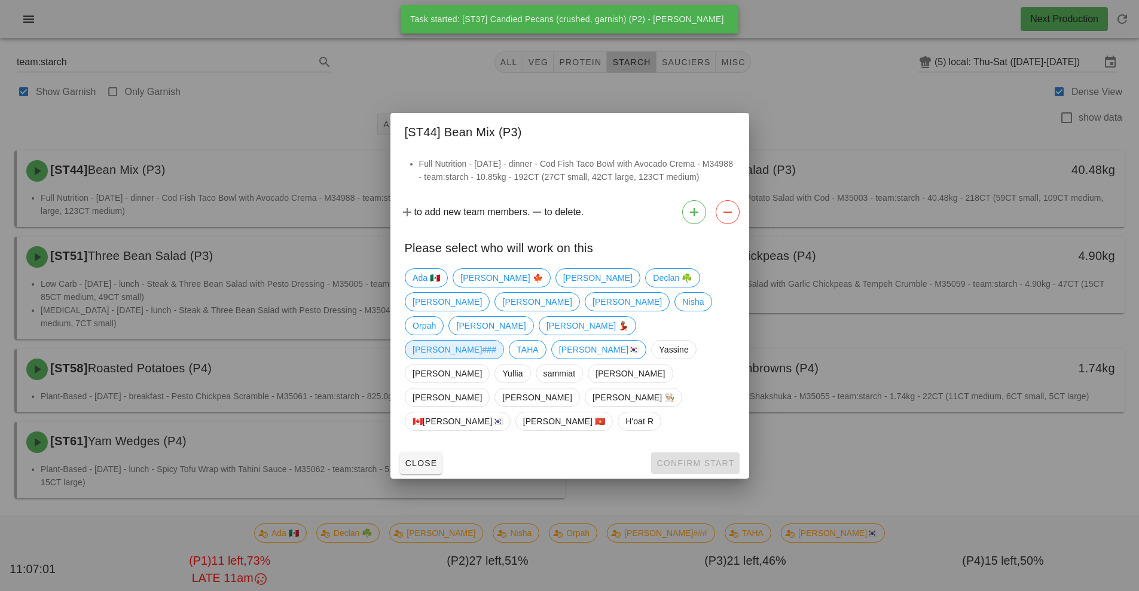
click at [496, 341] on span "[PERSON_NAME]###" at bounding box center [455, 350] width 84 height 18
click at [701, 459] on span "Confirm Start" at bounding box center [695, 464] width 78 height 10
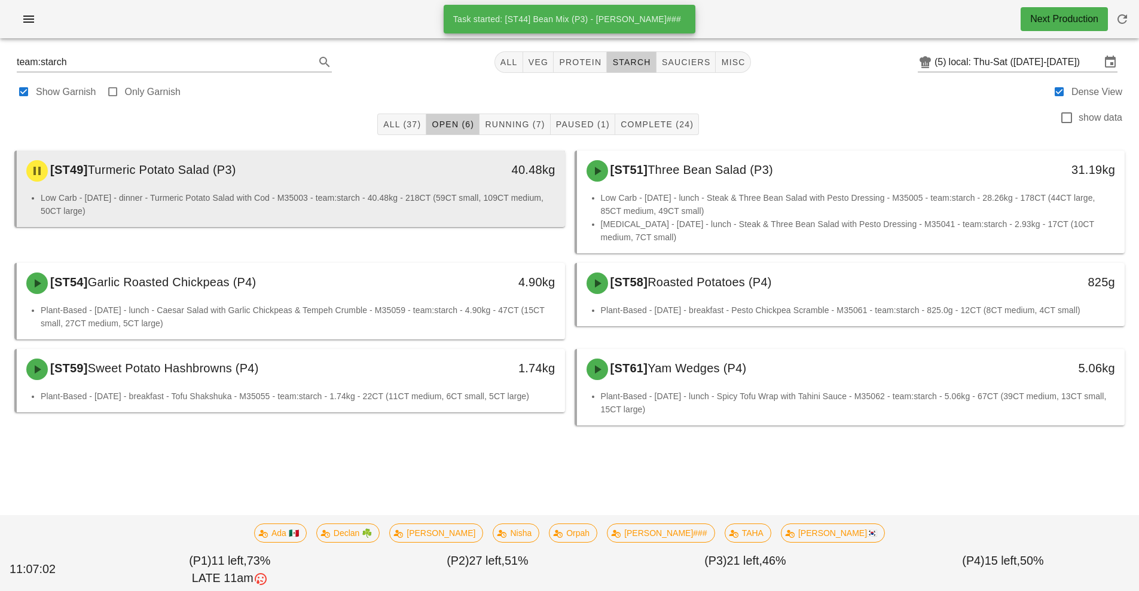
click at [355, 200] on li "Low Carb - Thursday - dinner - Turmeric Potato Salad with Cod - M35003 - team:s…" at bounding box center [298, 204] width 515 height 26
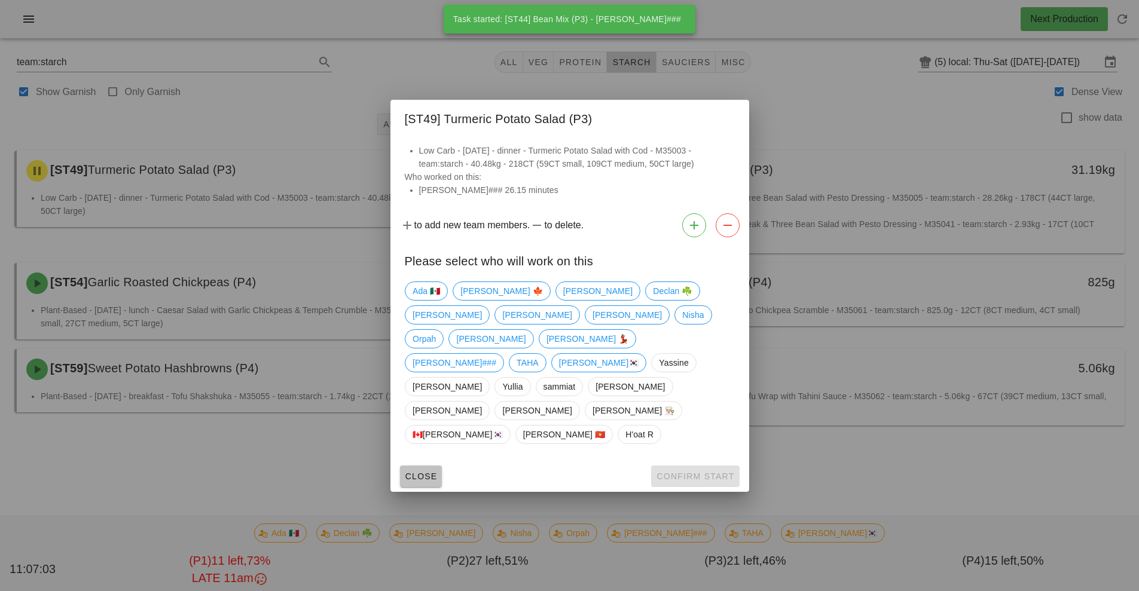
click at [414, 472] on span "Close" at bounding box center [421, 477] width 33 height 10
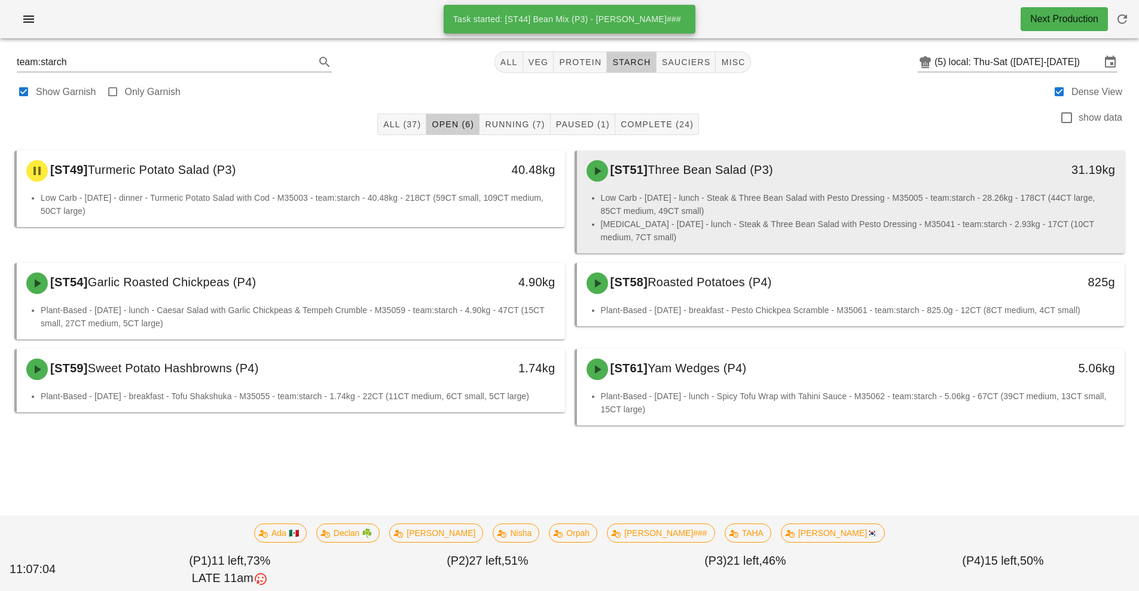
click at [686, 209] on li "Low Carb - Friday - lunch - Steak & Three Bean Salad with Pesto Dressing - M350…" at bounding box center [858, 204] width 515 height 26
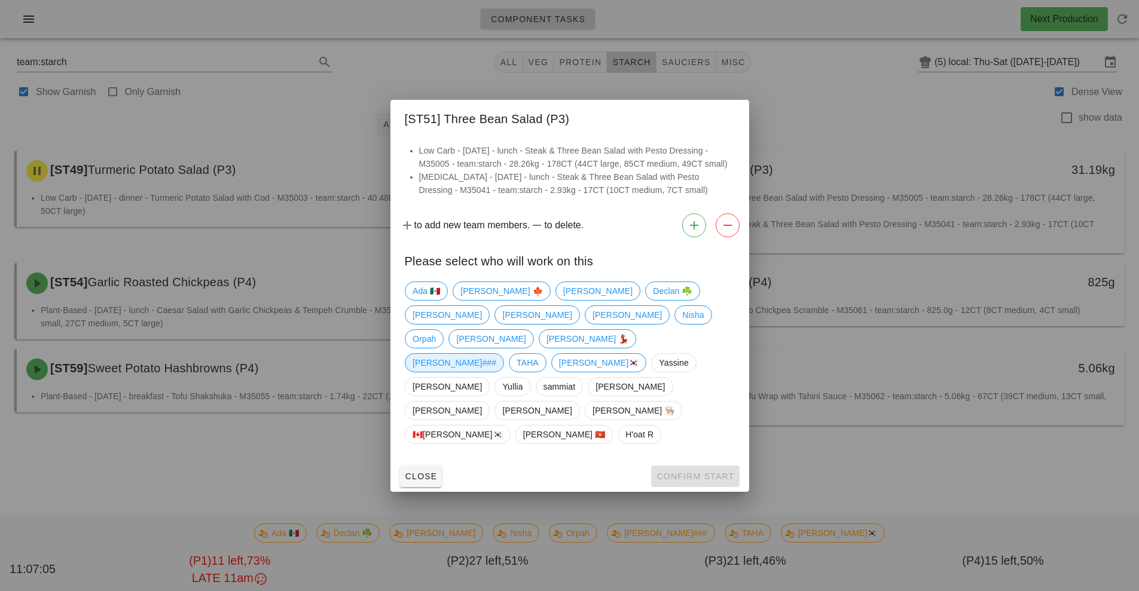
click at [496, 354] on span "[PERSON_NAME]###" at bounding box center [455, 363] width 84 height 18
click at [691, 472] on span "Confirm Start" at bounding box center [695, 477] width 78 height 10
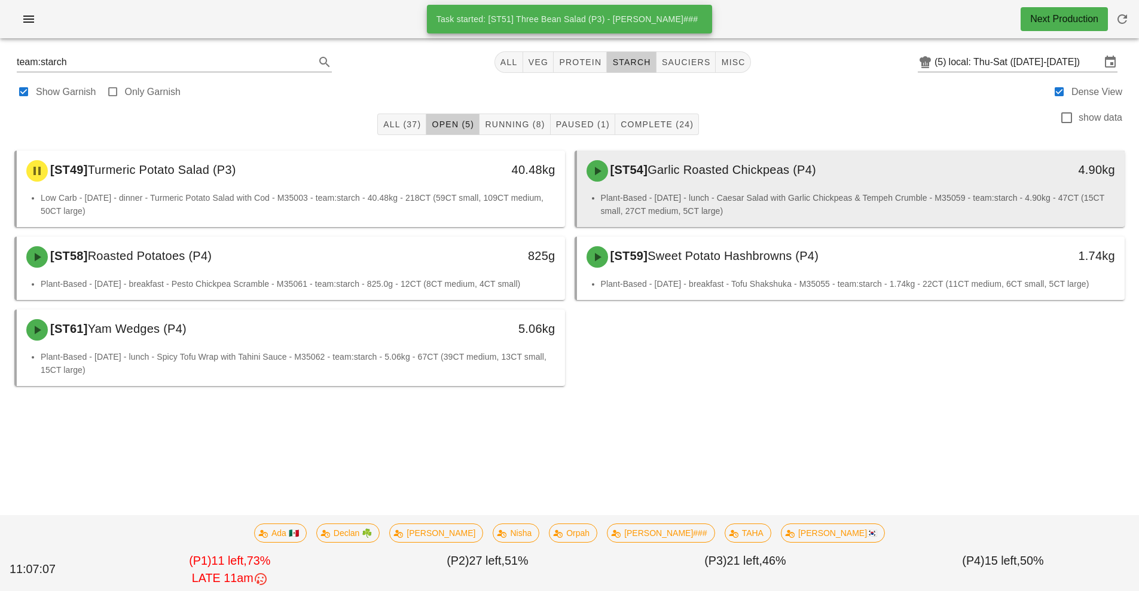
click at [742, 190] on div "[ST54] Garlic Roasted Chickpeas (P4) 4.90kg" at bounding box center [851, 171] width 548 height 41
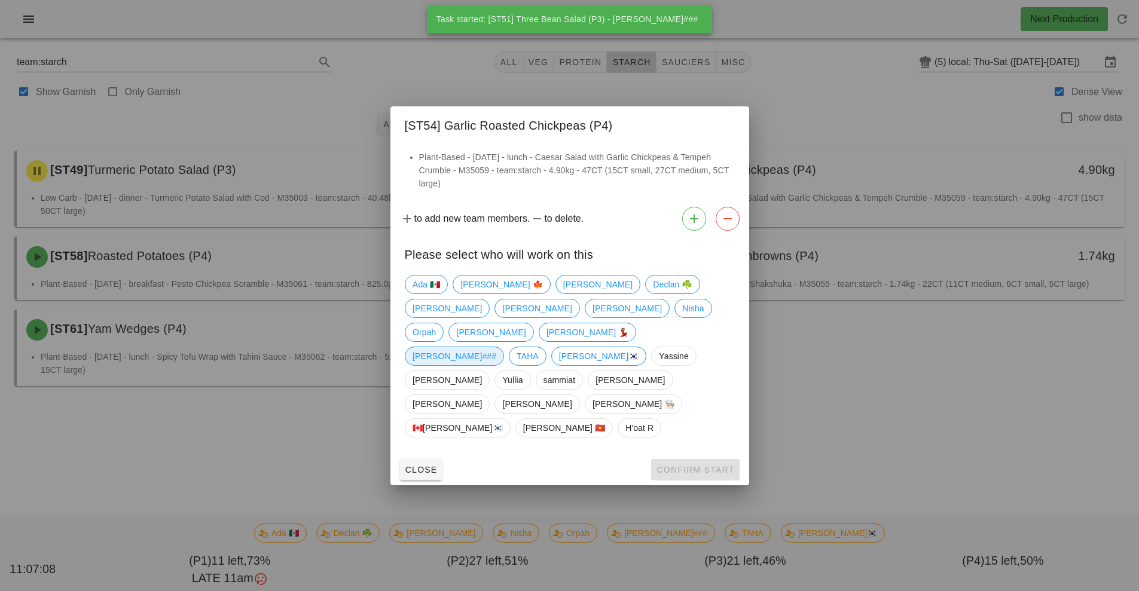
click at [496, 347] on span "[PERSON_NAME]###" at bounding box center [455, 356] width 84 height 18
click at [676, 465] on span "Confirm Start" at bounding box center [695, 470] width 78 height 10
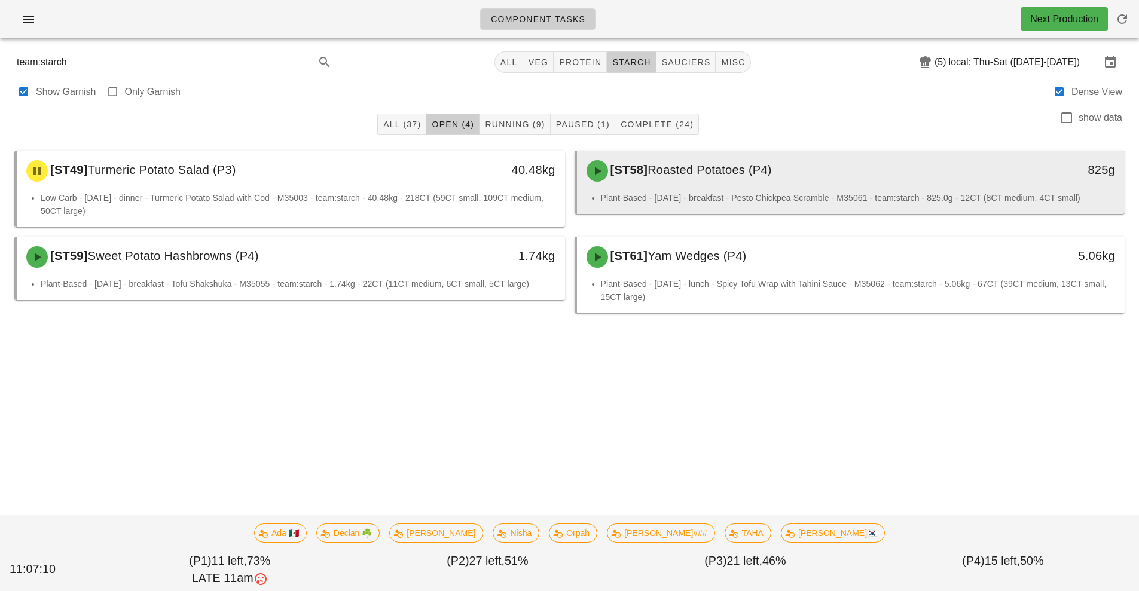
click at [739, 187] on div "[ST58] Roasted Potatoes (P4)" at bounding box center [783, 171] width 407 height 36
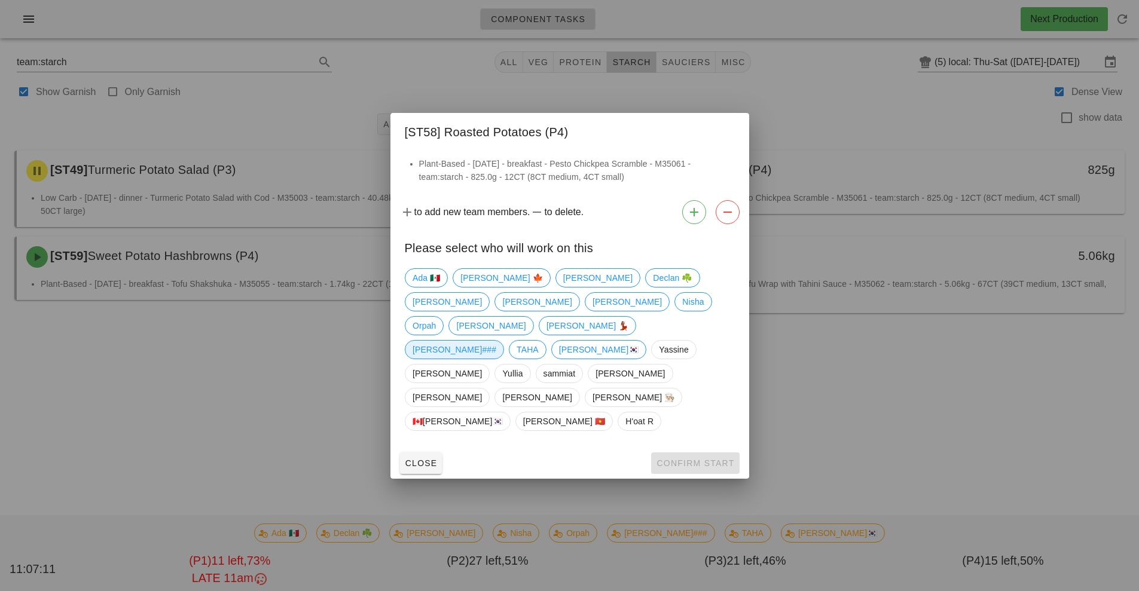
click at [496, 341] on span "[PERSON_NAME]###" at bounding box center [455, 350] width 84 height 18
click at [684, 453] on button "Confirm Start" at bounding box center [695, 464] width 88 height 22
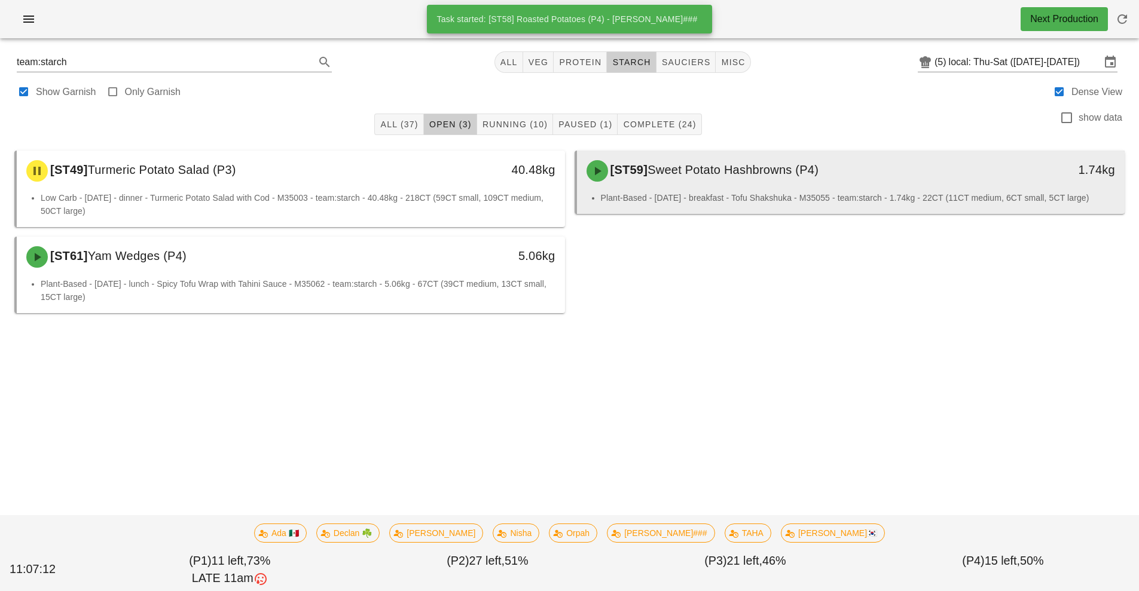
click at [752, 177] on div "[ST59] Sweet Potato Hashbrowns (P4)" at bounding box center [783, 171] width 407 height 36
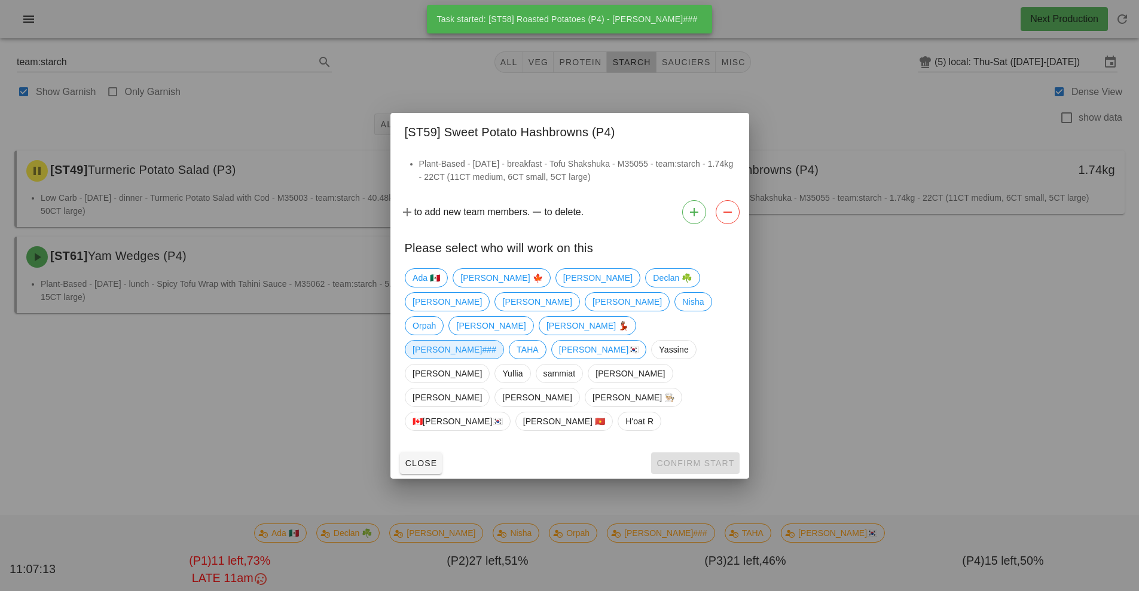
click at [496, 341] on span "[PERSON_NAME]###" at bounding box center [455, 350] width 84 height 18
click at [703, 453] on button "Confirm Start" at bounding box center [695, 464] width 88 height 22
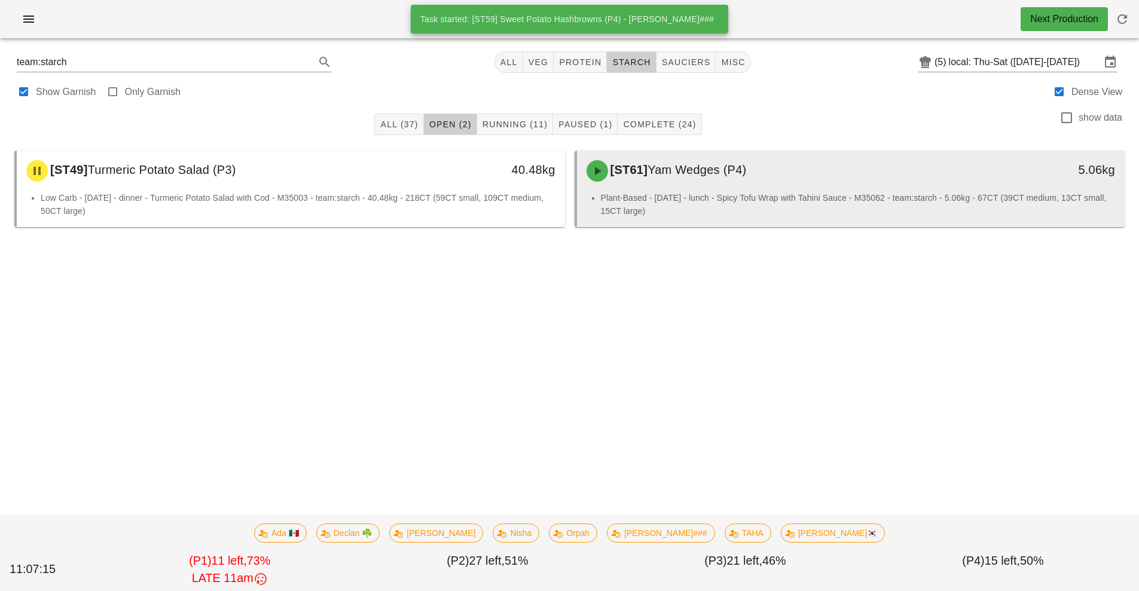
click at [726, 193] on li "Plant-Based - Saturday - lunch - Spicy Tofu Wrap with Tahini Sauce - M35062 - t…" at bounding box center [858, 204] width 515 height 26
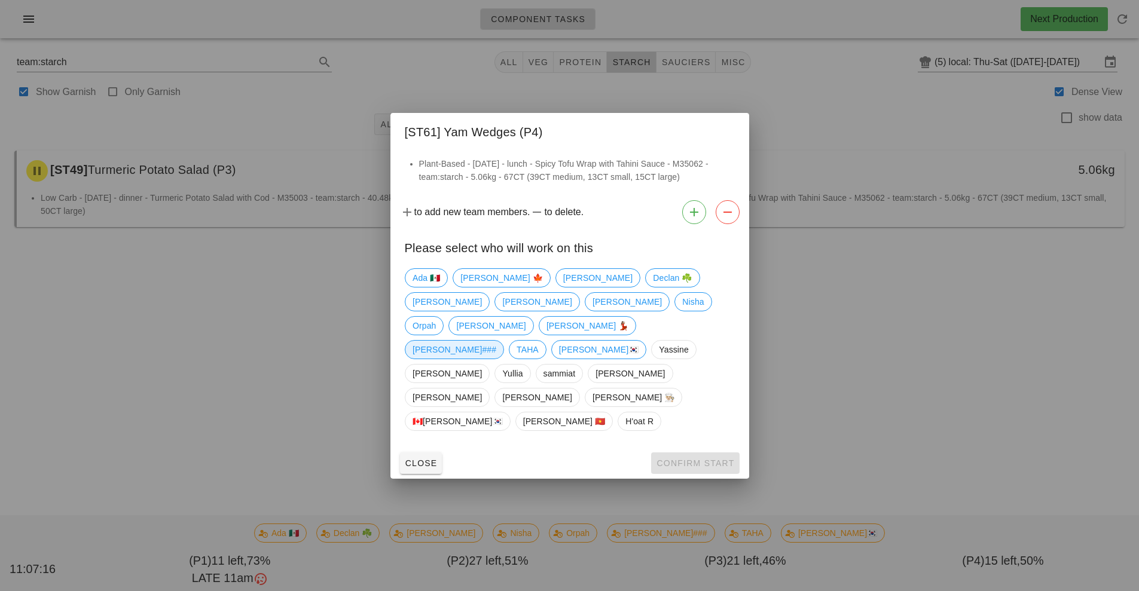
click at [496, 341] on span "[PERSON_NAME]###" at bounding box center [455, 350] width 84 height 18
click at [694, 453] on button "Confirm Start" at bounding box center [695, 464] width 88 height 22
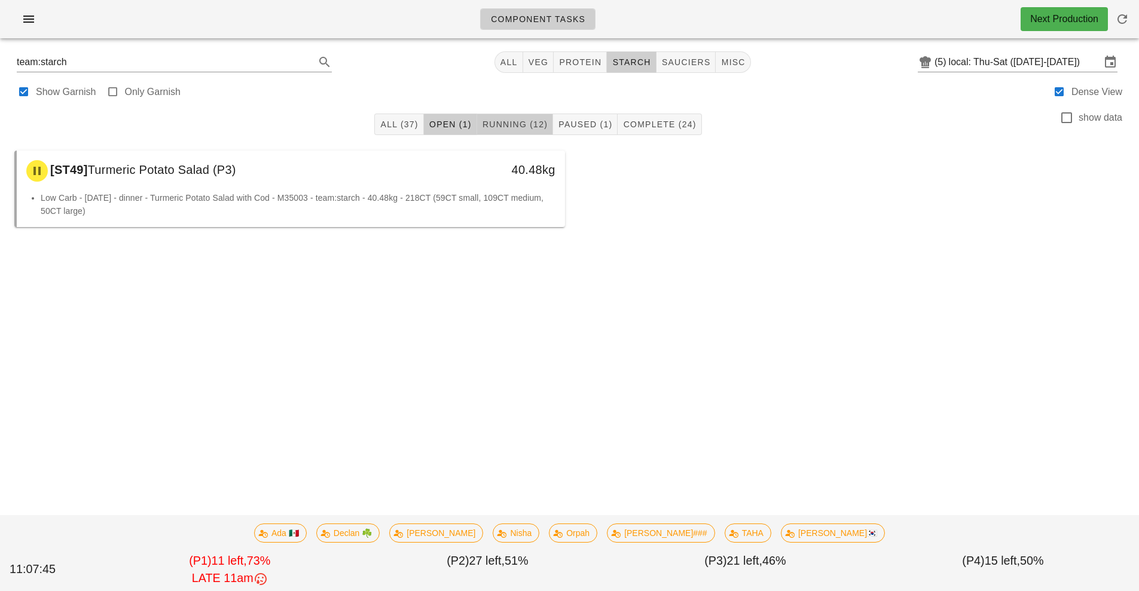
click at [523, 127] on span "Running (12)" at bounding box center [515, 125] width 66 height 10
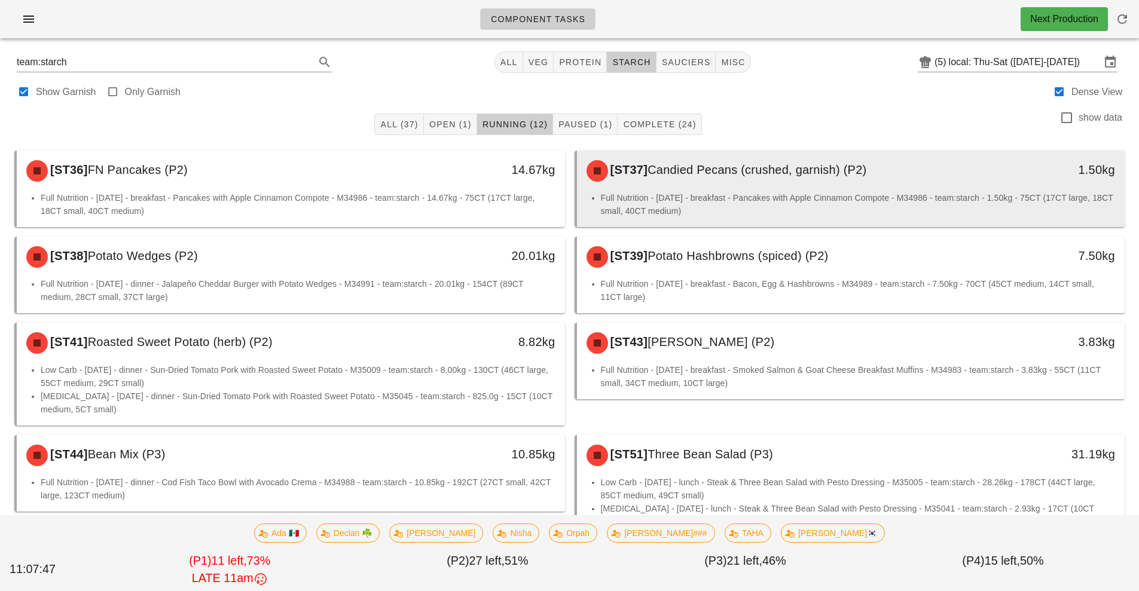
click at [789, 185] on div "[ST37] Candied Pecans (crushed, garnish) (P2)" at bounding box center [783, 171] width 407 height 36
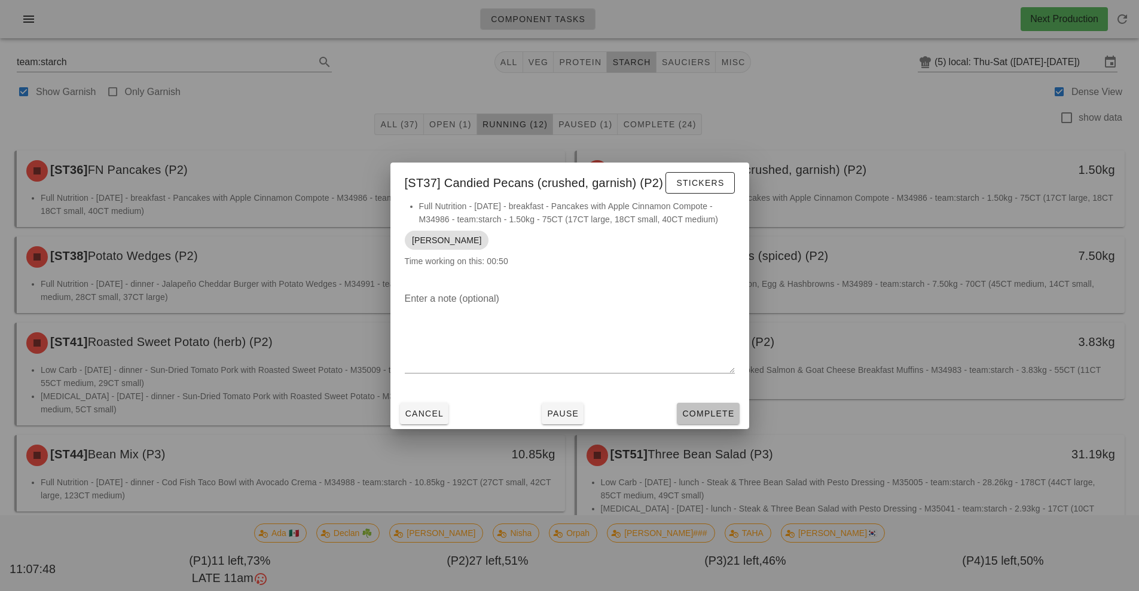
click at [716, 406] on button "Complete" at bounding box center [708, 414] width 62 height 22
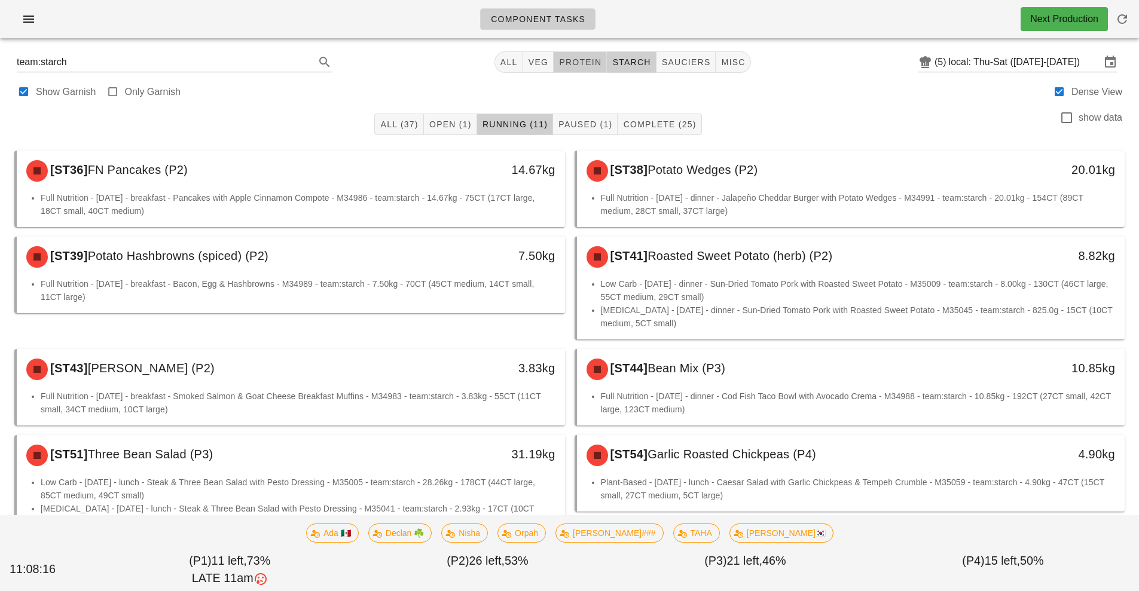
click at [587, 58] on span "protein" at bounding box center [580, 62] width 43 height 10
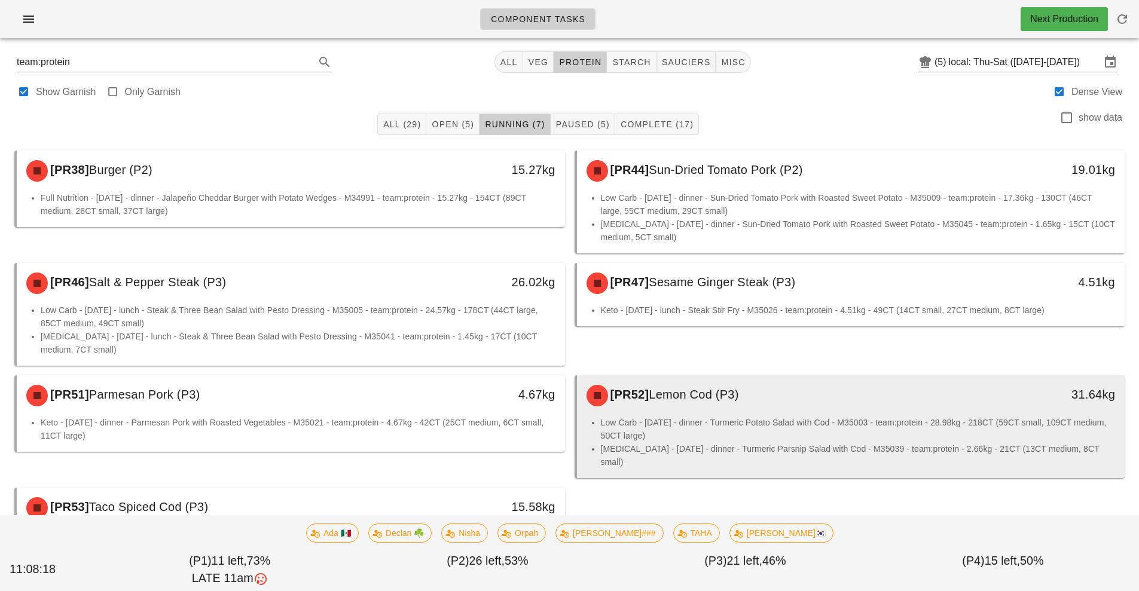
click at [773, 405] on div "[PR52] Lemon Cod (P3)" at bounding box center [783, 396] width 407 height 36
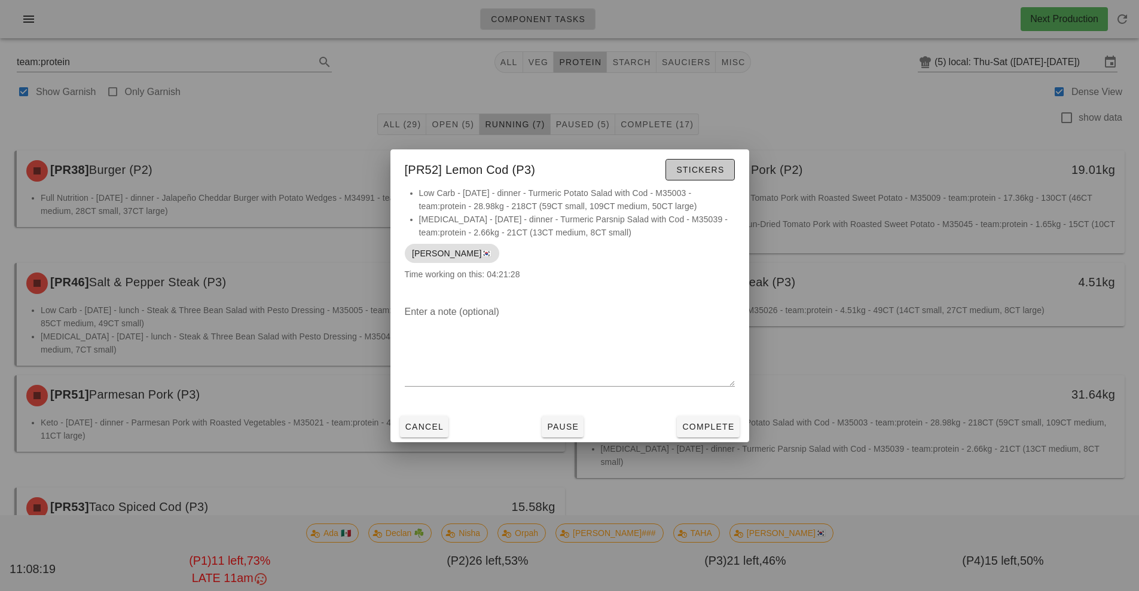
click at [708, 173] on span "Stickers" at bounding box center [700, 170] width 48 height 10
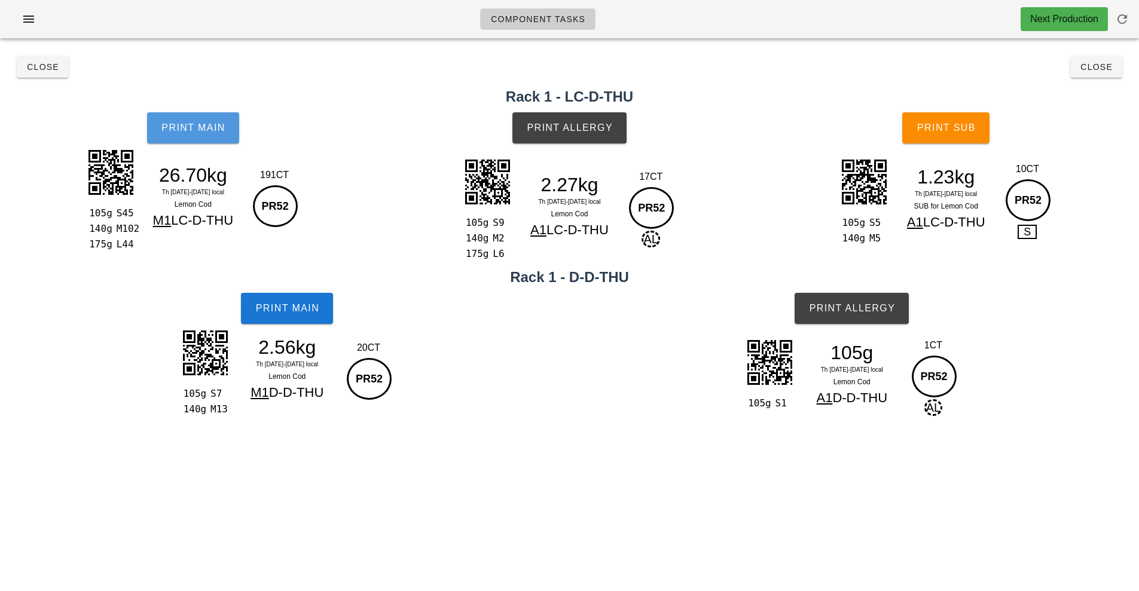
click at [209, 125] on span "Print Main" at bounding box center [193, 128] width 65 height 11
click at [183, 130] on span "Print Main" at bounding box center [193, 128] width 65 height 11
click at [186, 121] on button "Print Main" at bounding box center [193, 127] width 92 height 31
click at [196, 114] on button "Print Main" at bounding box center [193, 127] width 92 height 31
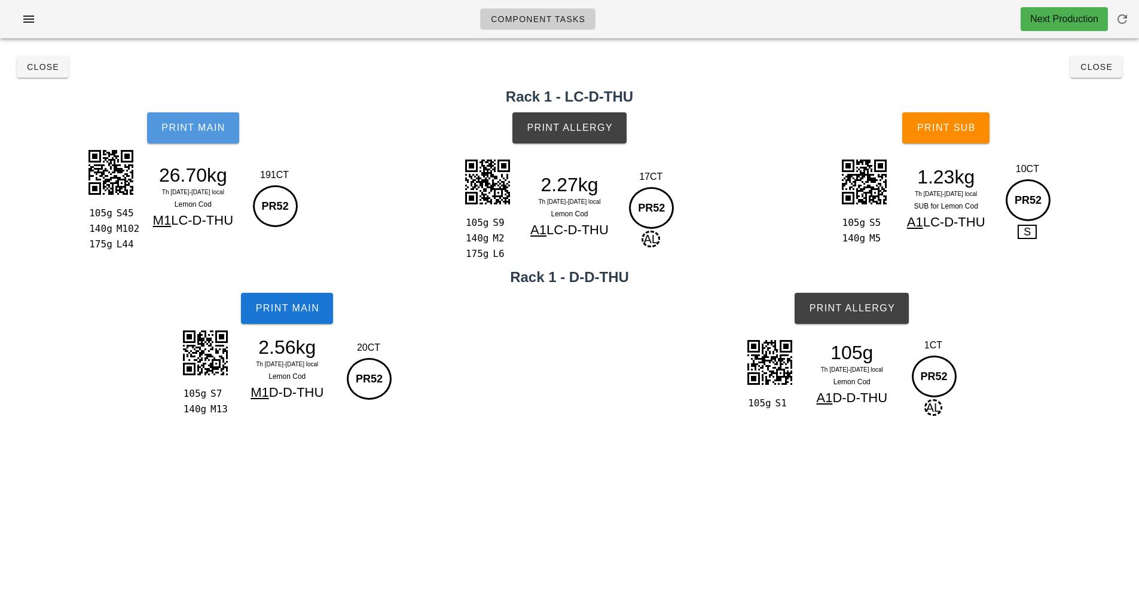
click at [192, 123] on span "Print Main" at bounding box center [193, 128] width 65 height 11
click at [25, 75] on button "Close" at bounding box center [43, 67] width 52 height 22
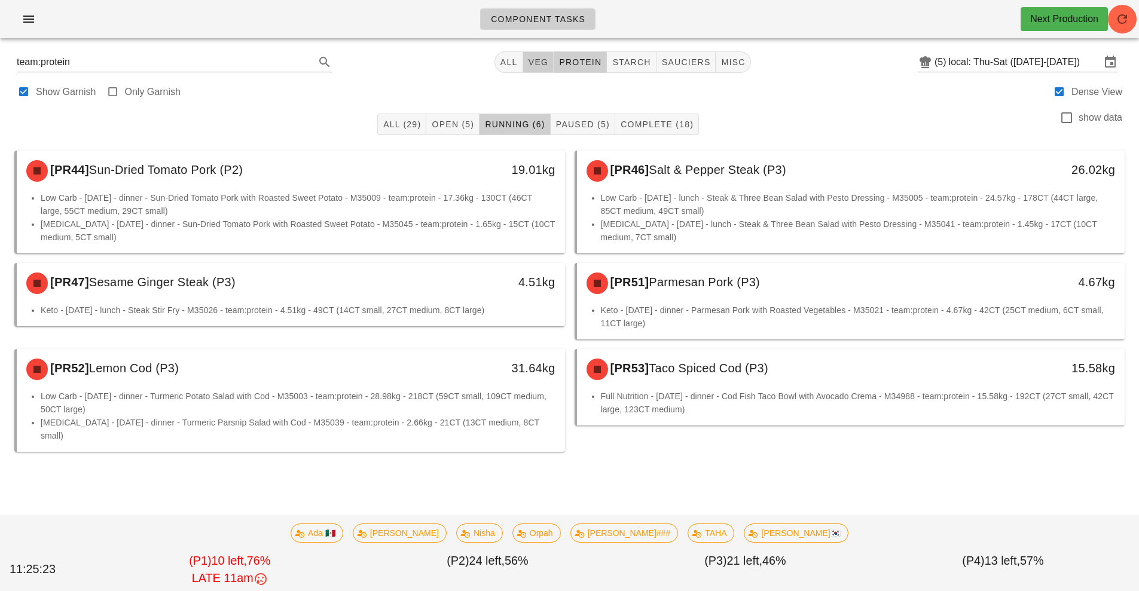
click at [529, 60] on span "veg" at bounding box center [538, 62] width 21 height 10
type input "team:veg"
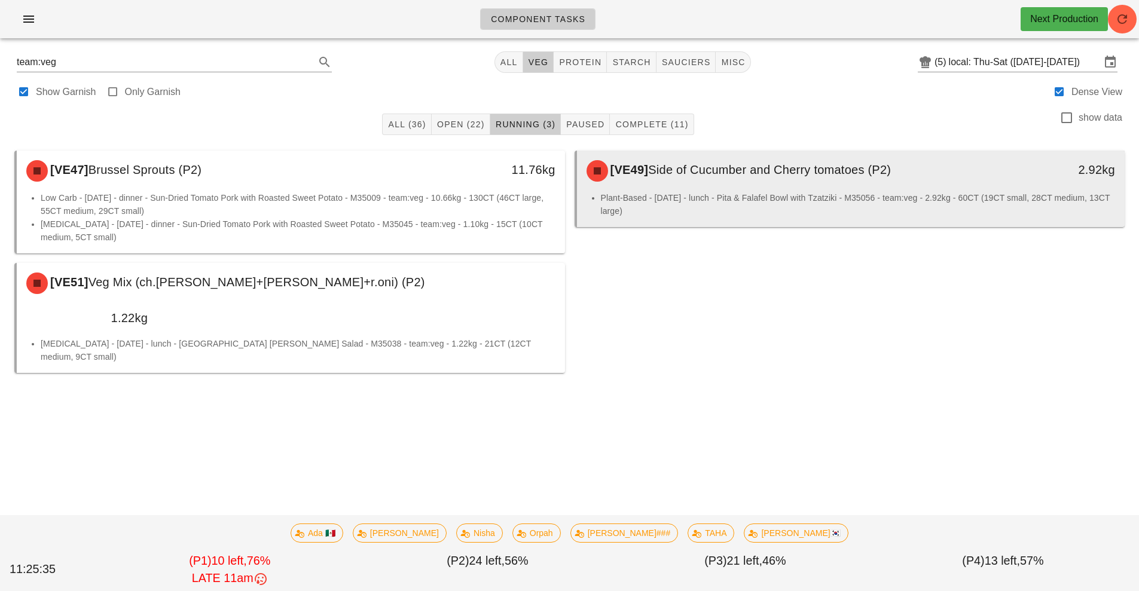
click at [799, 190] on div "[VE49] Side of Cucumber and Cherry tomatoes (P2) 2.92kg" at bounding box center [851, 171] width 548 height 41
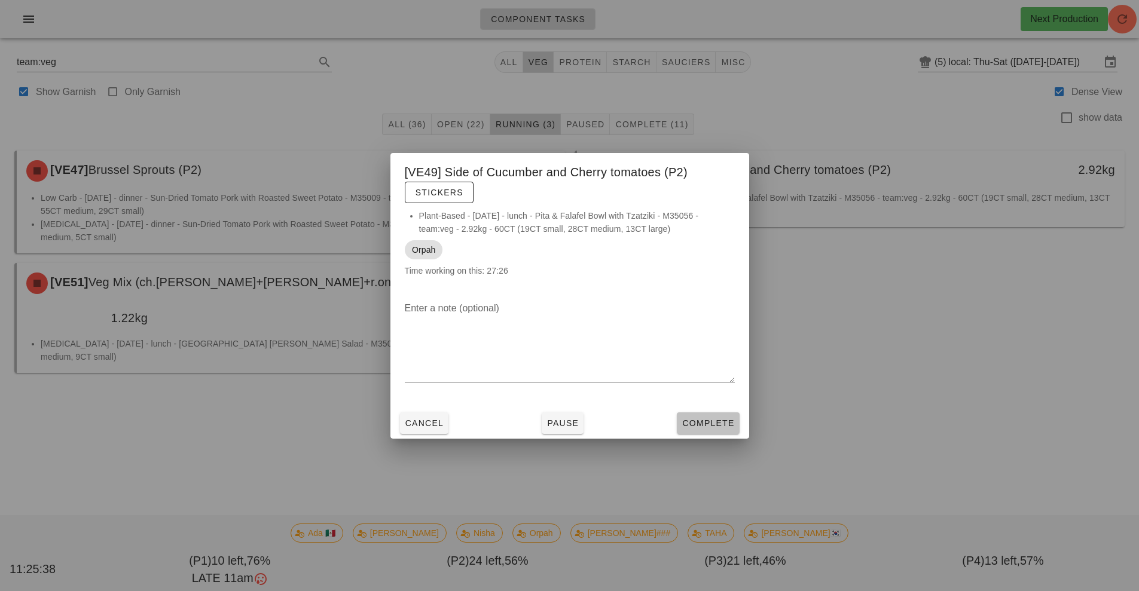
click at [719, 422] on span "Complete" at bounding box center [708, 424] width 53 height 10
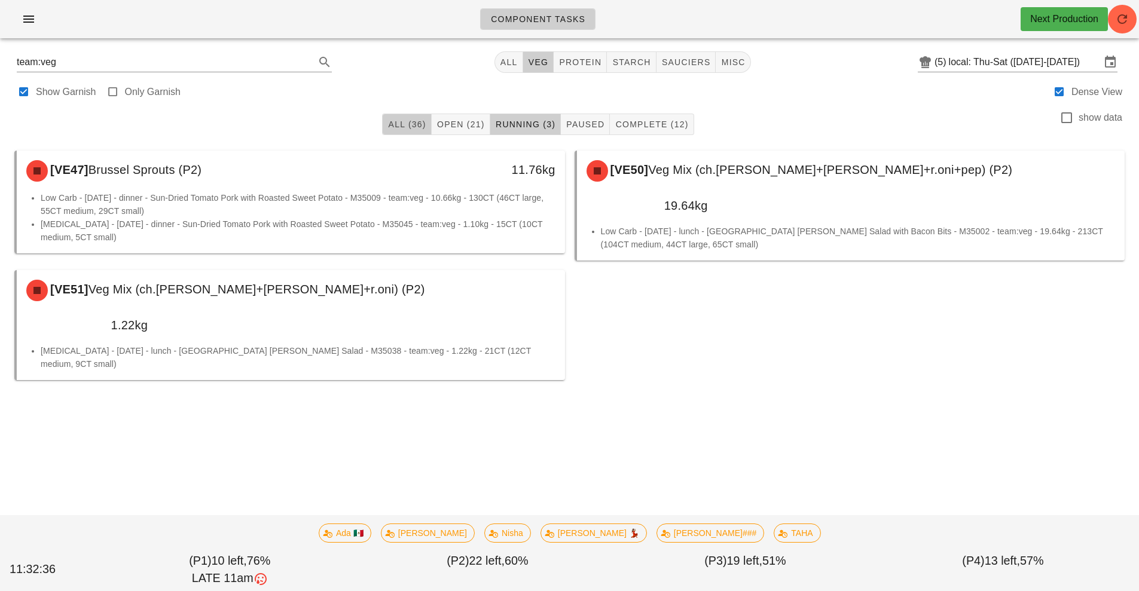
click at [407, 124] on span "All (36)" at bounding box center [407, 125] width 38 height 10
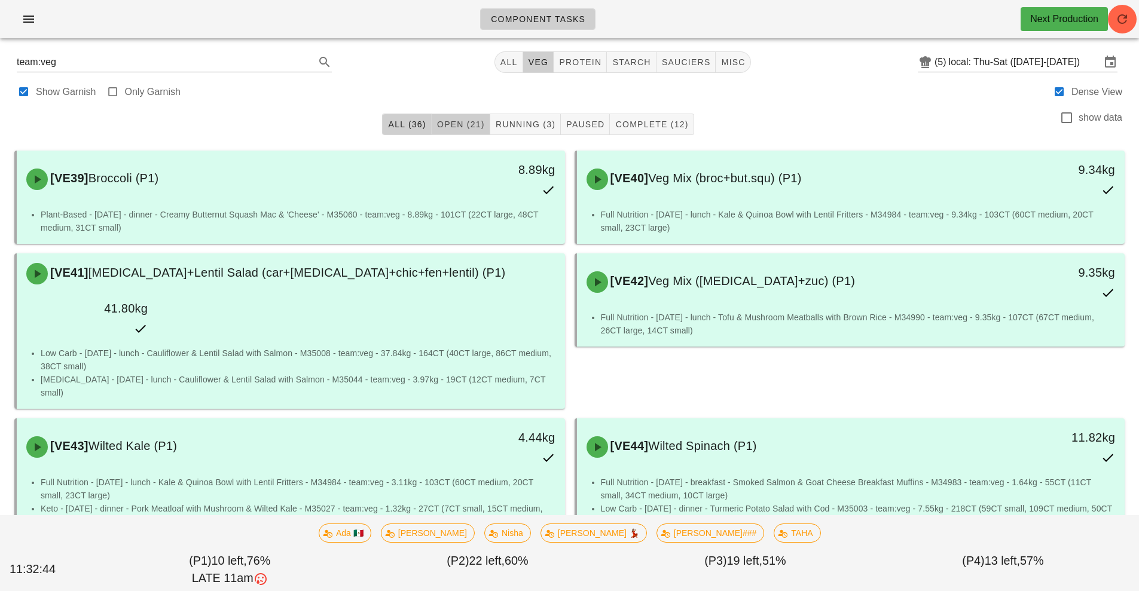
click at [467, 124] on span "Open (21)" at bounding box center [461, 125] width 48 height 10
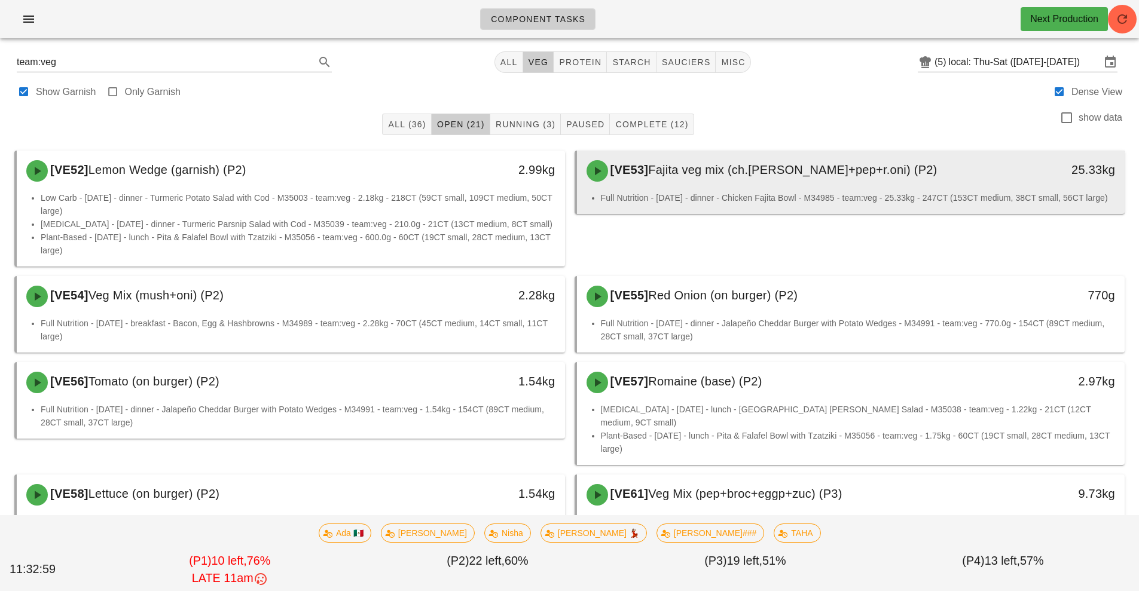
click at [738, 185] on div "[VE53] Fajita veg mix (ch.tom+pep+r.oni) (P2)" at bounding box center [783, 171] width 407 height 36
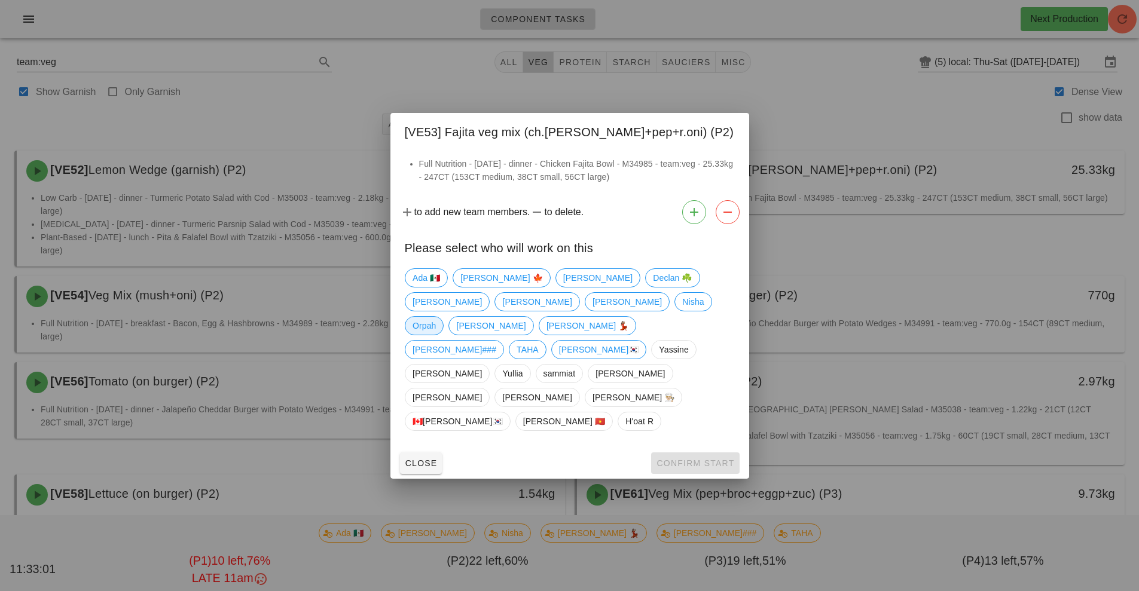
click at [436, 335] on span "Orpah" at bounding box center [424, 326] width 23 height 18
click at [710, 459] on span "Confirm Start" at bounding box center [695, 464] width 78 height 10
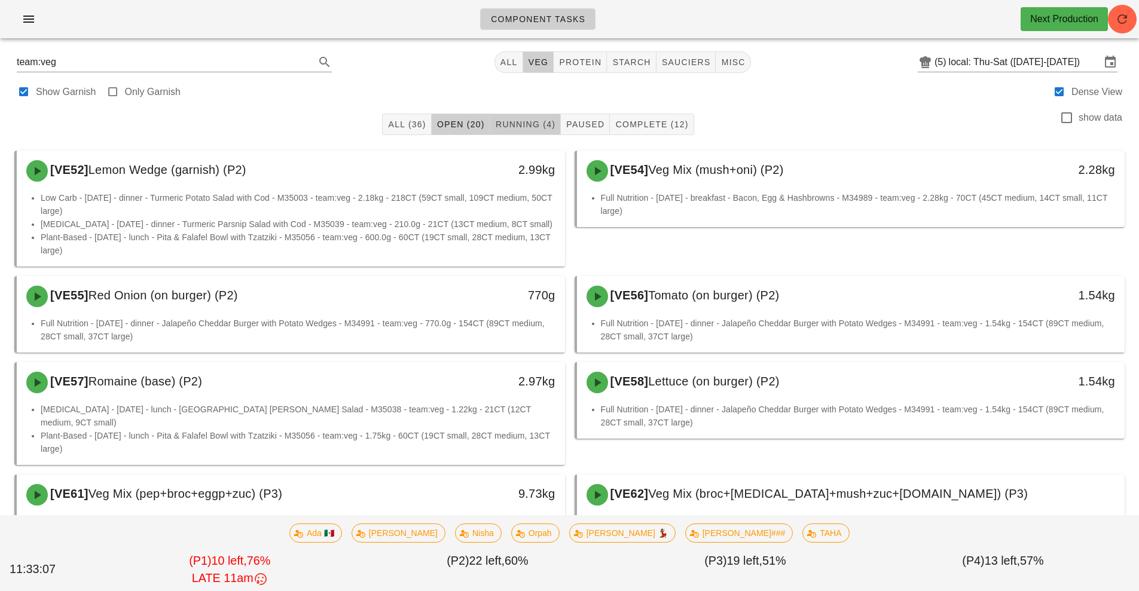
click at [527, 123] on span "Running (4)" at bounding box center [525, 125] width 60 height 10
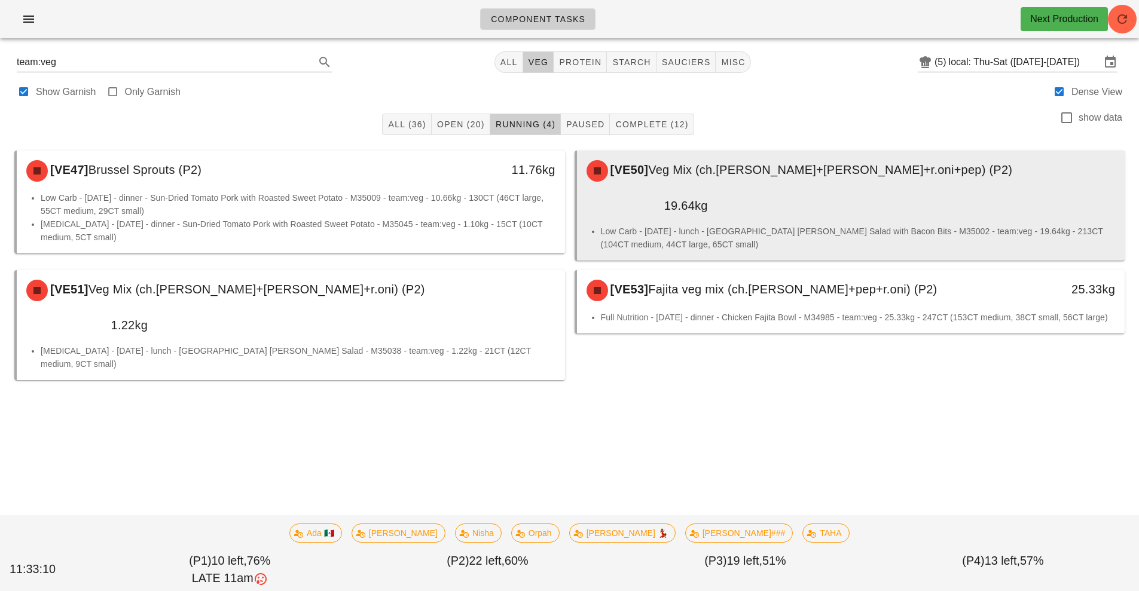
click at [747, 180] on div "[VE50] Veg Mix (ch.tom+cuc+r.oni+pep) (P2)" at bounding box center [852, 171] width 544 height 36
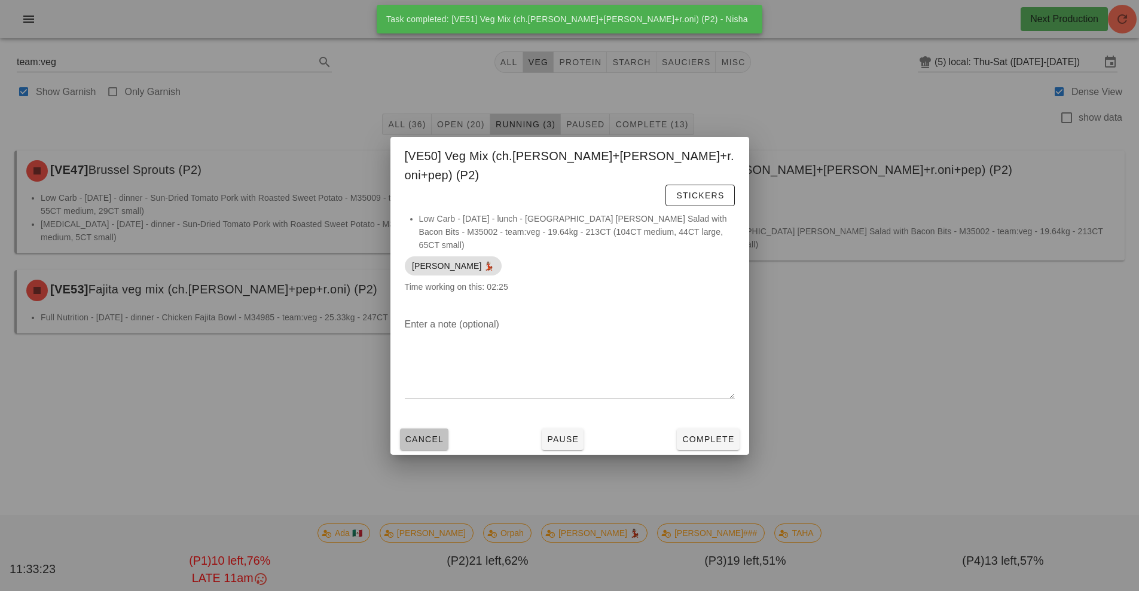
click at [428, 429] on button "Cancel" at bounding box center [424, 440] width 49 height 22
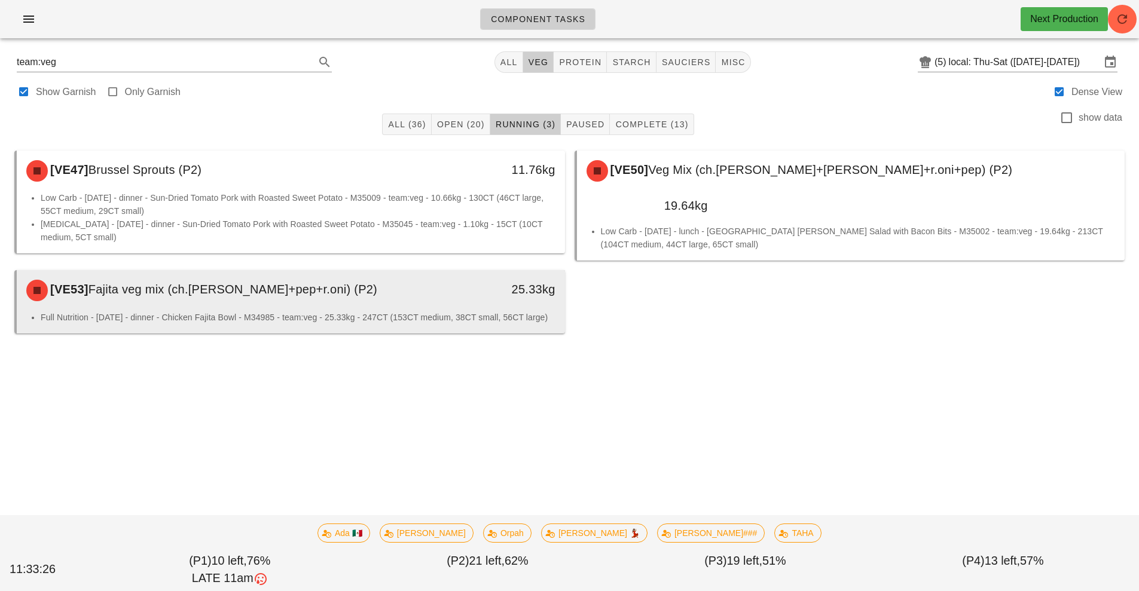
click at [419, 311] on li "Full Nutrition - Thursday - dinner - Chicken Fajita Bowl - M34985 - team:veg - …" at bounding box center [298, 317] width 515 height 13
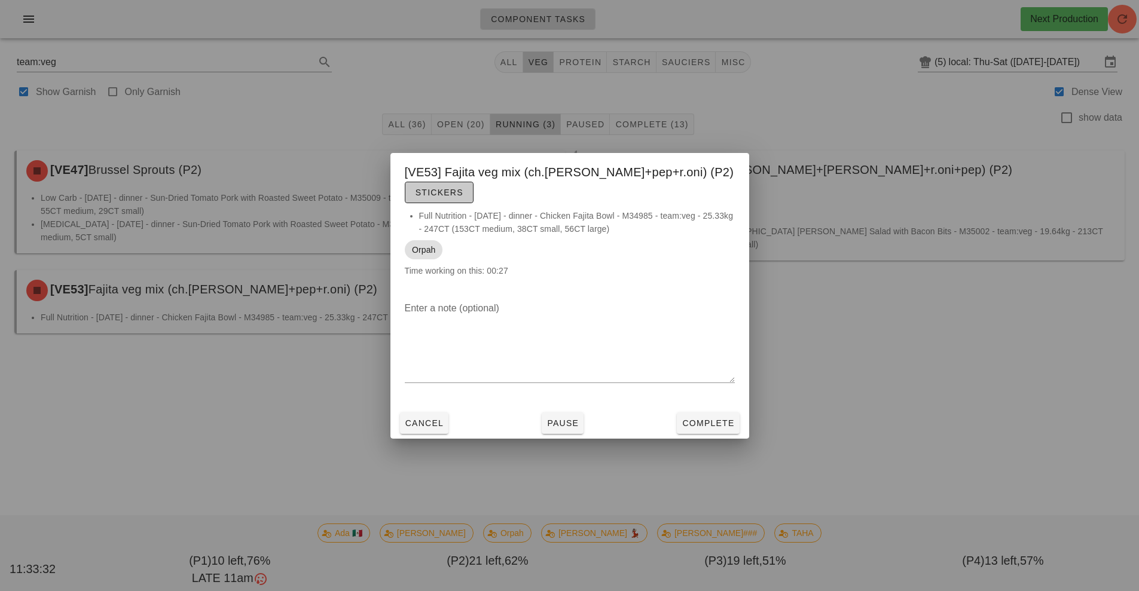
click at [463, 188] on span "Stickers" at bounding box center [439, 193] width 48 height 10
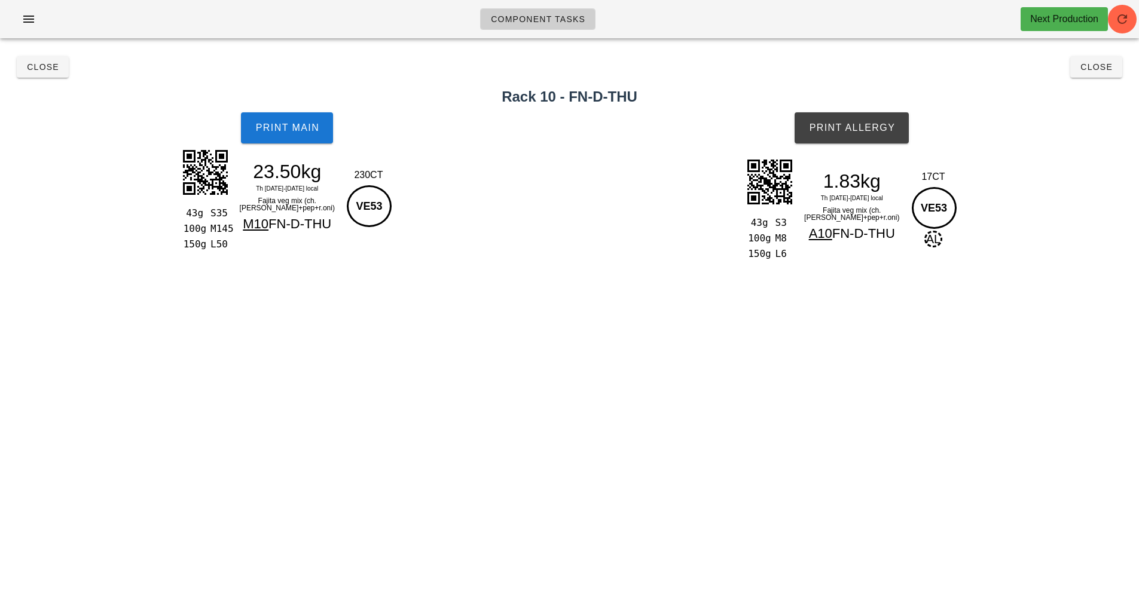
click at [295, 248] on div "43g S35 100g M145 150g L50 23.50kg Th 14-Sa 16 Aug local Fajita veg mix (ch.tom…" at bounding box center [287, 198] width 217 height 104
click at [281, 203] on div "Fajita veg mix (ch.tom+pep+r.oni)" at bounding box center [287, 204] width 104 height 19
click at [289, 126] on span "Print Main" at bounding box center [287, 128] width 65 height 11
click at [878, 142] on button "Print Allergy" at bounding box center [852, 127] width 114 height 31
click at [54, 72] on button "Close" at bounding box center [43, 67] width 52 height 22
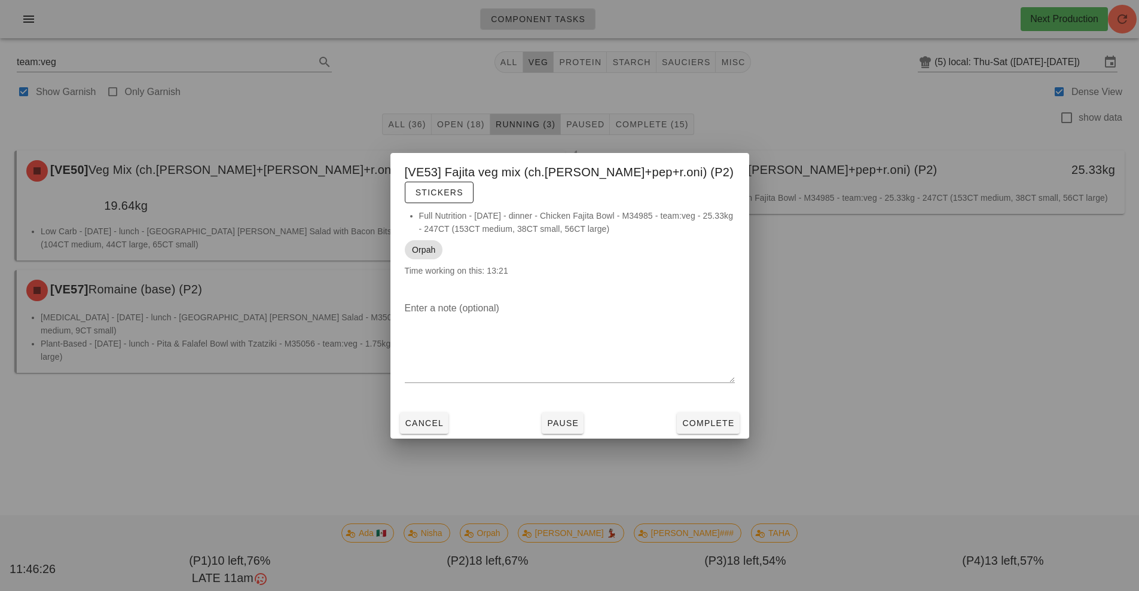
click at [20, 57] on div at bounding box center [569, 295] width 1139 height 591
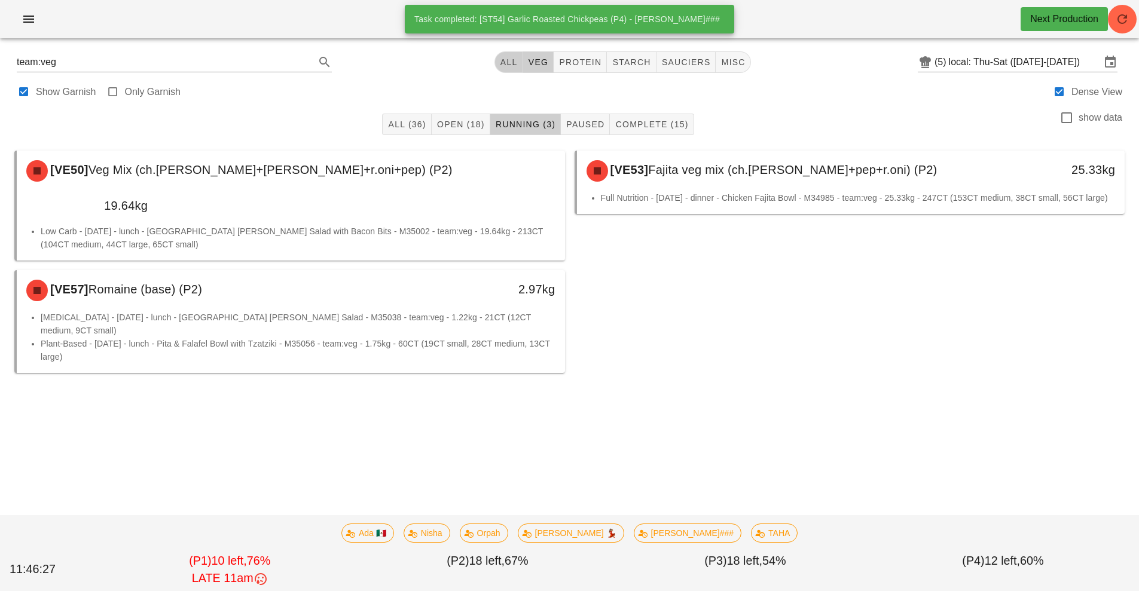
click at [499, 60] on button "All" at bounding box center [509, 62] width 29 height 22
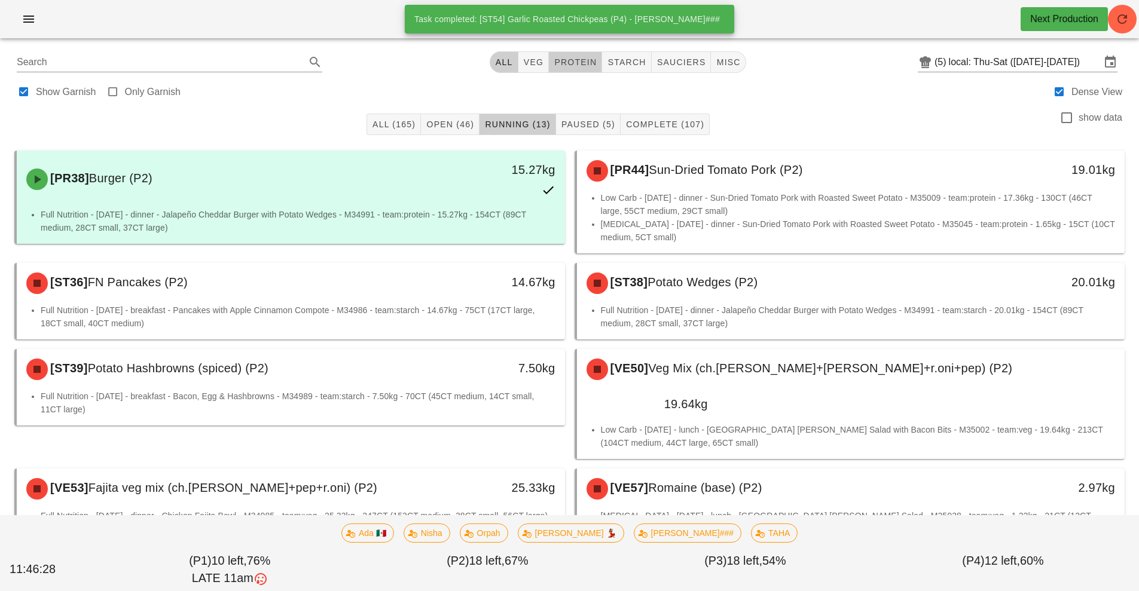
click at [573, 59] on span "protein" at bounding box center [575, 62] width 43 height 10
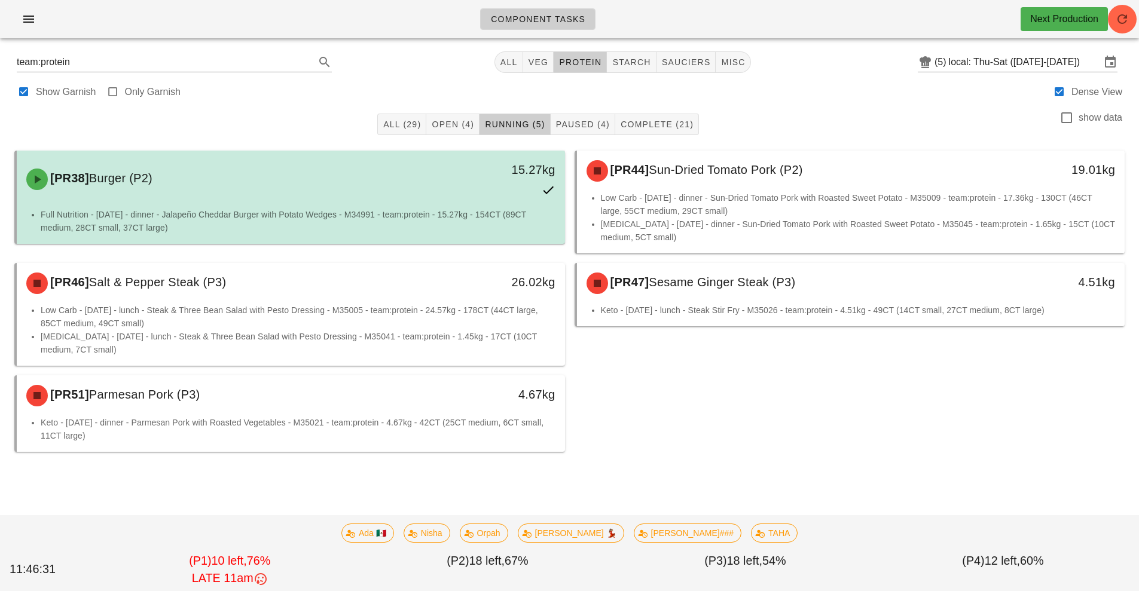
click at [275, 189] on div "[PR38] Burger (P2)" at bounding box center [222, 179] width 407 height 36
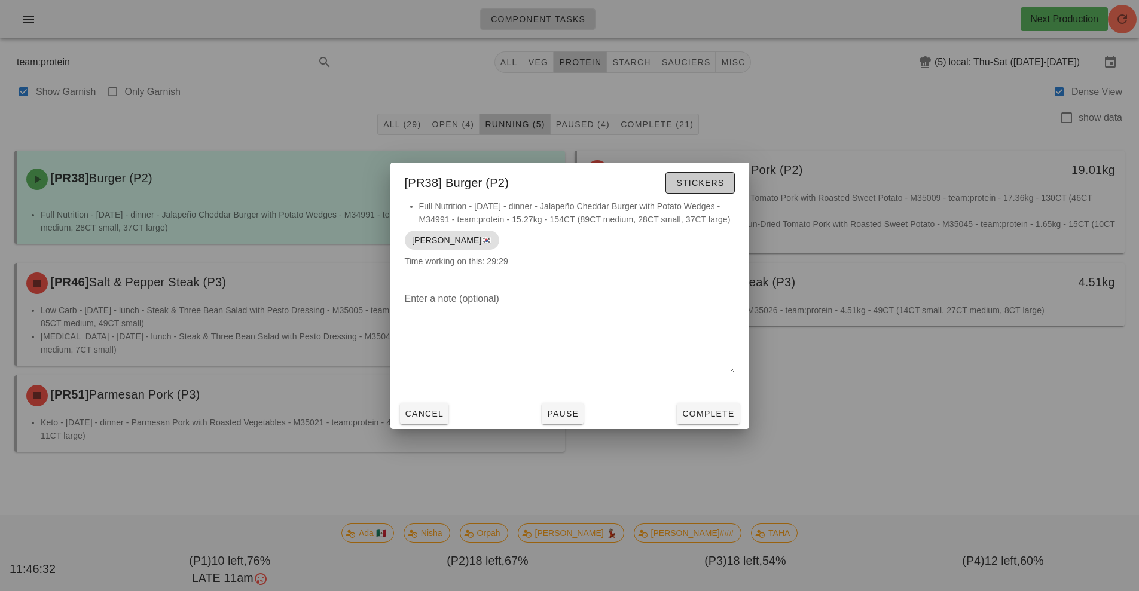
click at [716, 184] on span "Stickers" at bounding box center [700, 183] width 48 height 10
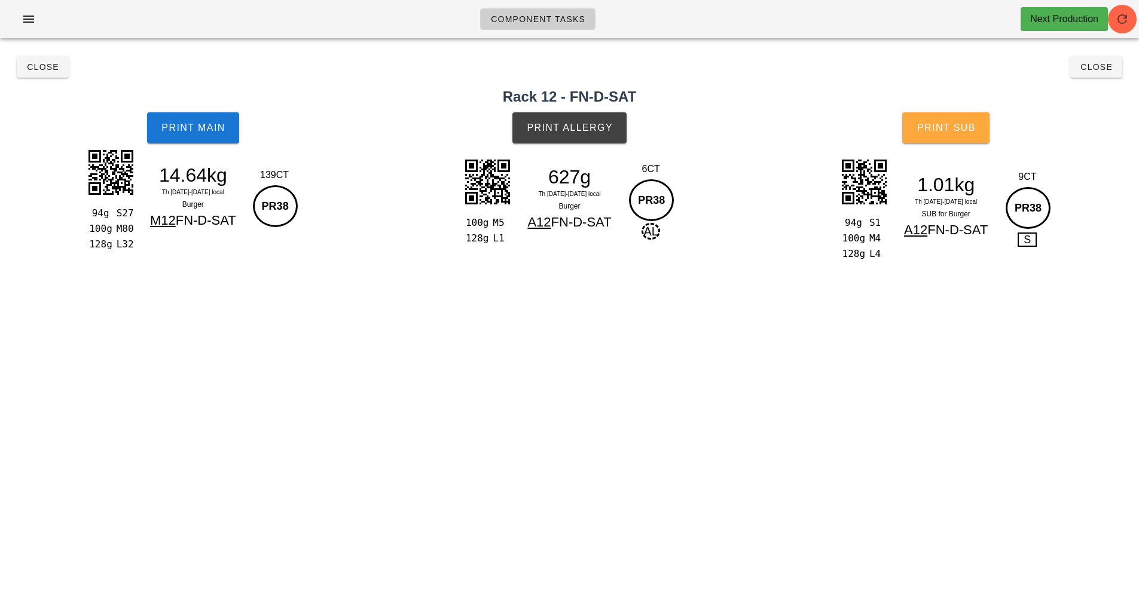
click at [947, 120] on button "Print Sub" at bounding box center [945, 127] width 87 height 31
click at [45, 75] on button "Close" at bounding box center [43, 67] width 52 height 22
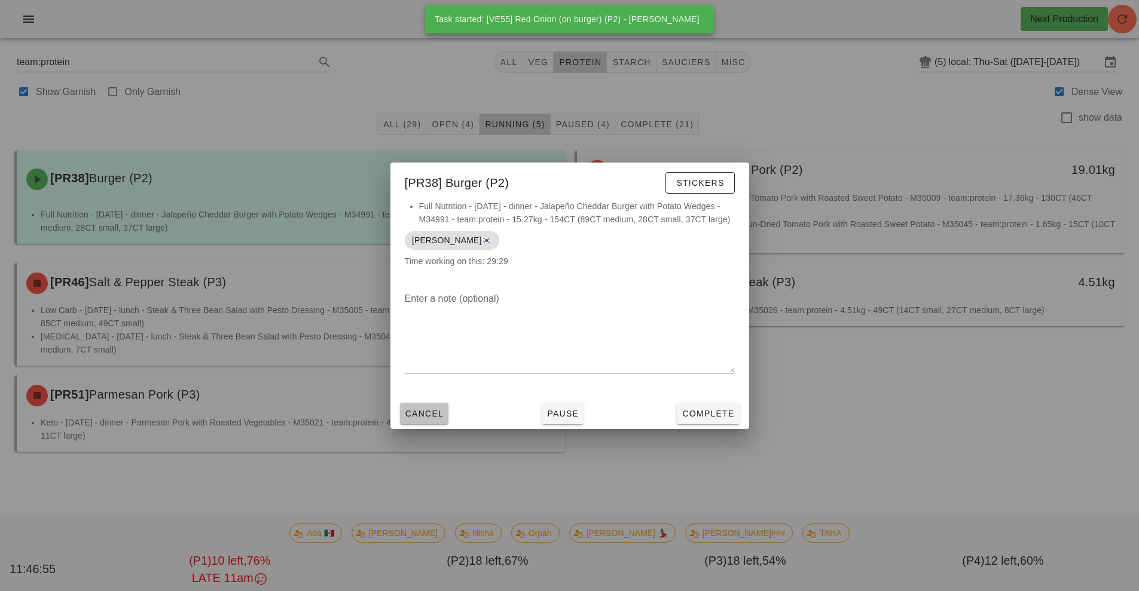
click at [423, 413] on span "Cancel" at bounding box center [424, 414] width 39 height 10
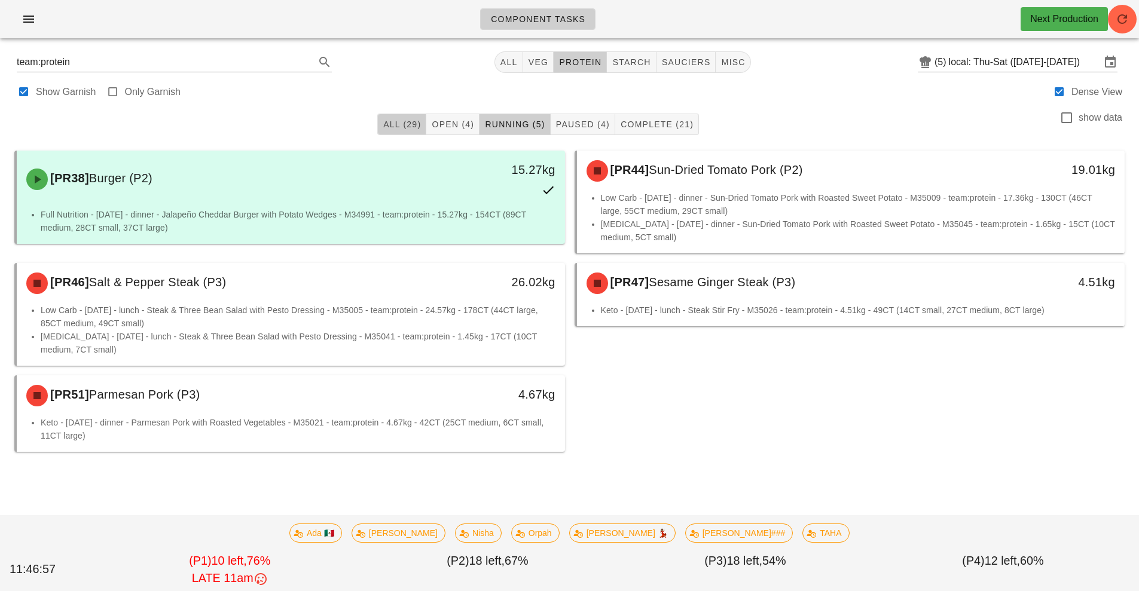
click at [396, 125] on span "All (29)" at bounding box center [402, 125] width 38 height 10
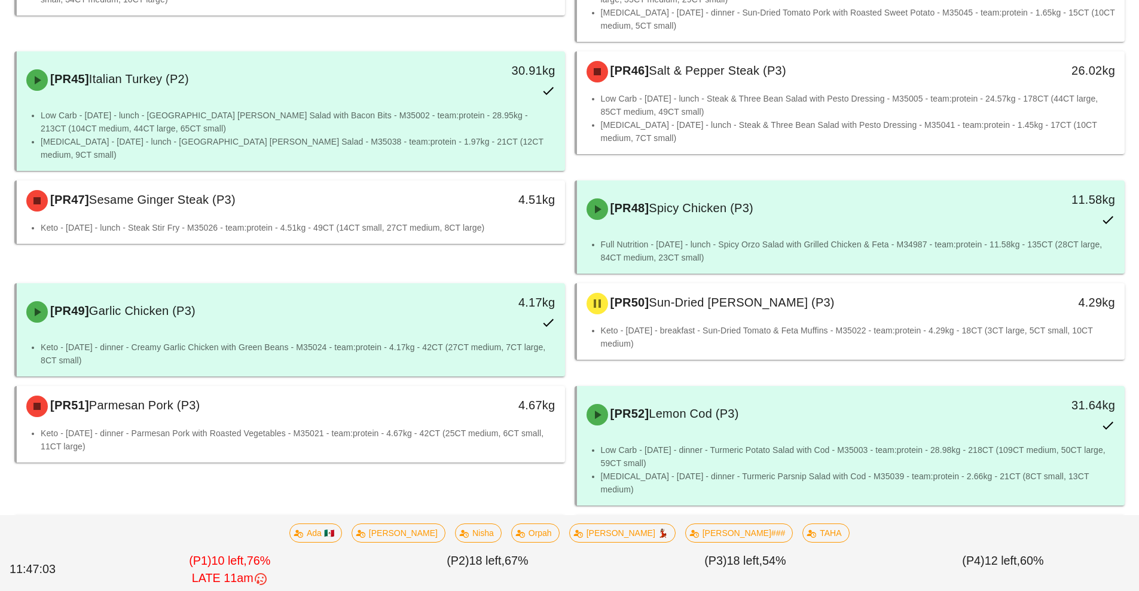
scroll to position [1185, 0]
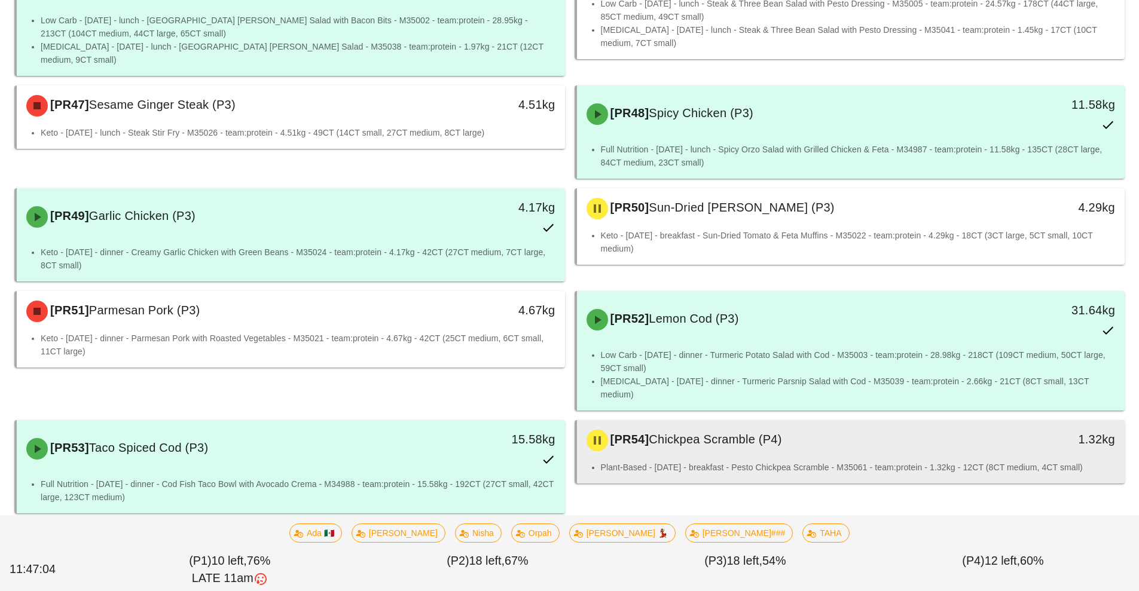
click at [772, 423] on div "[PR54] Chickpea Scramble (P4)" at bounding box center [783, 441] width 407 height 36
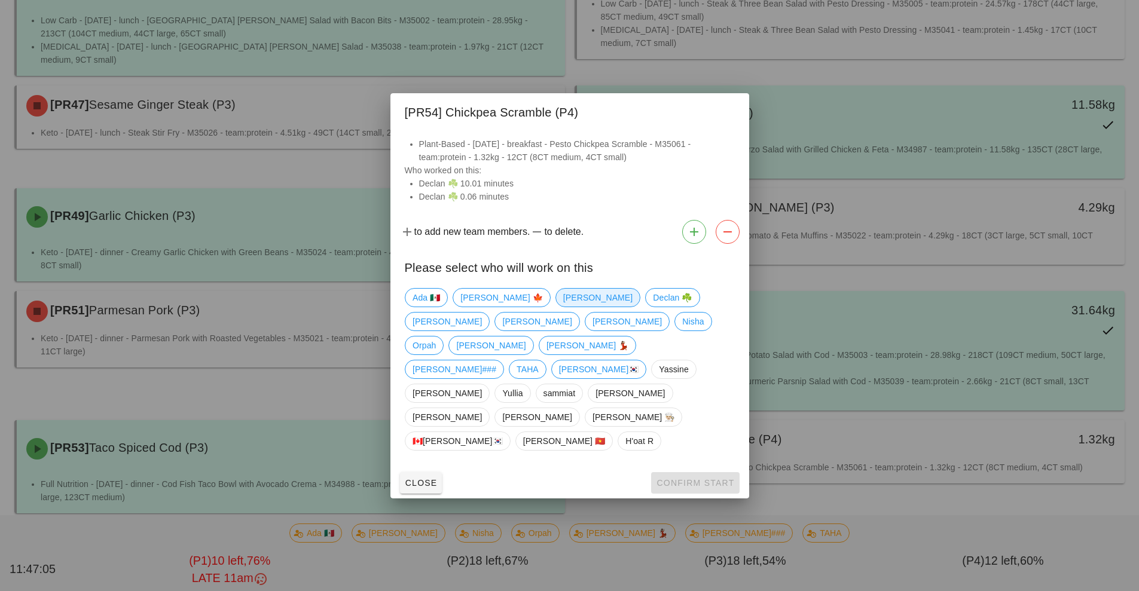
click at [555, 307] on span "[PERSON_NAME]" at bounding box center [597, 297] width 85 height 19
click at [699, 478] on span "Confirm Start" at bounding box center [695, 483] width 78 height 10
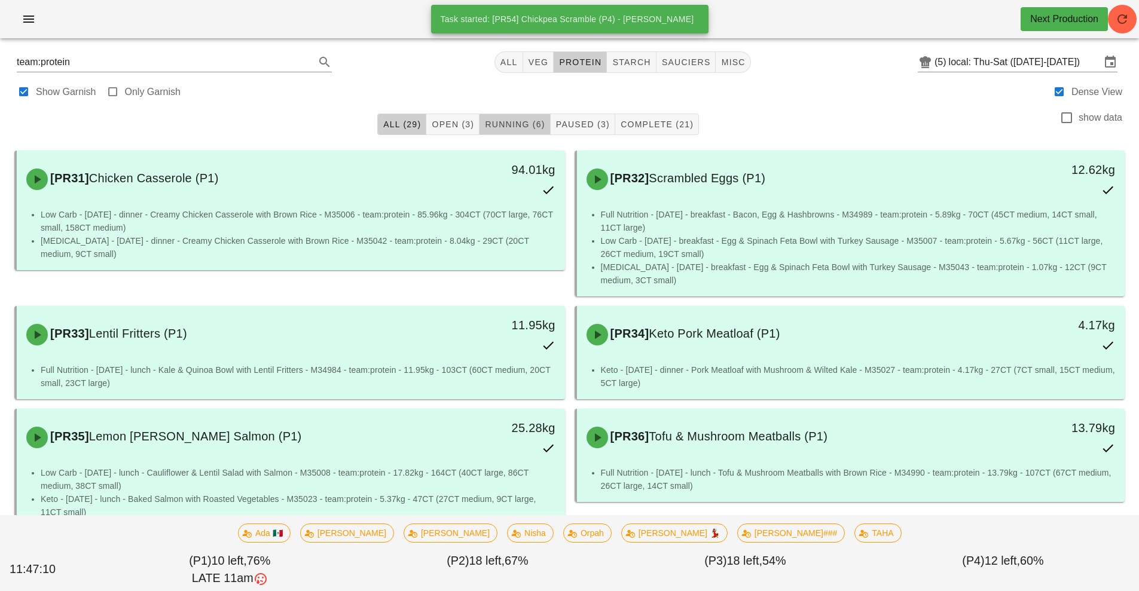
click at [520, 124] on span "Running (6)" at bounding box center [514, 125] width 60 height 10
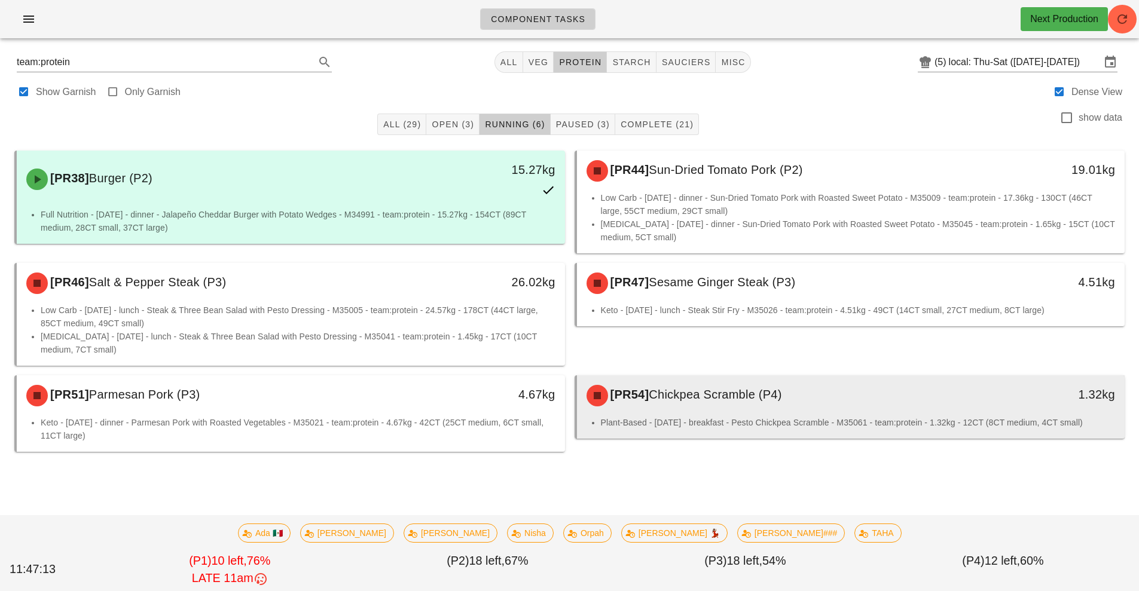
click at [770, 408] on div "[PR54] Chickpea Scramble (P4)" at bounding box center [783, 396] width 407 height 36
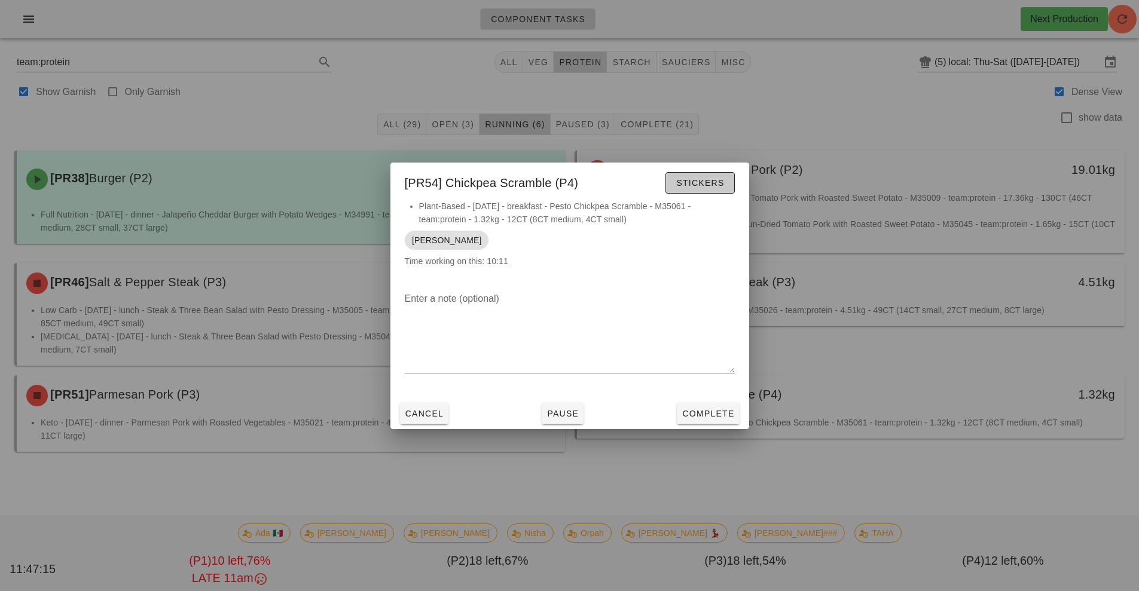
click at [710, 180] on span "Stickers" at bounding box center [700, 183] width 48 height 10
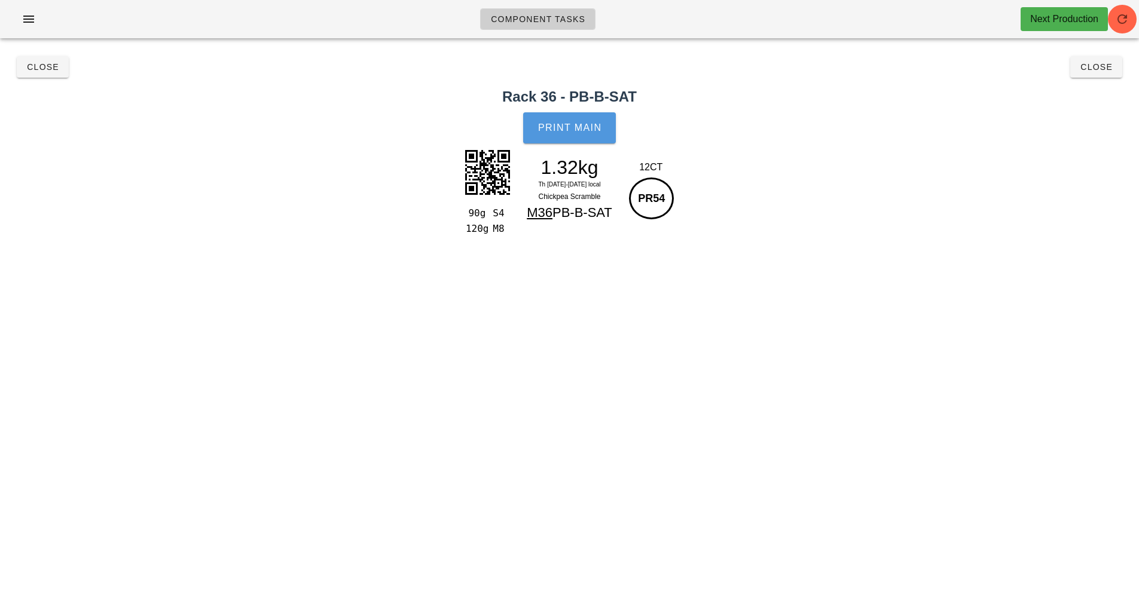
click at [572, 126] on span "Print Main" at bounding box center [570, 128] width 65 height 11
click at [37, 65] on span "Close" at bounding box center [42, 67] width 33 height 10
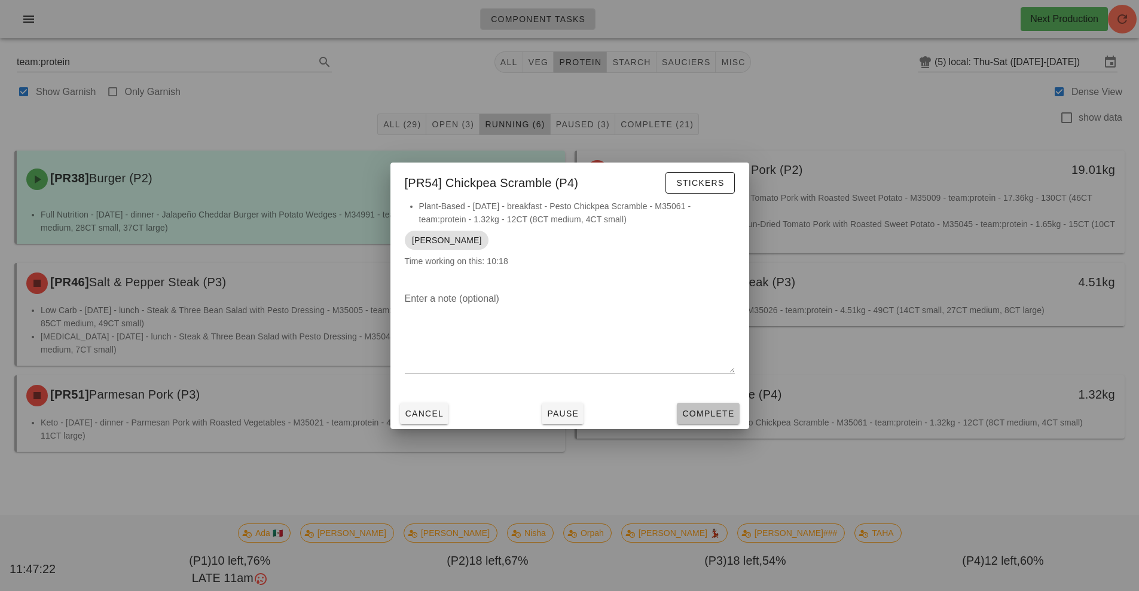
click at [715, 411] on span "Complete" at bounding box center [708, 414] width 53 height 10
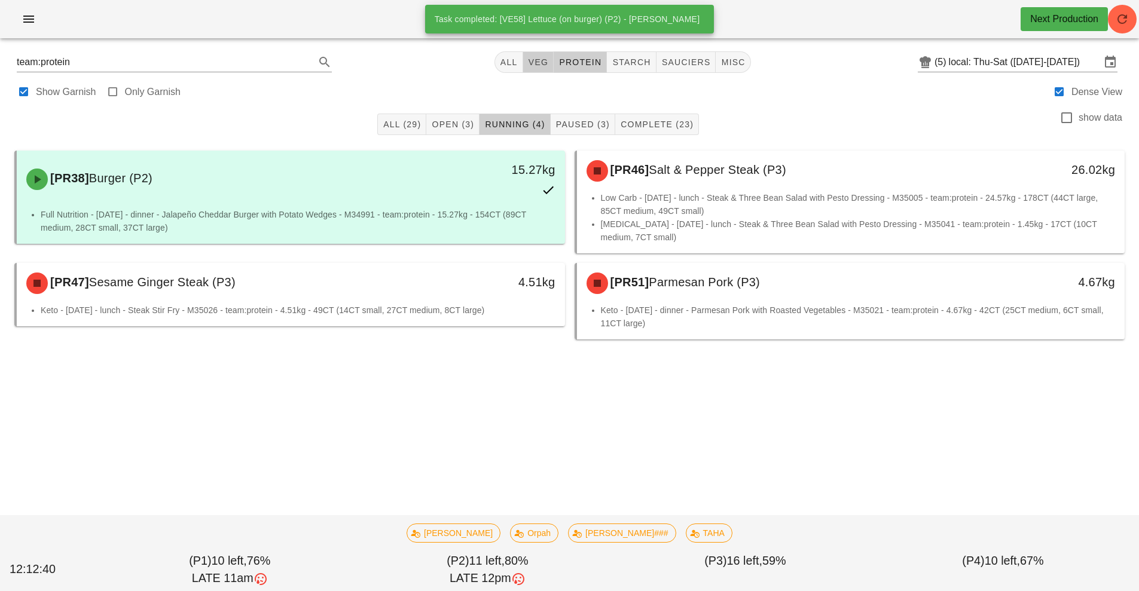
click at [547, 61] on span "veg" at bounding box center [538, 62] width 21 height 10
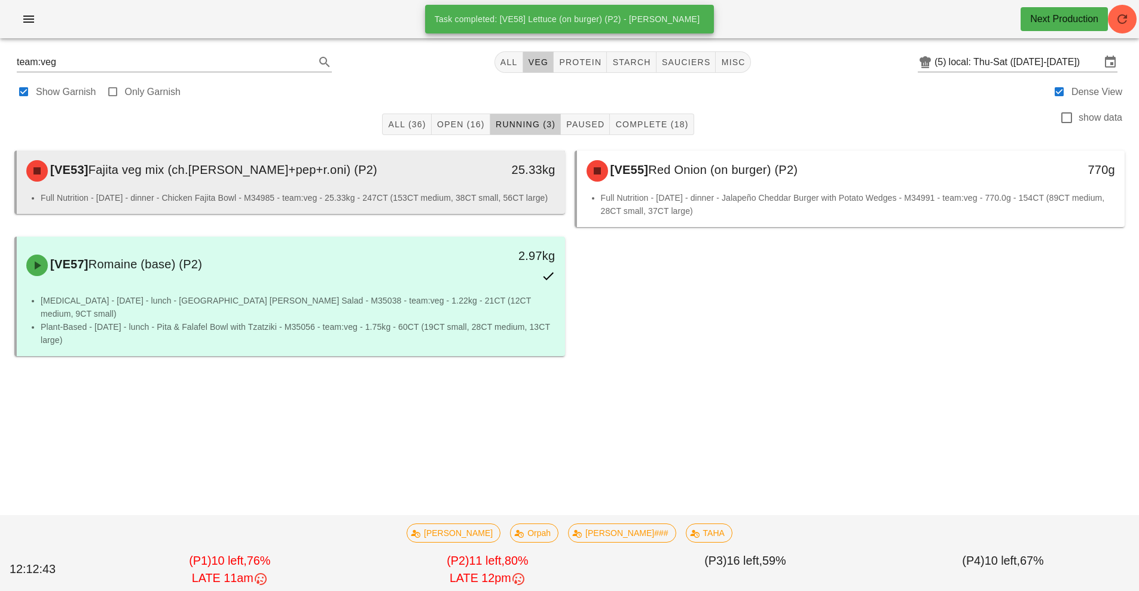
click at [486, 190] on div "[VE53] Fajita veg mix (ch.tom+pep+r.oni) (P2) 25.33kg" at bounding box center [291, 171] width 548 height 41
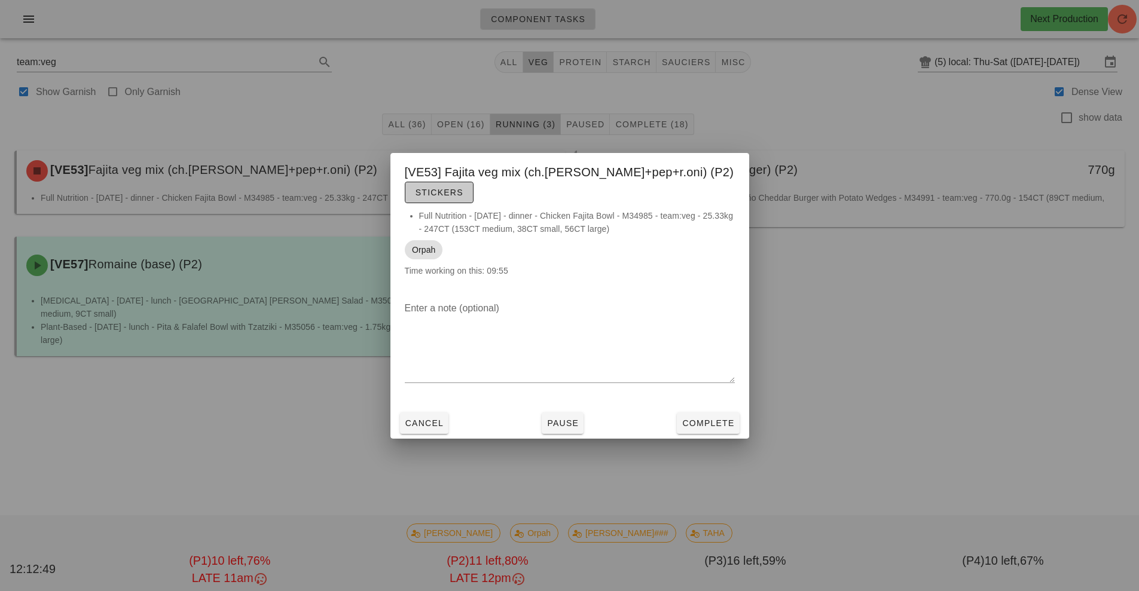
click at [463, 188] on span "Stickers" at bounding box center [439, 193] width 48 height 10
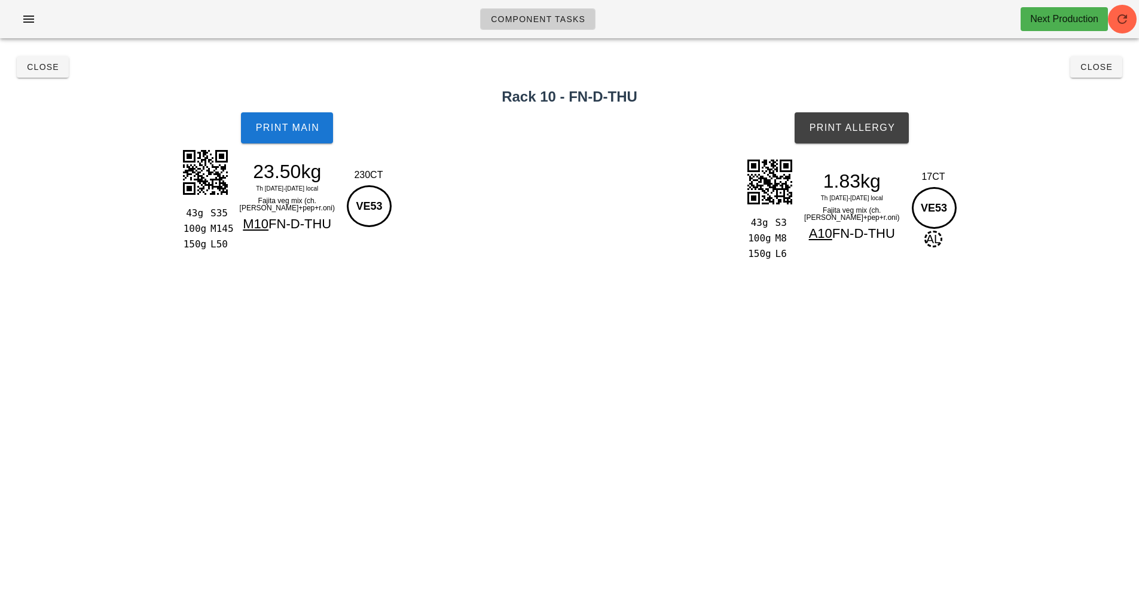
click at [368, 183] on div "230CT VE53" at bounding box center [368, 198] width 54 height 65
click at [310, 124] on span "Print Main" at bounding box center [287, 128] width 65 height 11
click at [41, 76] on button "Close" at bounding box center [43, 67] width 52 height 22
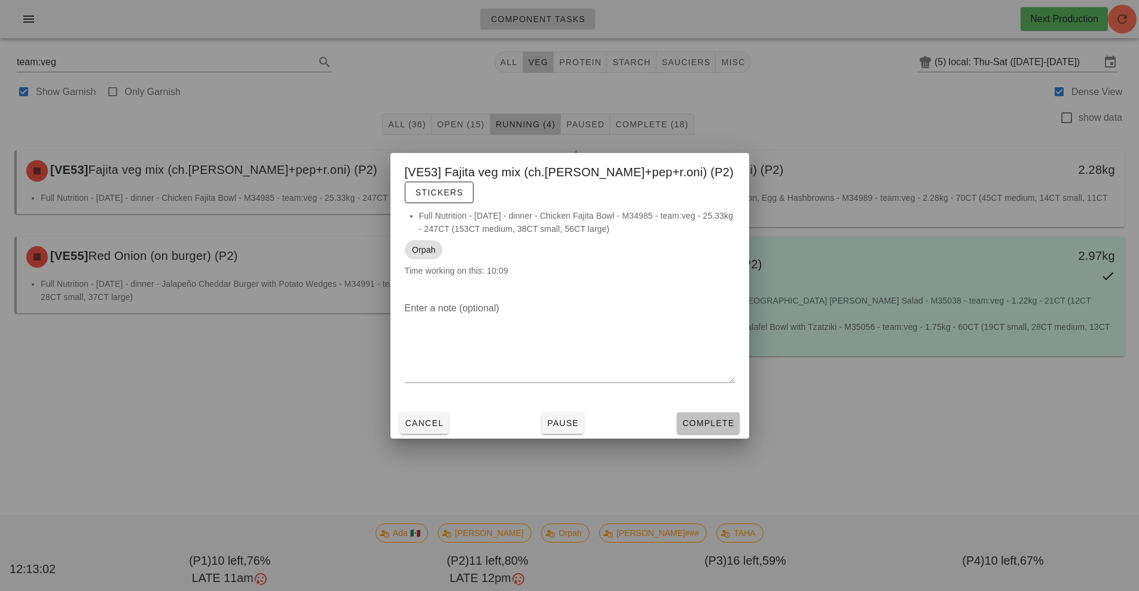
click at [716, 419] on span "Complete" at bounding box center [708, 424] width 53 height 10
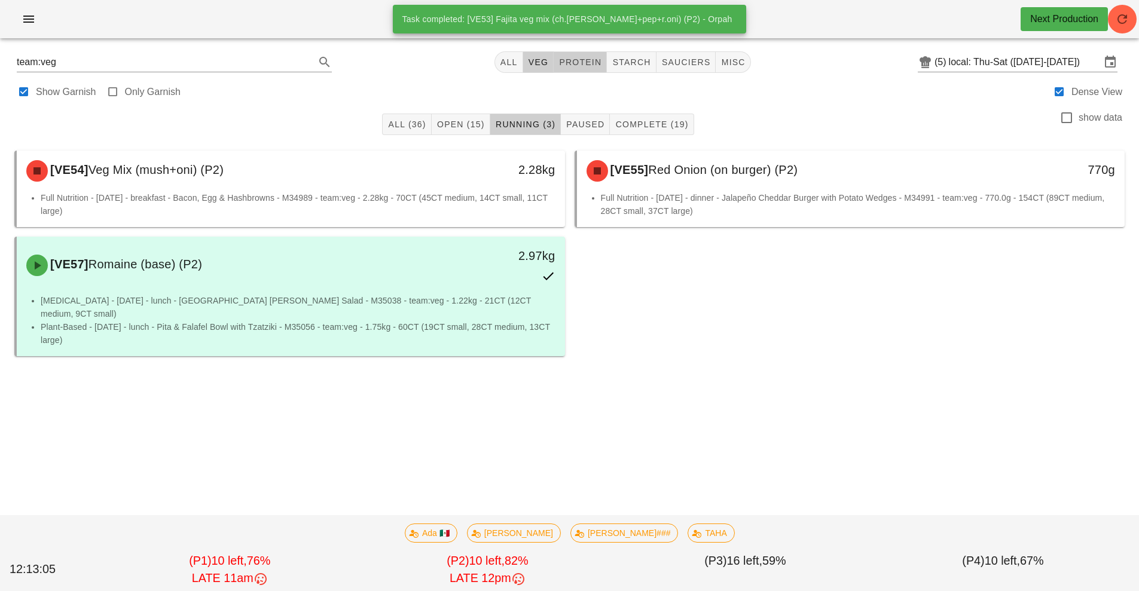
click at [572, 64] on span "protein" at bounding box center [580, 62] width 43 height 10
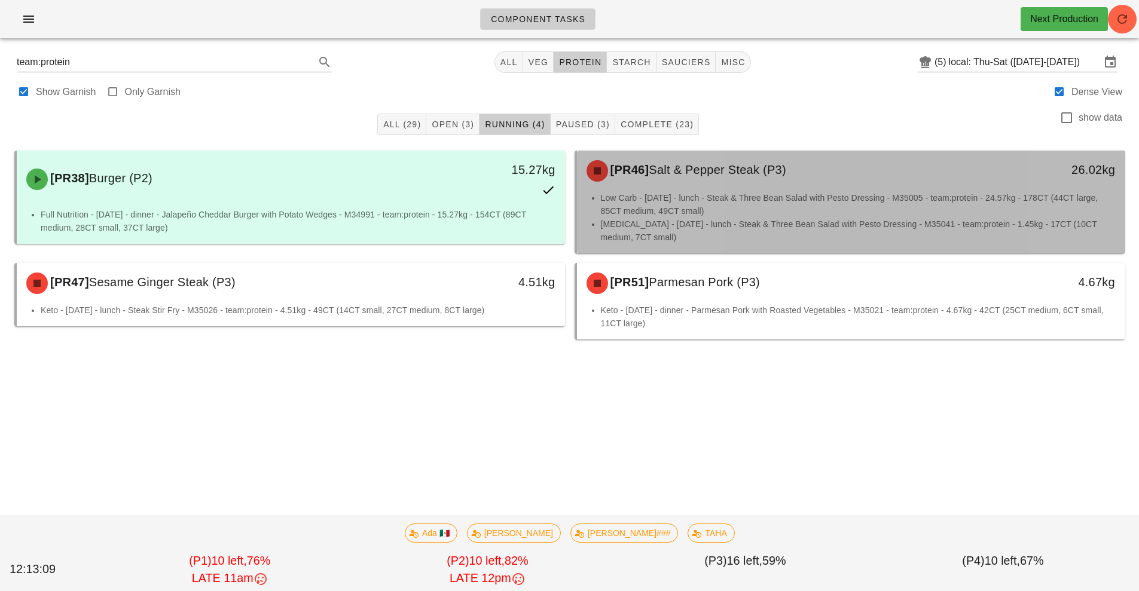
click at [719, 189] on div "[PR46] Salt & Pepper Steak (P3) 26.02kg" at bounding box center [851, 171] width 548 height 41
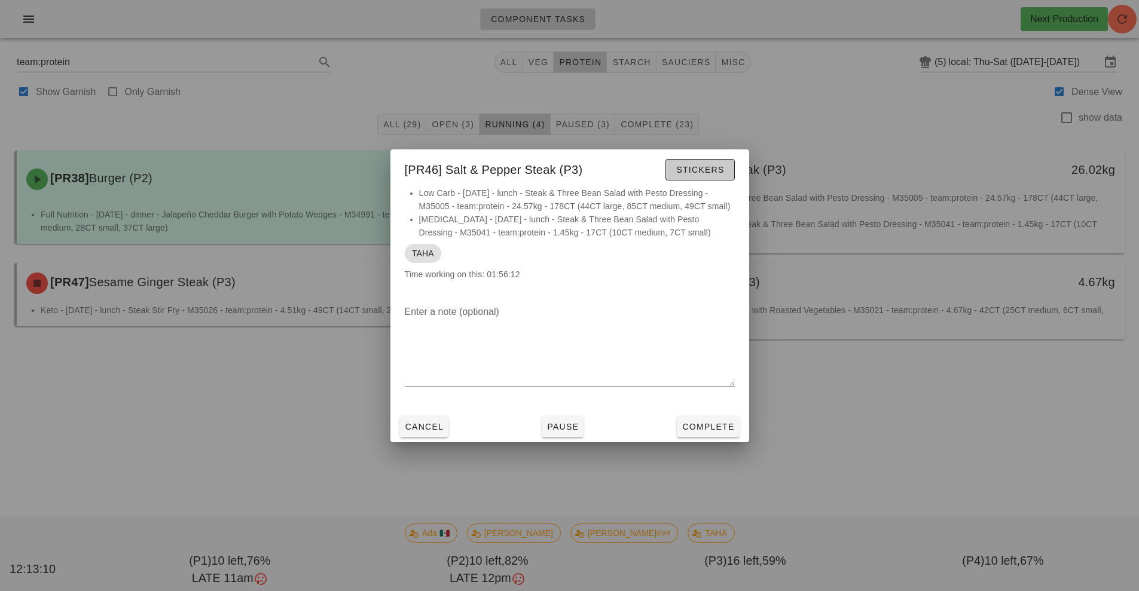
click at [705, 170] on span "Stickers" at bounding box center [700, 170] width 48 height 10
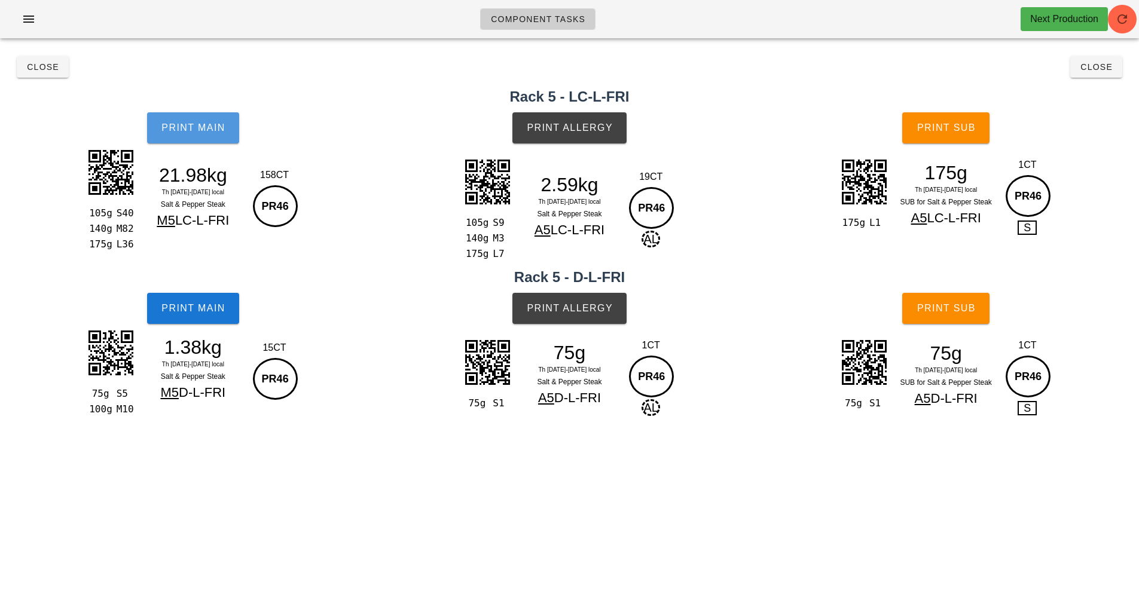
click at [194, 137] on button "Print Main" at bounding box center [193, 127] width 92 height 31
click at [1097, 64] on span "Close" at bounding box center [1096, 67] width 33 height 10
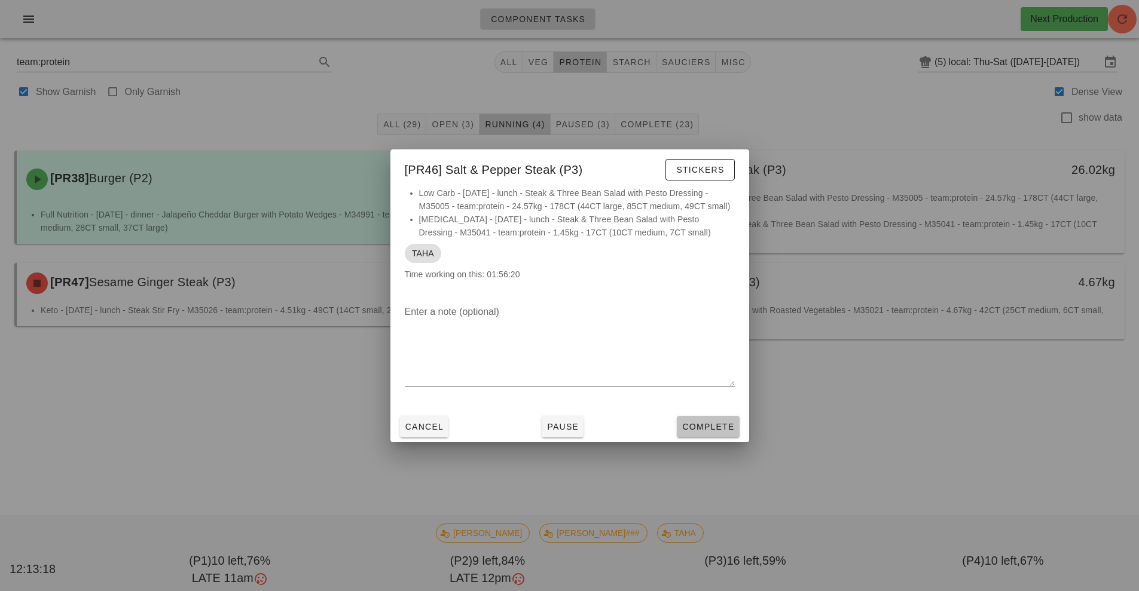
click at [710, 427] on span "Complete" at bounding box center [708, 427] width 53 height 10
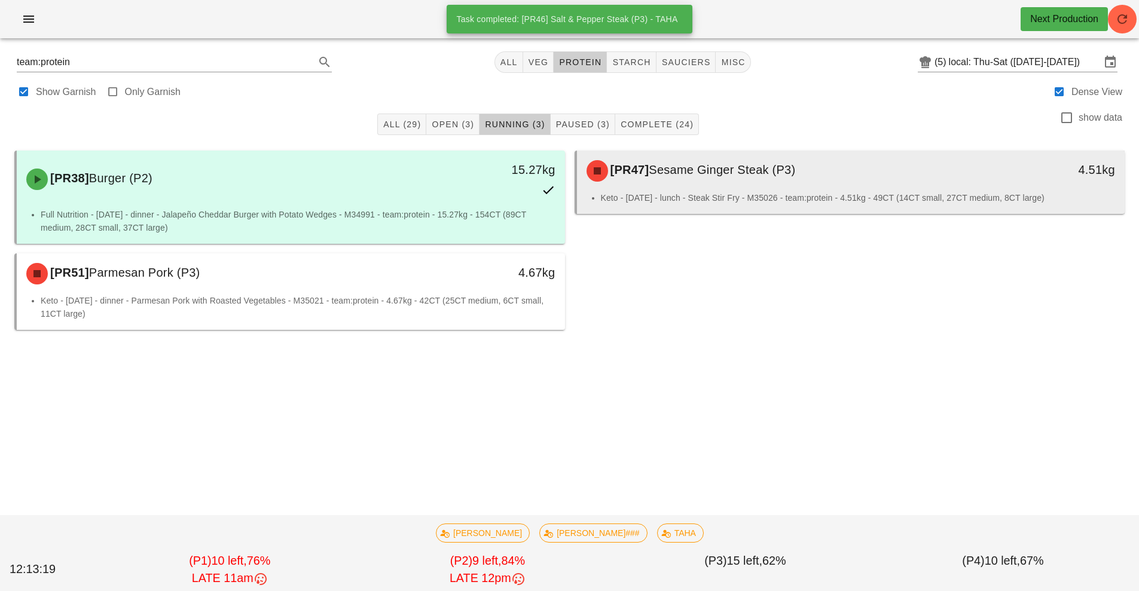
click at [771, 198] on li "Keto - Saturday - lunch - Steak Stir Fry - M35026 - team:protein - 4.51kg - 49C…" at bounding box center [858, 197] width 515 height 13
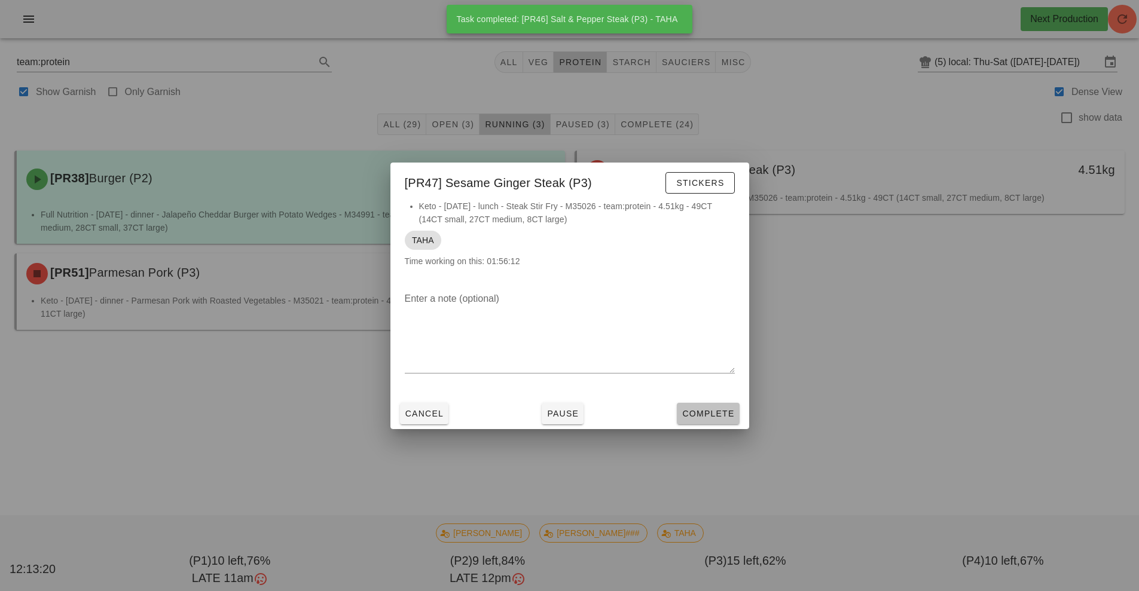
click at [711, 414] on span "Complete" at bounding box center [708, 414] width 53 height 10
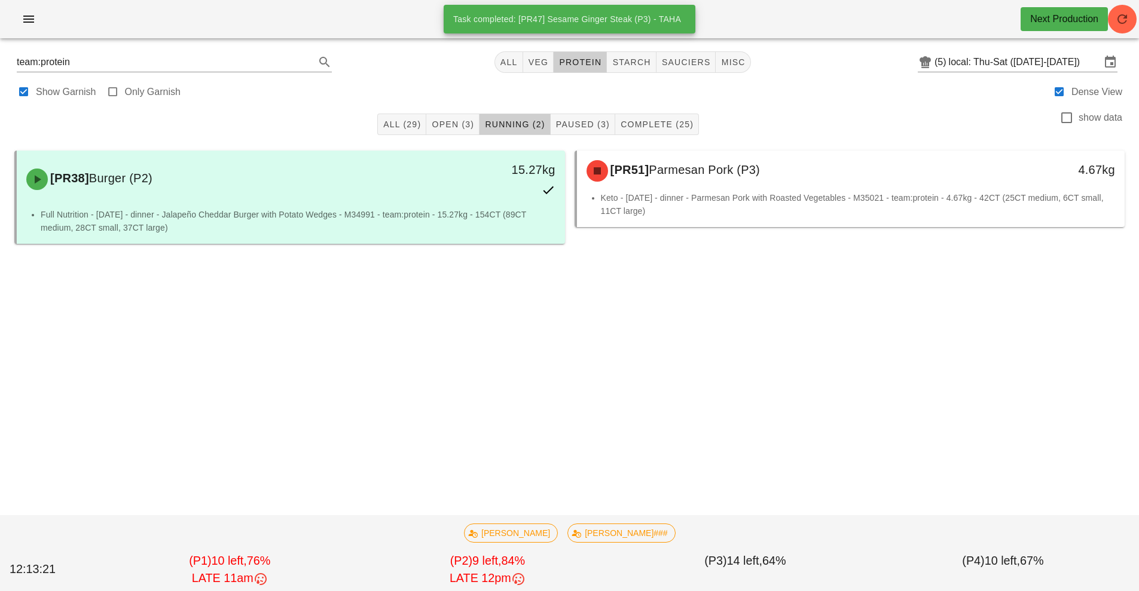
click at [478, 297] on div "All (29) Open (3) Running (2) Paused (3) Complete (25) show data [PR38] Burger …" at bounding box center [569, 215] width 1125 height 220
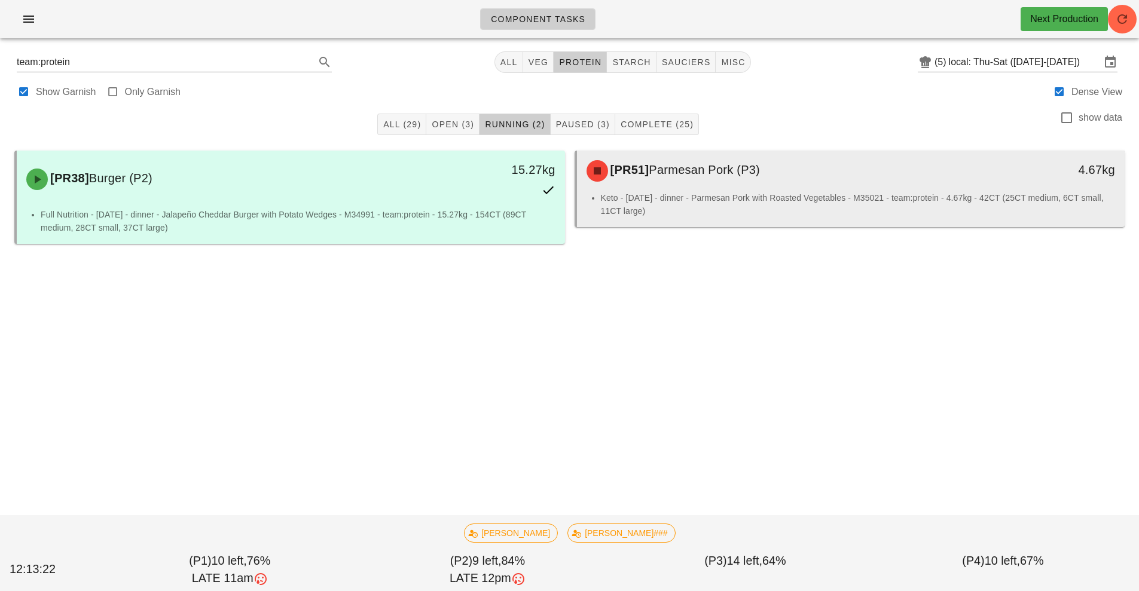
click at [751, 184] on div "[PR51] Parmesan Pork (P3)" at bounding box center [783, 171] width 407 height 36
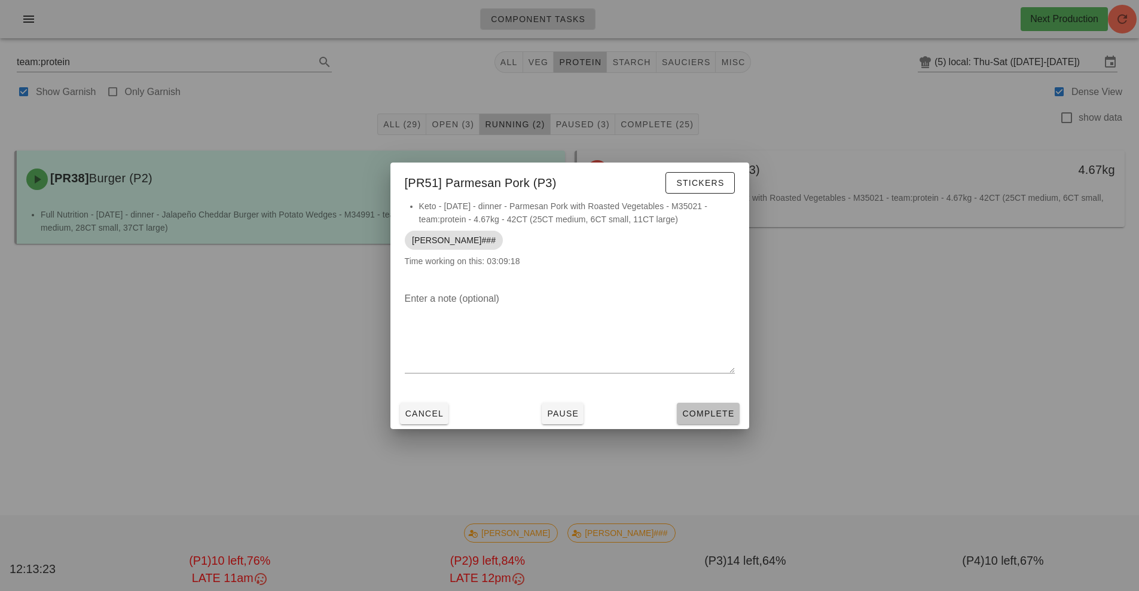
click at [713, 416] on span "Complete" at bounding box center [708, 414] width 53 height 10
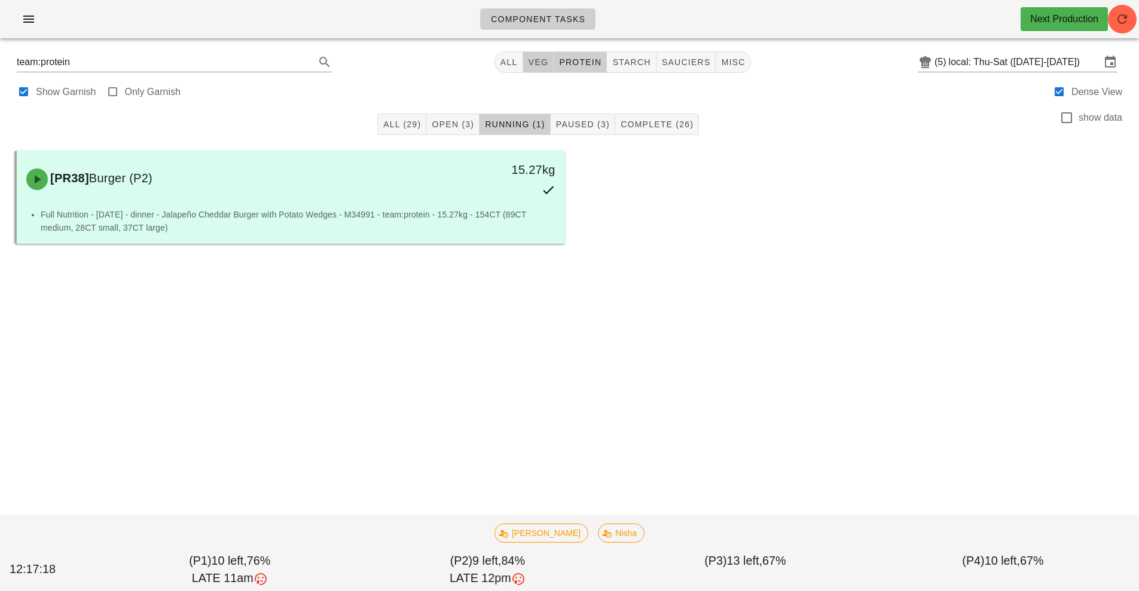
click at [538, 62] on span "veg" at bounding box center [538, 62] width 21 height 10
type input "team:veg"
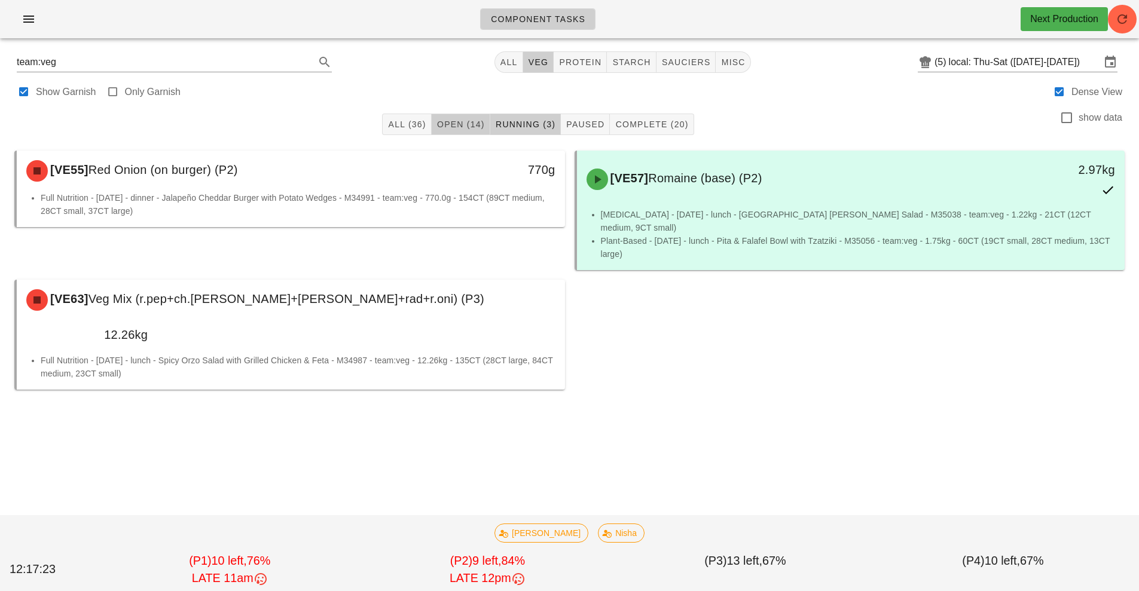
click at [463, 125] on span "Open (14)" at bounding box center [461, 125] width 48 height 10
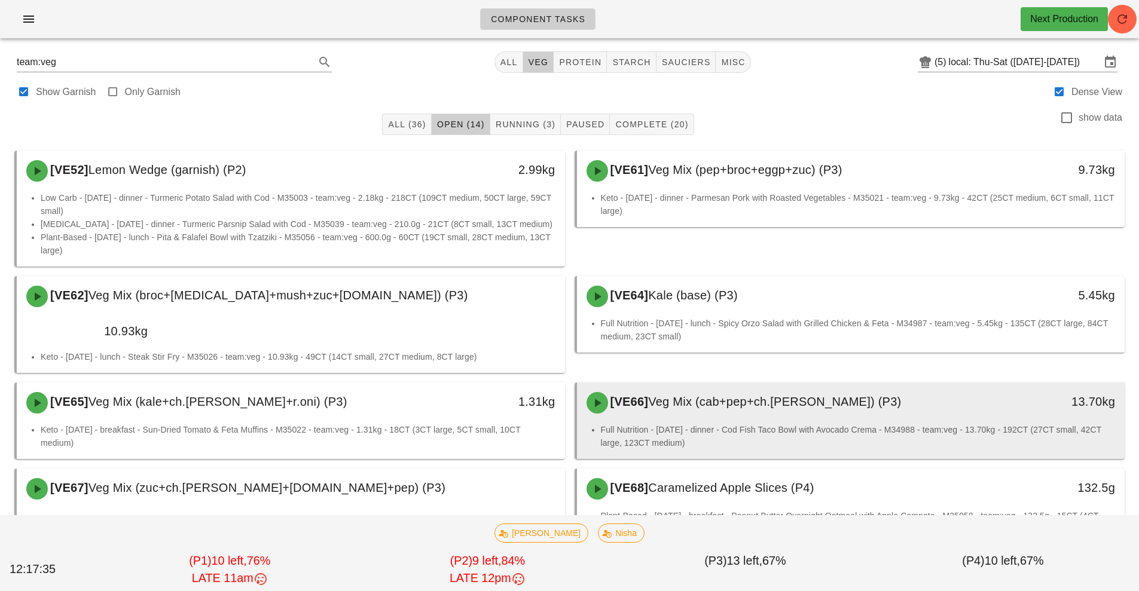
click at [767, 389] on div "[VE66] Veg Mix (cab+pep+ch.tom) (P3)" at bounding box center [783, 403] width 407 height 36
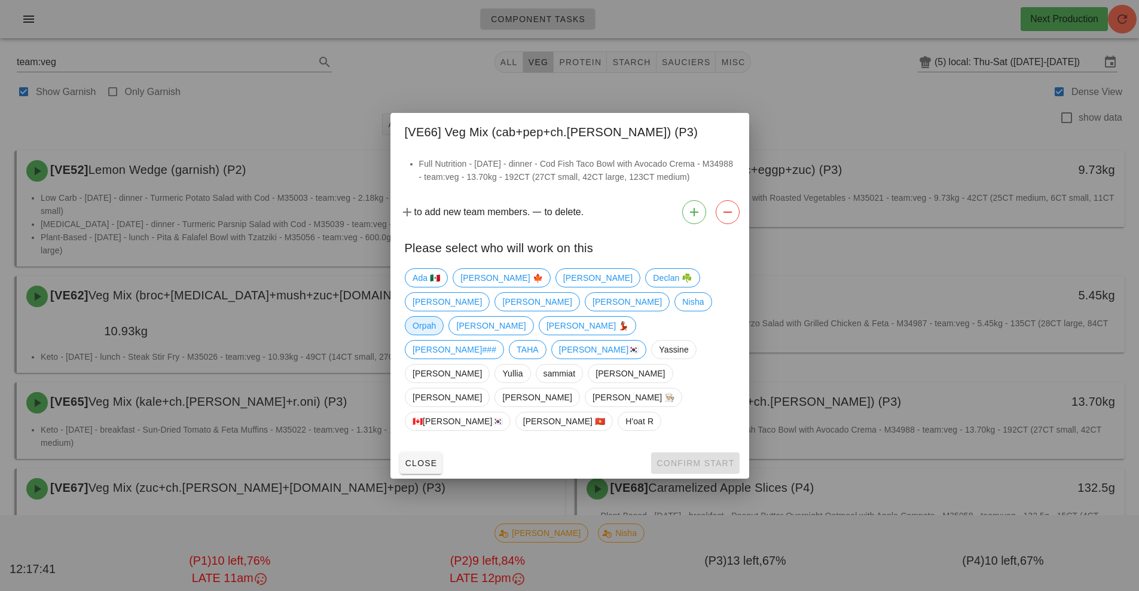
click at [436, 335] on span "Orpah" at bounding box center [424, 326] width 23 height 18
click at [710, 459] on span "Confirm Start" at bounding box center [695, 464] width 78 height 10
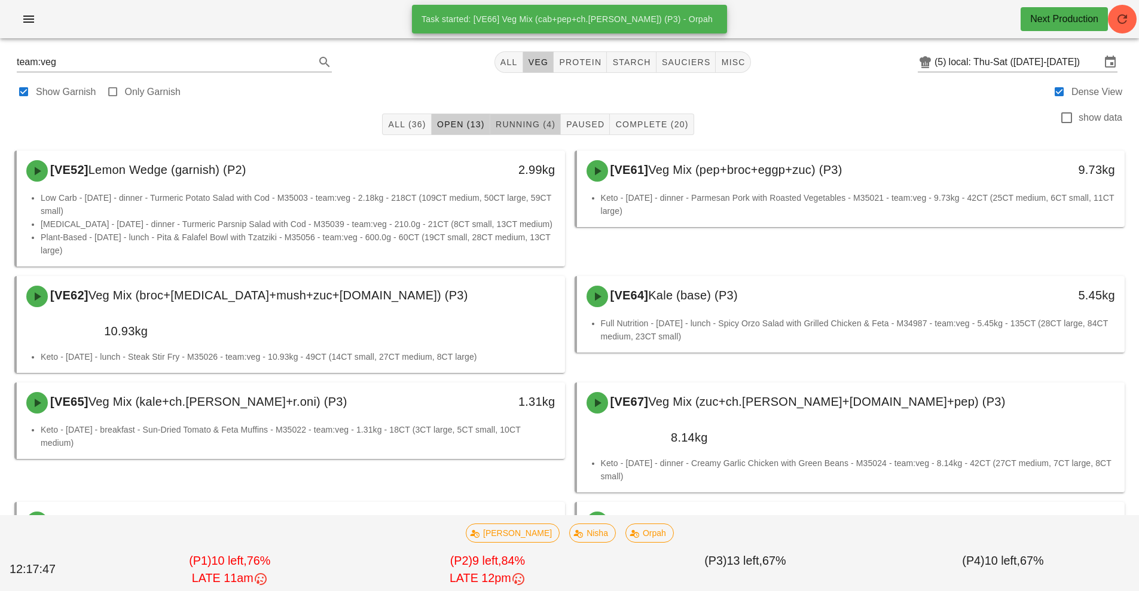
click at [530, 117] on button "Running (4)" at bounding box center [525, 125] width 71 height 22
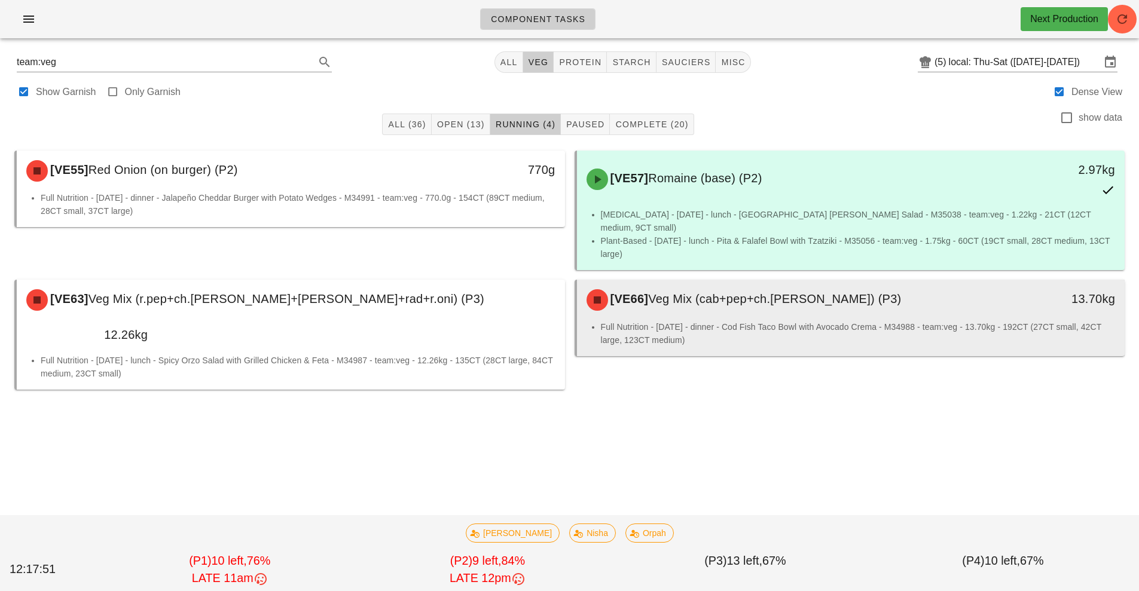
click at [751, 303] on div "[VE66] Veg Mix (cab+pep+ch.tom) (P3)" at bounding box center [783, 300] width 407 height 36
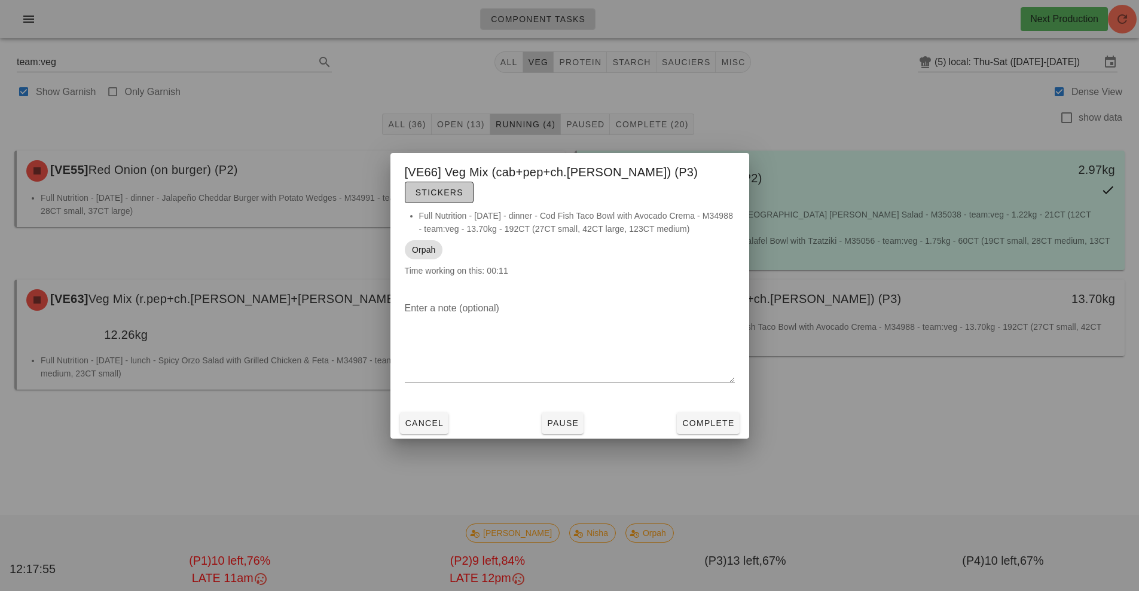
click at [463, 188] on span "Stickers" at bounding box center [439, 193] width 48 height 10
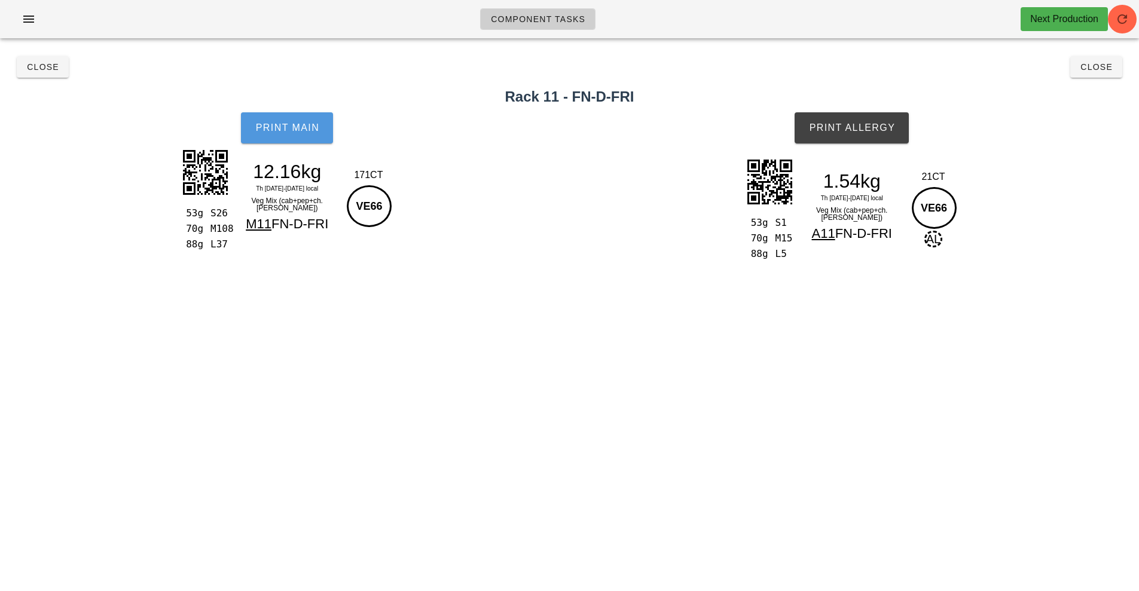
click at [283, 140] on button "Print Main" at bounding box center [287, 127] width 92 height 31
click at [857, 142] on button "Print Allergy" at bounding box center [852, 127] width 114 height 31
click at [59, 58] on button "Close" at bounding box center [43, 67] width 52 height 22
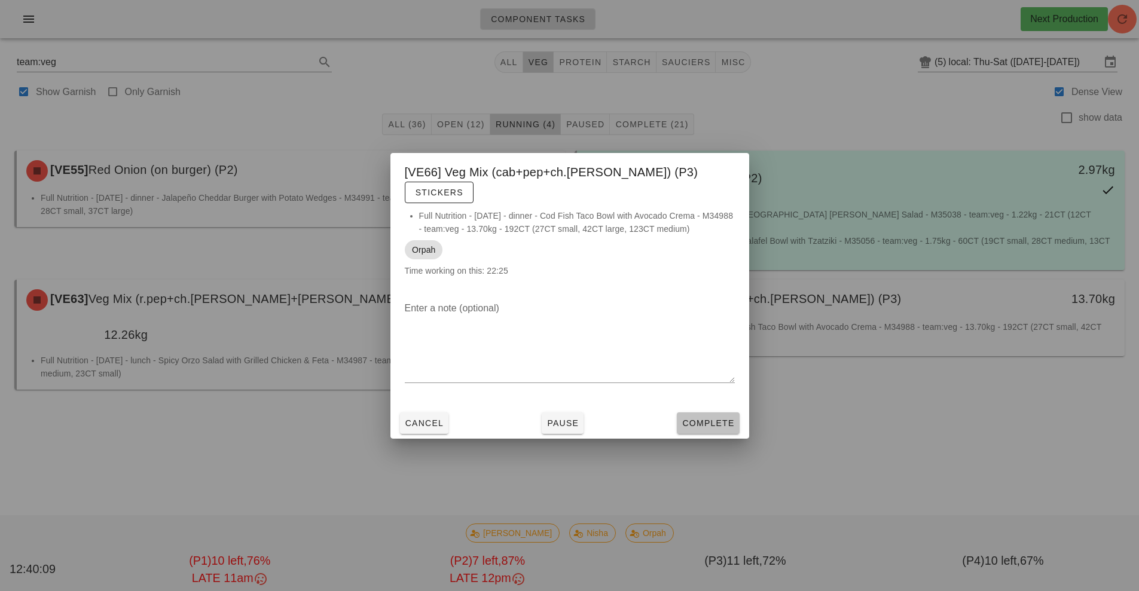
click at [719, 419] on span "Complete" at bounding box center [708, 424] width 53 height 10
